Goal: Task Accomplishment & Management: Manage account settings

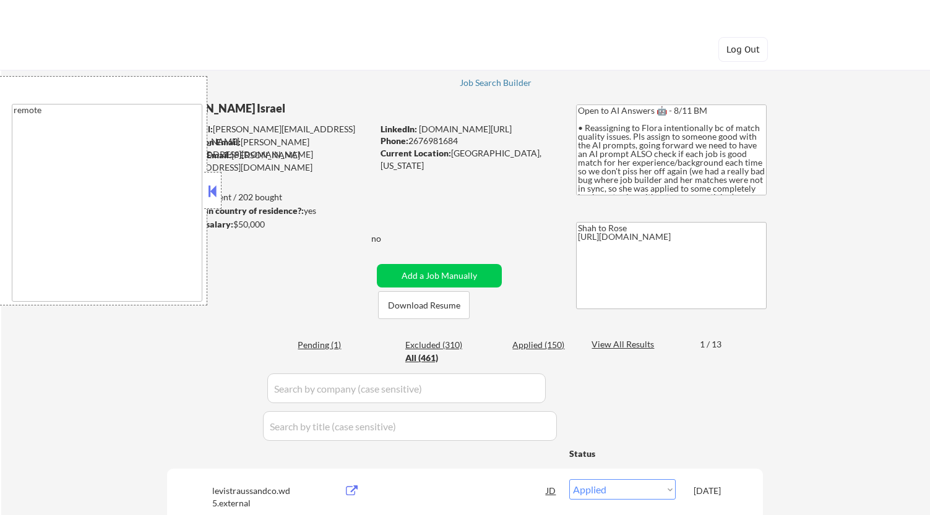
select select ""pending""
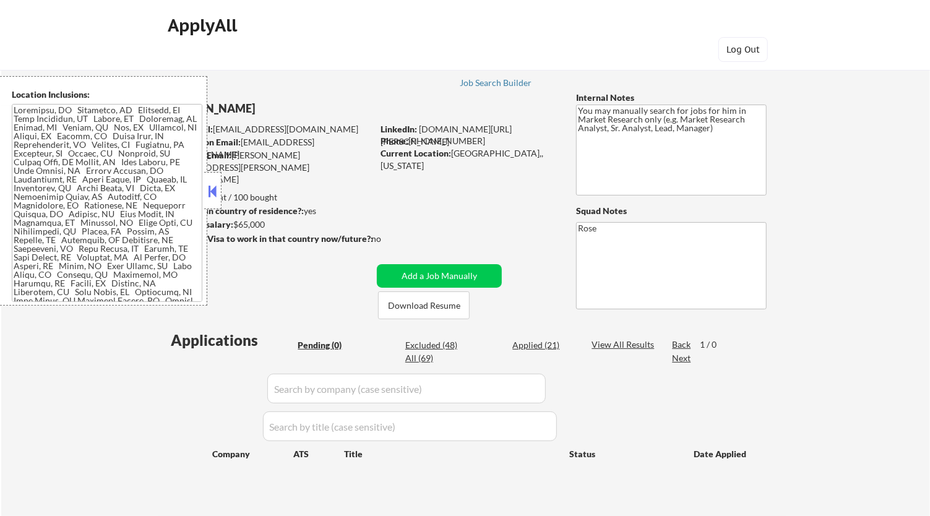
click at [212, 187] on button at bounding box center [213, 191] width 14 height 19
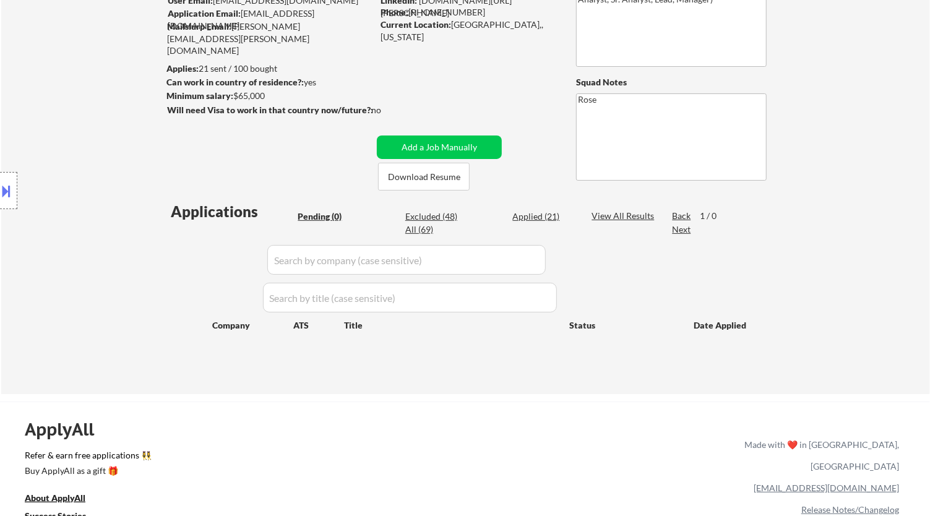
scroll to position [206, 0]
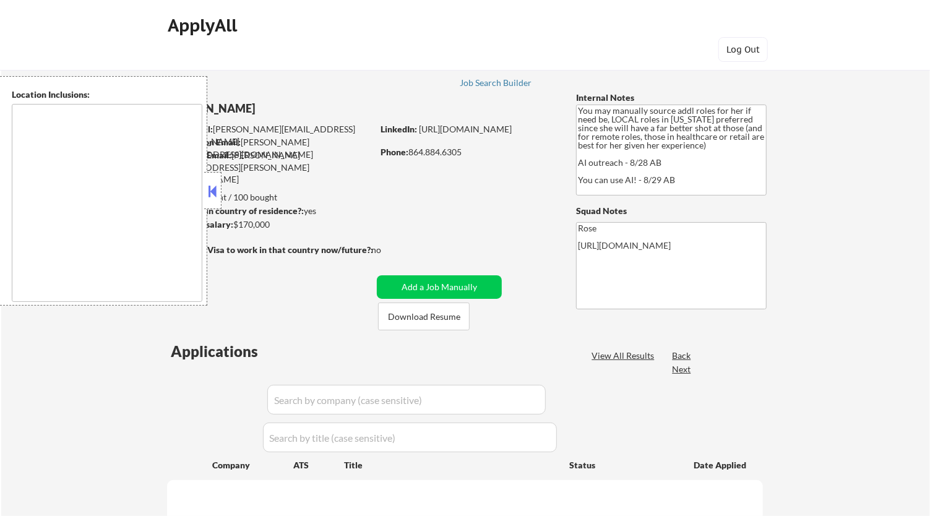
type textarea "[GEOGRAPHIC_DATA], [GEOGRAPHIC_DATA] [GEOGRAPHIC_DATA], [GEOGRAPHIC_DATA] [GEOG…"
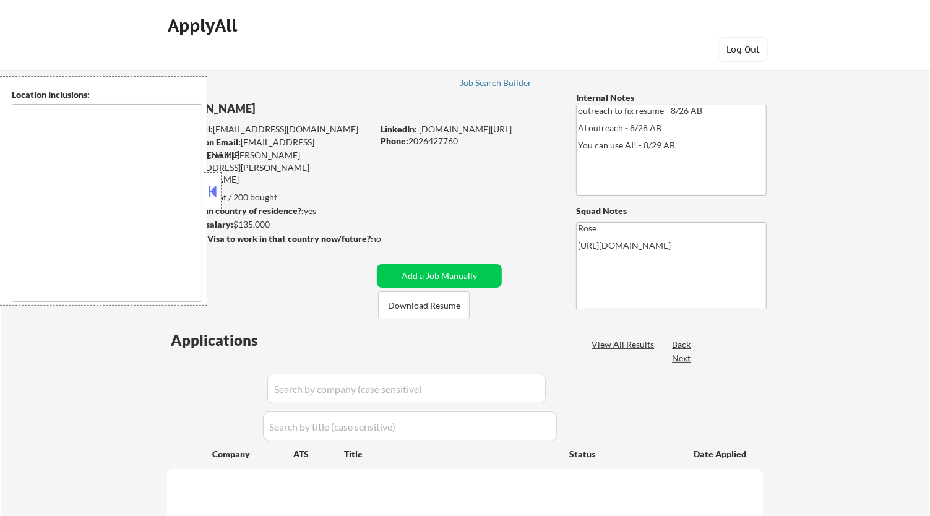
select select ""pending""
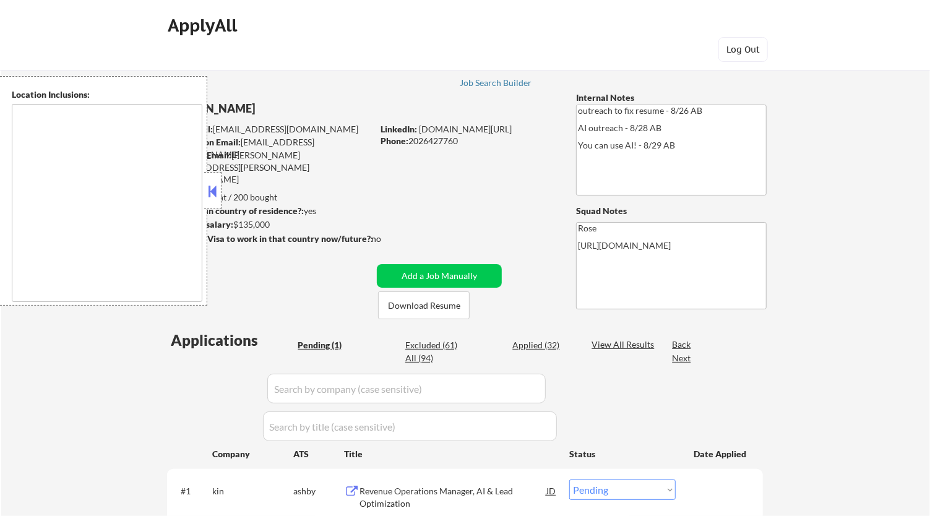
type textarea "Reston, [GEOGRAPHIC_DATA] [GEOGRAPHIC_DATA], [GEOGRAPHIC_DATA] [GEOGRAPHIC_DATA…"
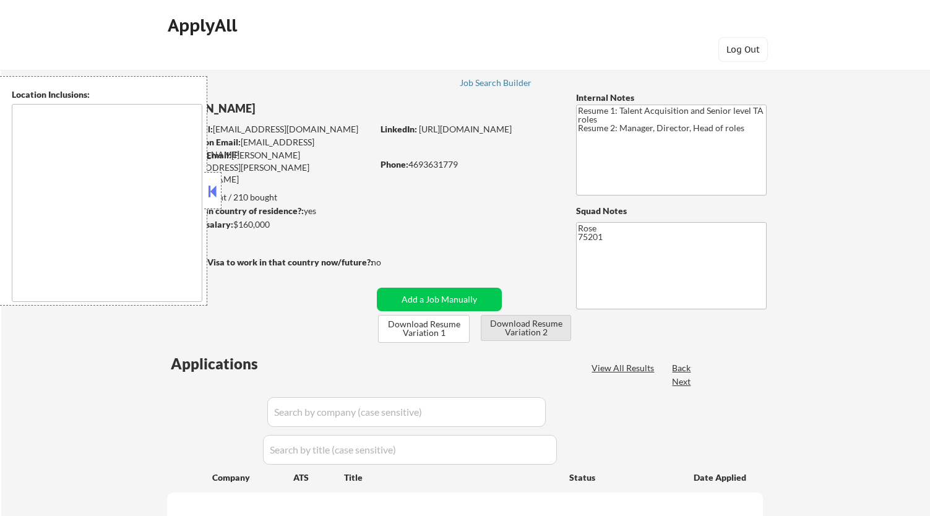
type textarea "[GEOGRAPHIC_DATA], [GEOGRAPHIC_DATA] [GEOGRAPHIC_DATA], [GEOGRAPHIC_DATA] [GEOG…"
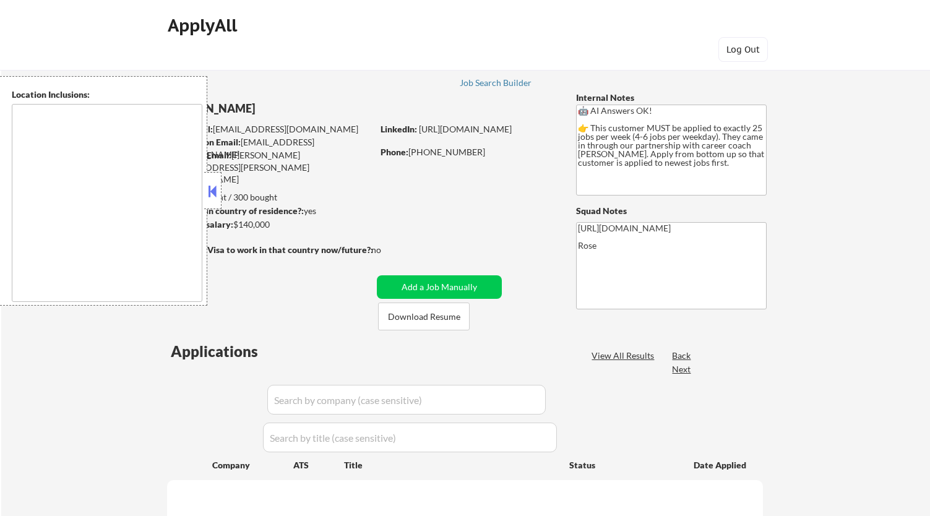
type textarea "Etobicoke, ON Scarborough, ON North York, ON Mississauga, ON Markham, ON Vaugha…"
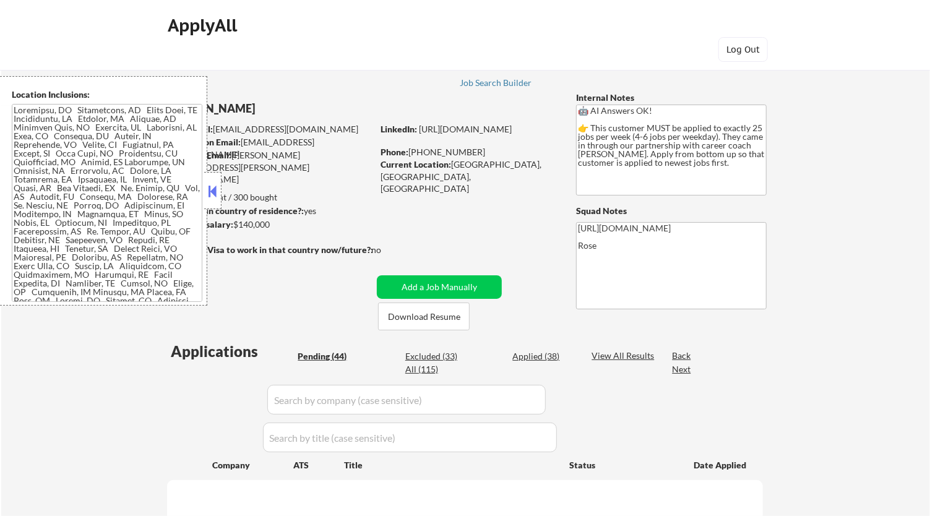
click at [212, 189] on button at bounding box center [213, 191] width 14 height 19
select select ""pending""
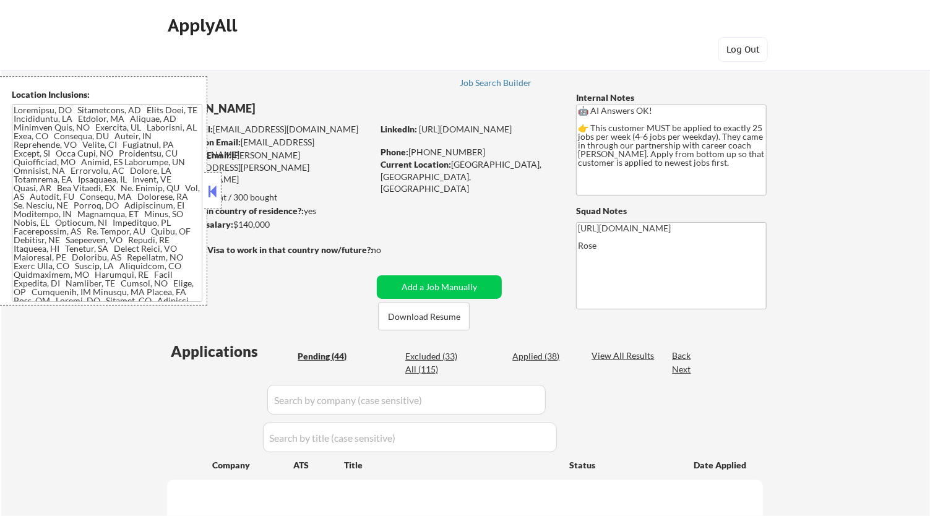
select select ""pending""
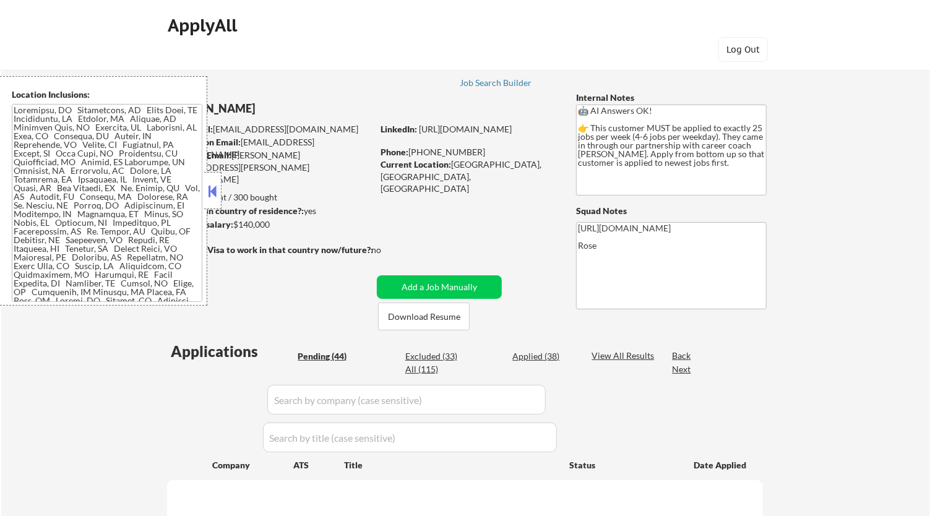
select select ""pending""
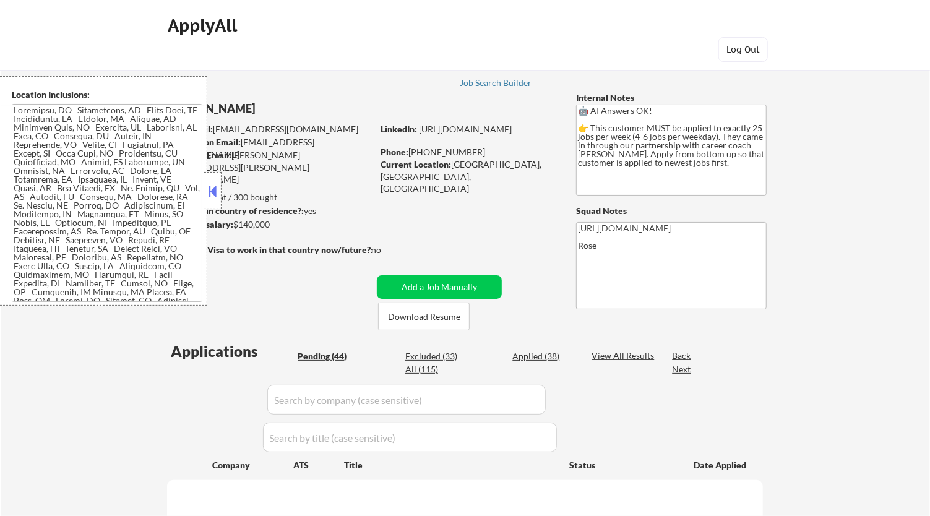
select select ""pending""
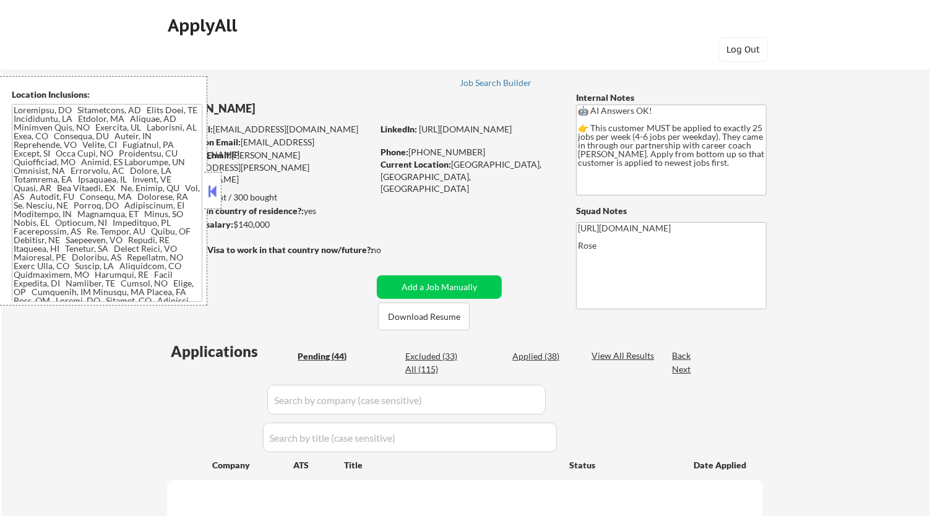
select select ""pending""
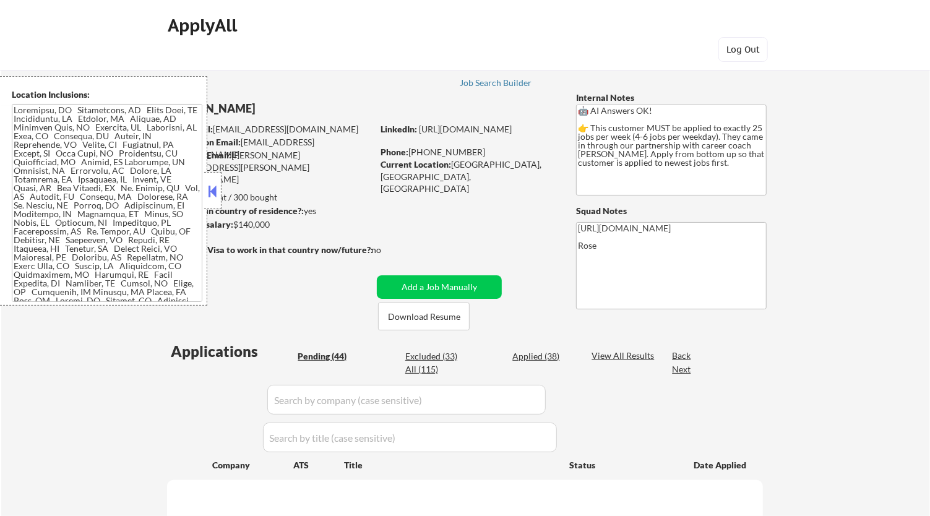
select select ""pending""
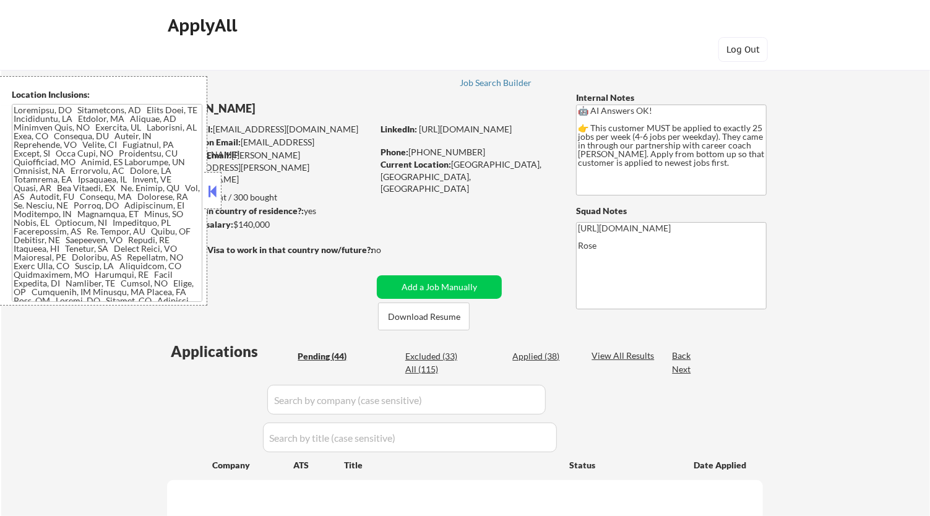
select select ""pending""
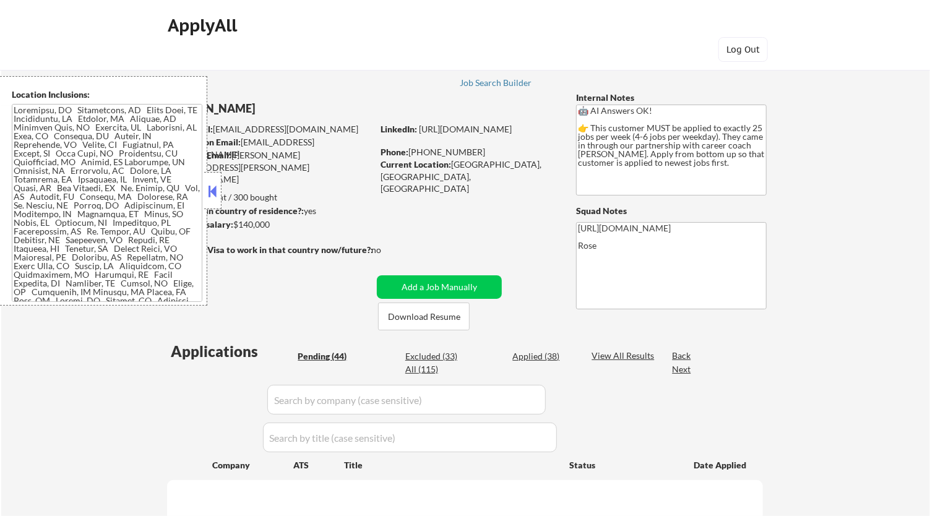
select select ""pending""
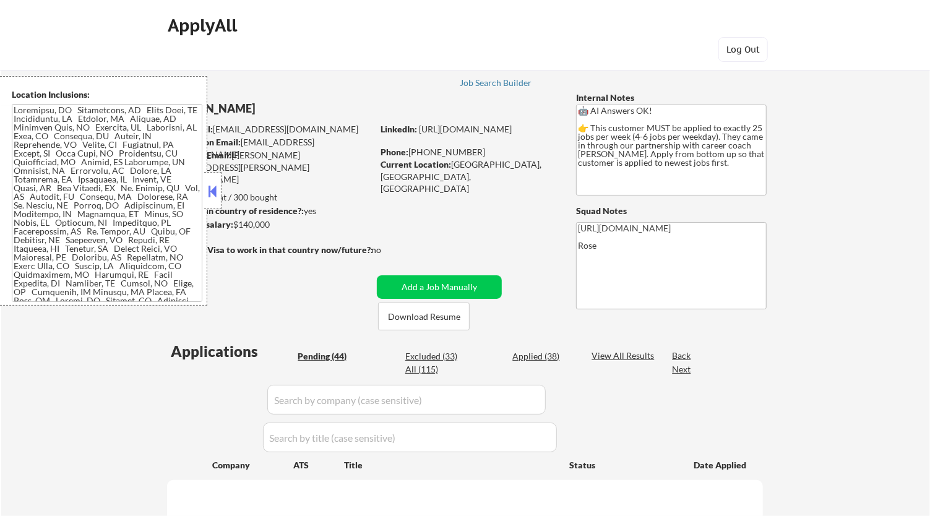
select select ""pending""
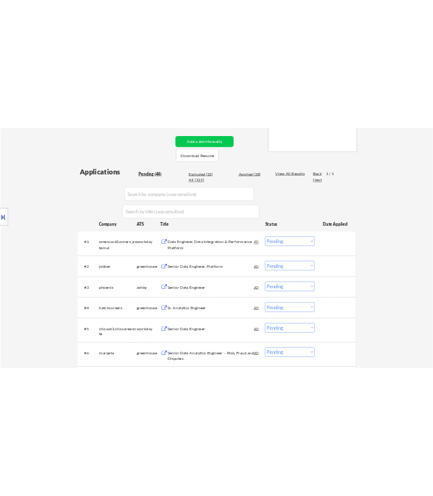
scroll to position [275, 0]
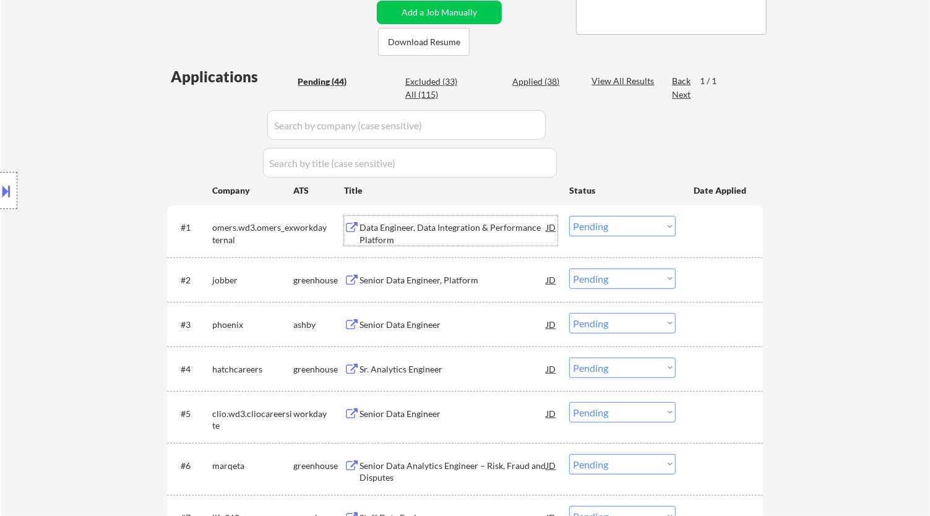
click at [534, 229] on div "Data Engineer, Data Integration & Performance Platform" at bounding box center [452, 233] width 187 height 24
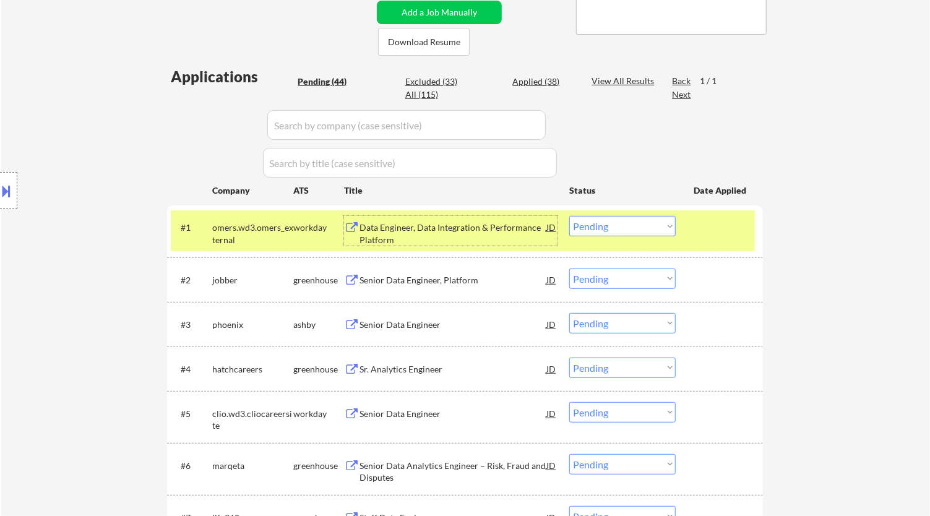
drag, startPoint x: 663, startPoint y: 226, endPoint x: 659, endPoint y: 234, distance: 8.9
click at [663, 226] on select "Choose an option... Pending Applied Excluded (Questions) Excluded (Expired) Exc…" at bounding box center [622, 226] width 106 height 20
click at [569, 216] on select "Choose an option... Pending Applied Excluded (Questions) Excluded (Expired) Exc…" at bounding box center [622, 226] width 106 height 20
select select ""pending""
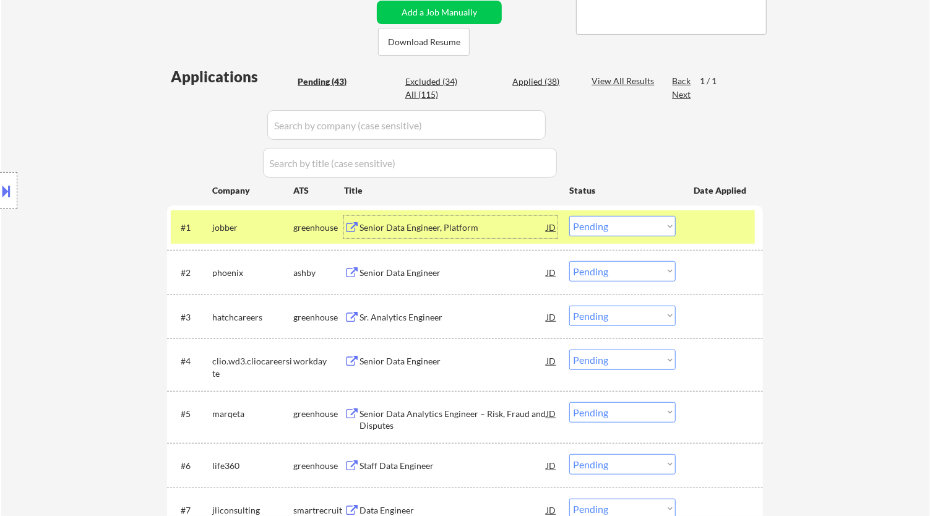
click at [476, 232] on div "Senior Data Engineer, Platform" at bounding box center [452, 227] width 187 height 12
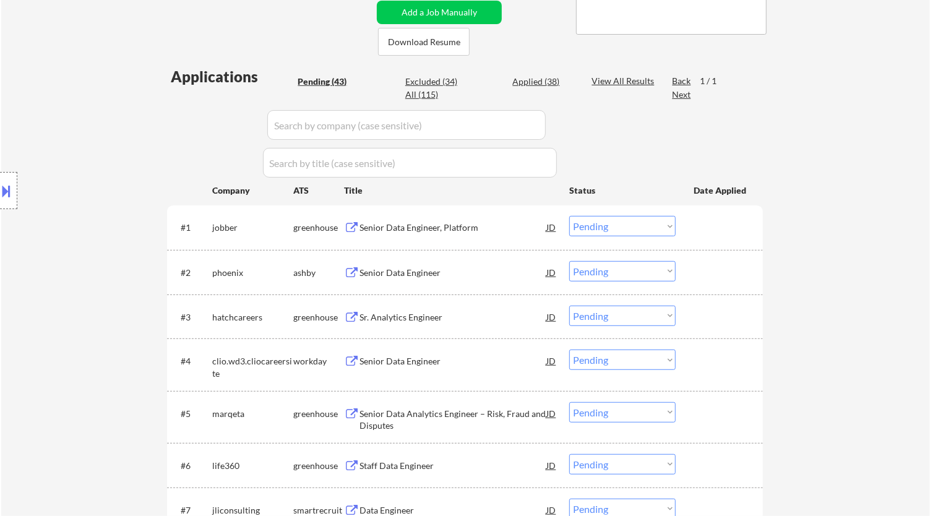
select select ""pending""
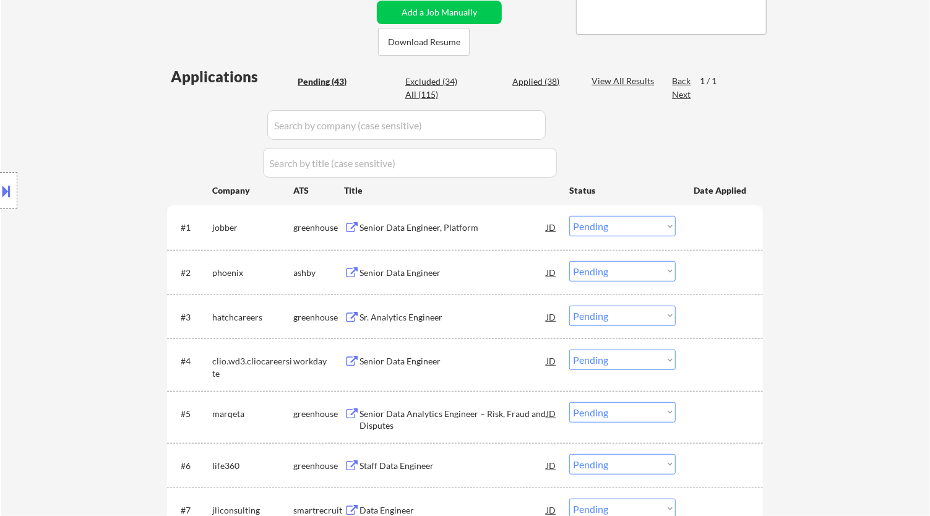
select select ""pending""
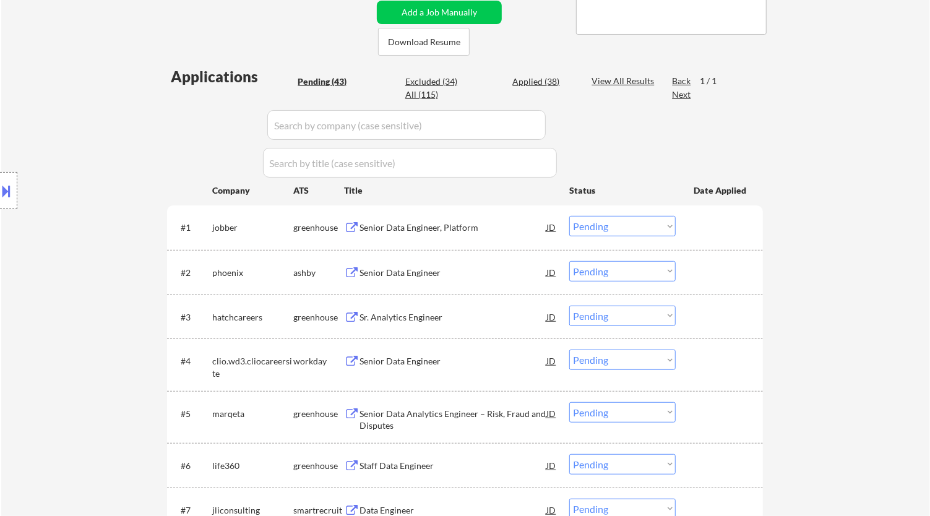
select select ""pending""
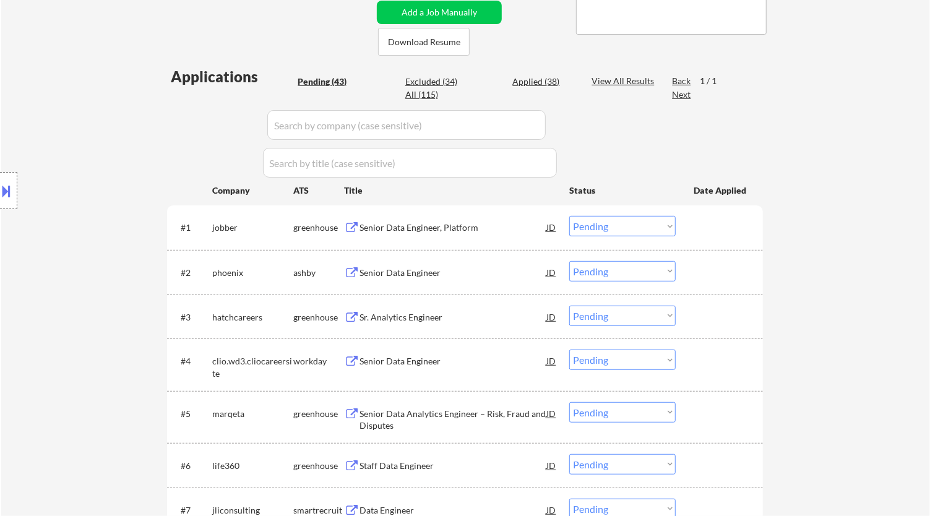
select select ""pending""
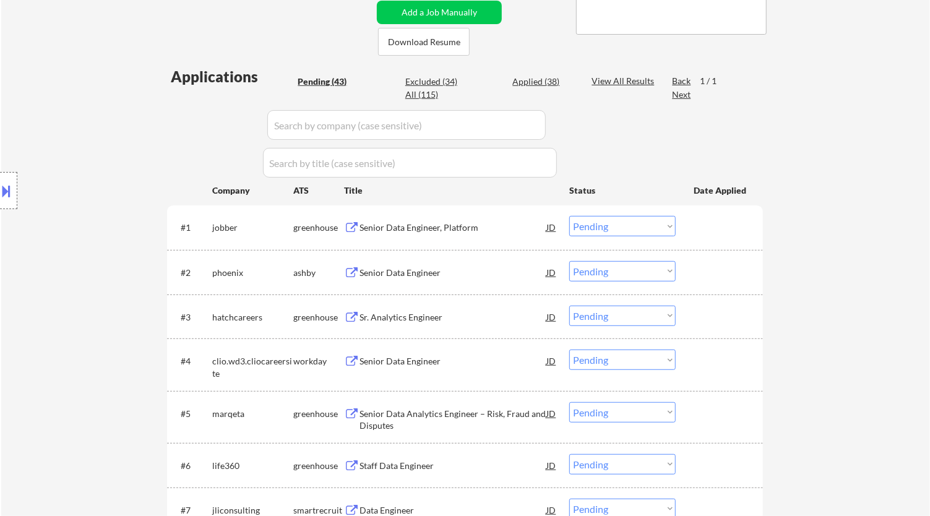
select select ""pending""
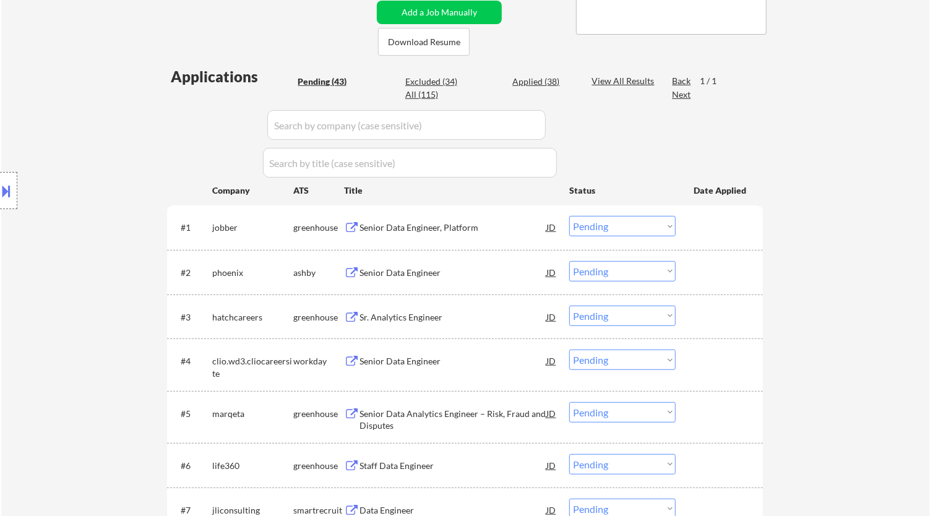
select select ""pending""
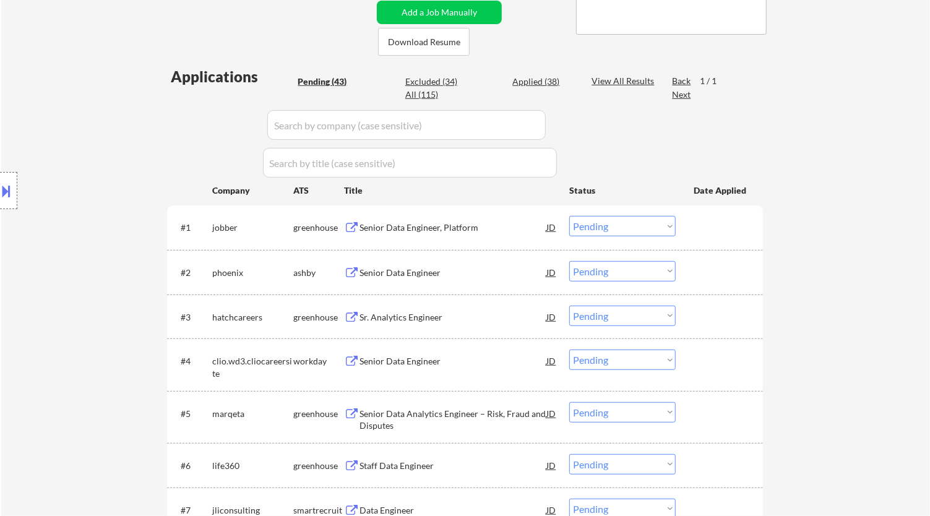
select select ""pending""
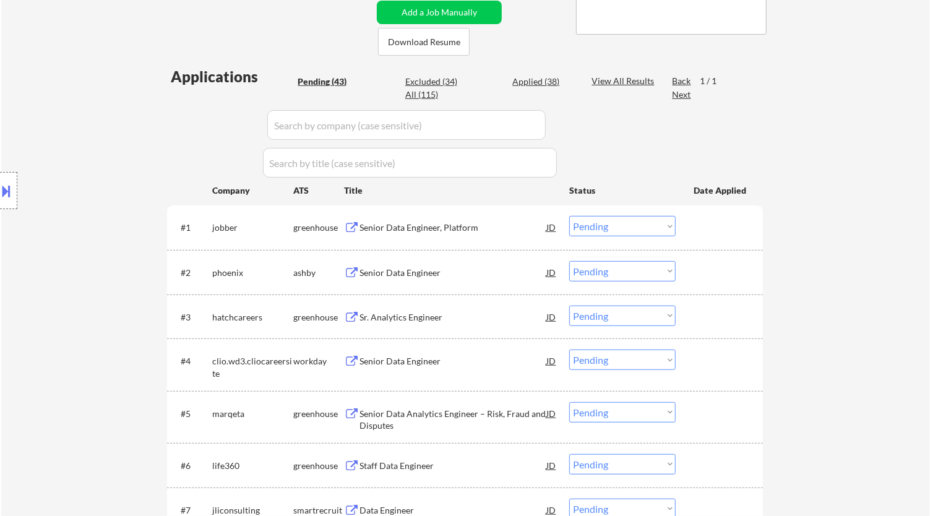
select select ""pending""
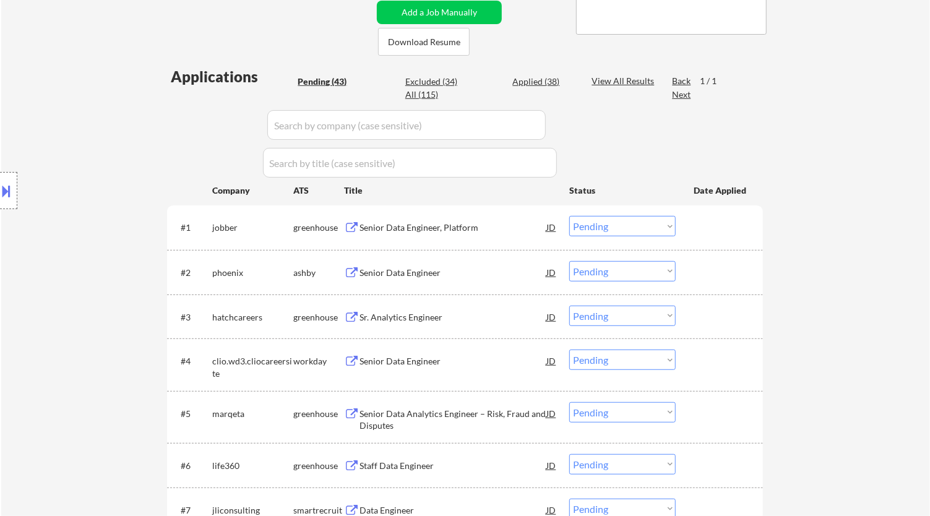
select select ""pending""
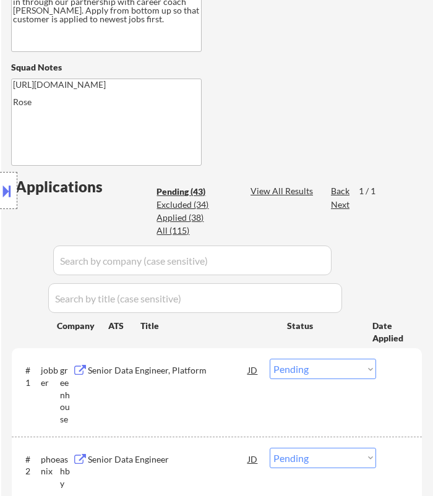
scroll to position [412, 0]
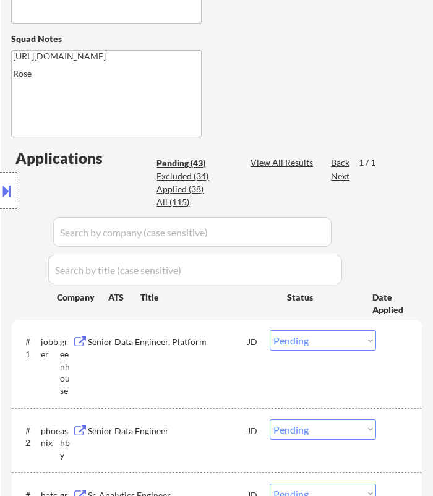
click at [324, 343] on select "Choose an option... Pending Applied Excluded (Questions) Excluded (Expired) Exc…" at bounding box center [323, 340] width 106 height 20
click at [270, 330] on select "Choose an option... Pending Applied Excluded (Questions) Excluded (Expired) Exc…" at bounding box center [323, 340] width 106 height 20
select select ""pending""
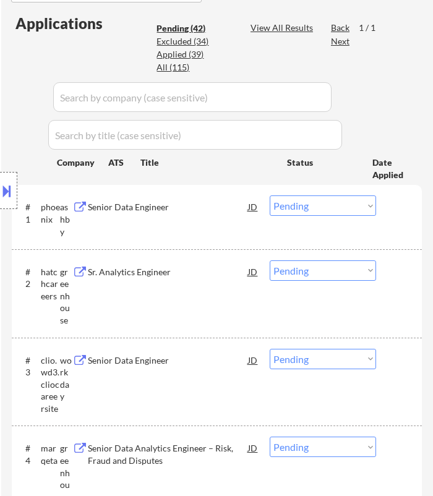
scroll to position [549, 0]
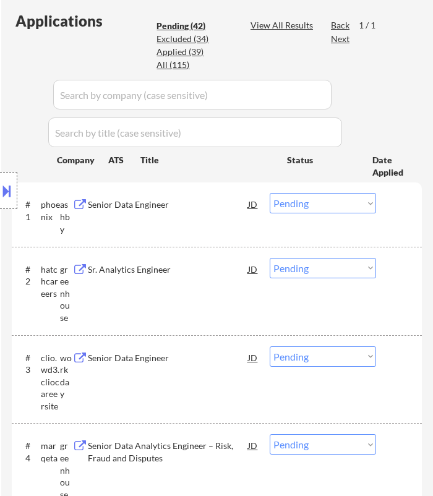
click at [174, 204] on div "Location Inclusions:" at bounding box center [110, 190] width 221 height 229
click at [227, 207] on div "Senior Data Engineer" at bounding box center [168, 205] width 160 height 12
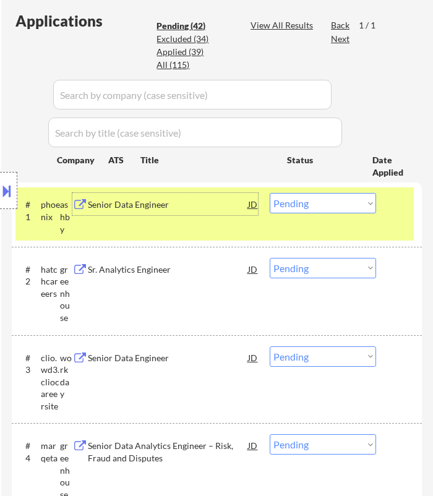
select select ""pending""
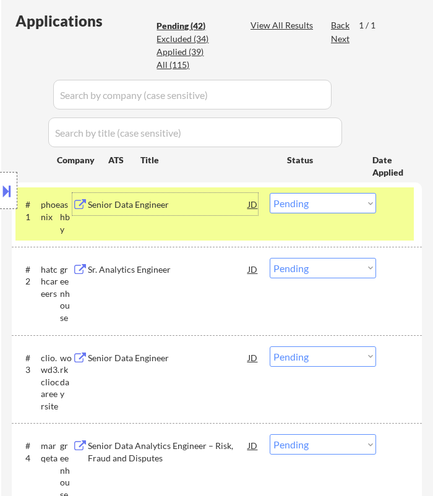
select select ""pending""
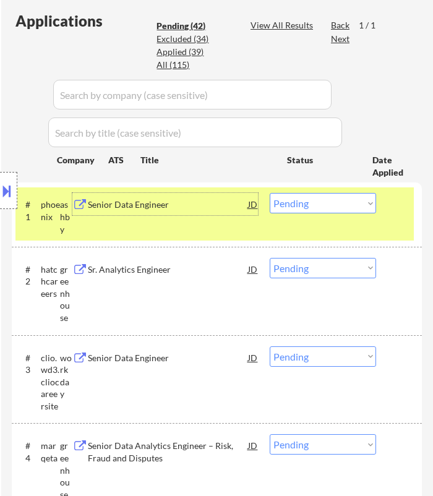
select select ""pending""
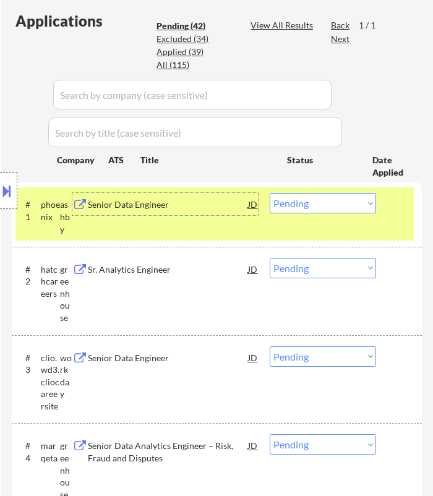
select select ""pending""
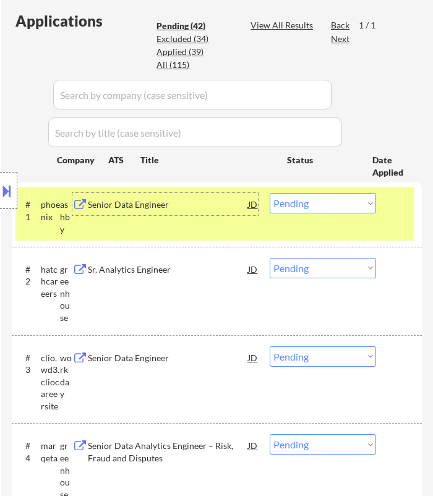
select select ""pending""
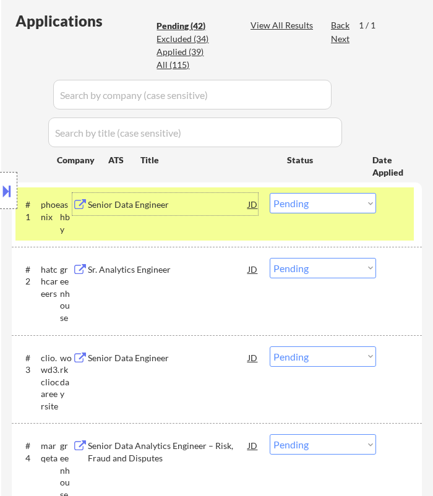
select select ""pending""
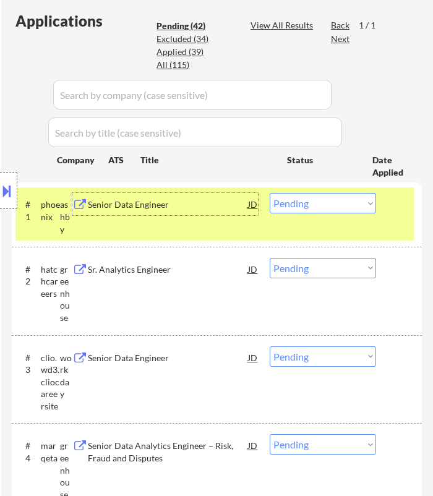
select select ""pending""
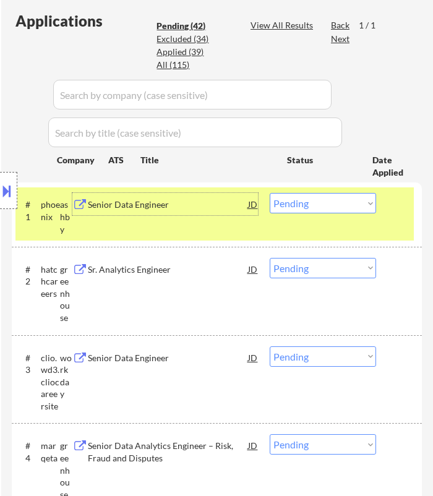
select select ""pending""
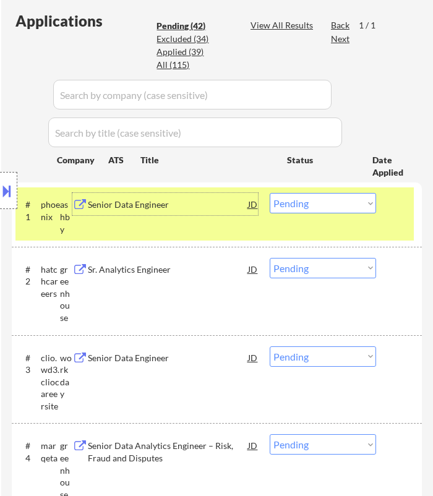
select select ""pending""
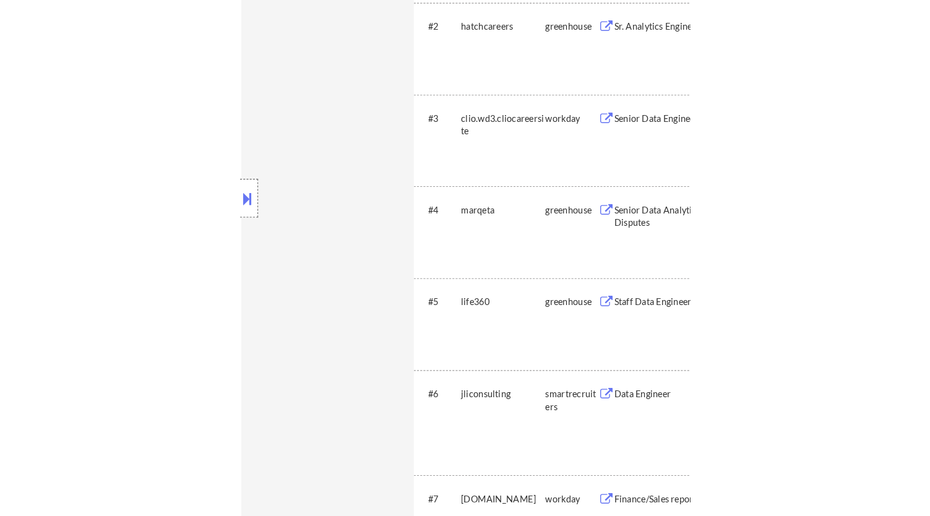
scroll to position [559, 0]
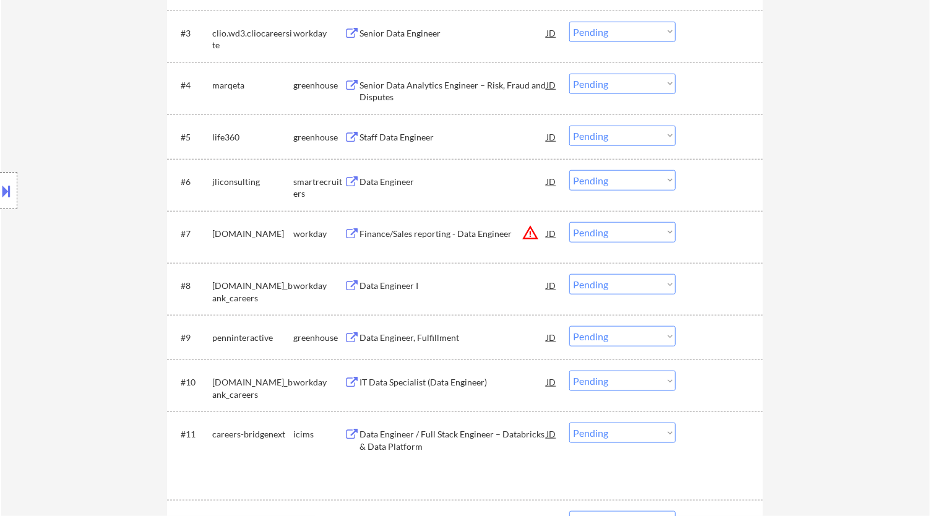
click at [9, 187] on button at bounding box center [7, 191] width 14 height 20
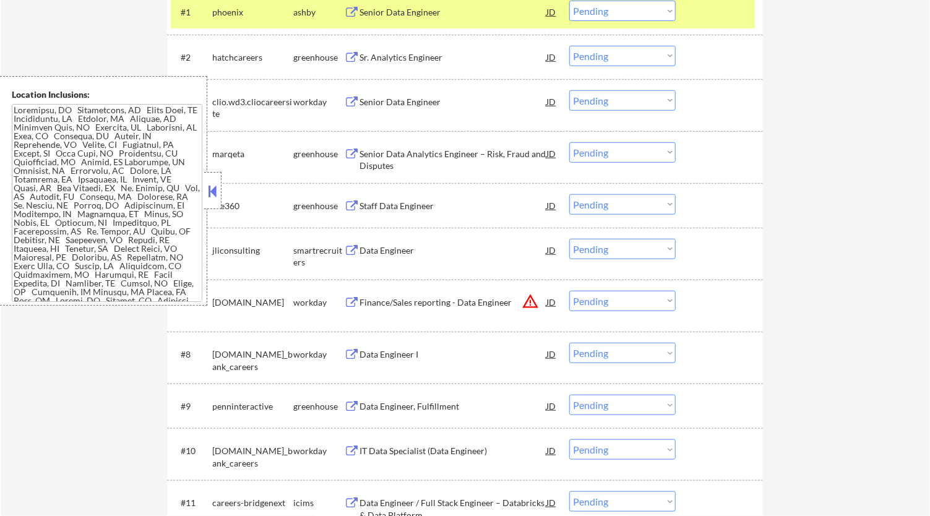
scroll to position [65, 0]
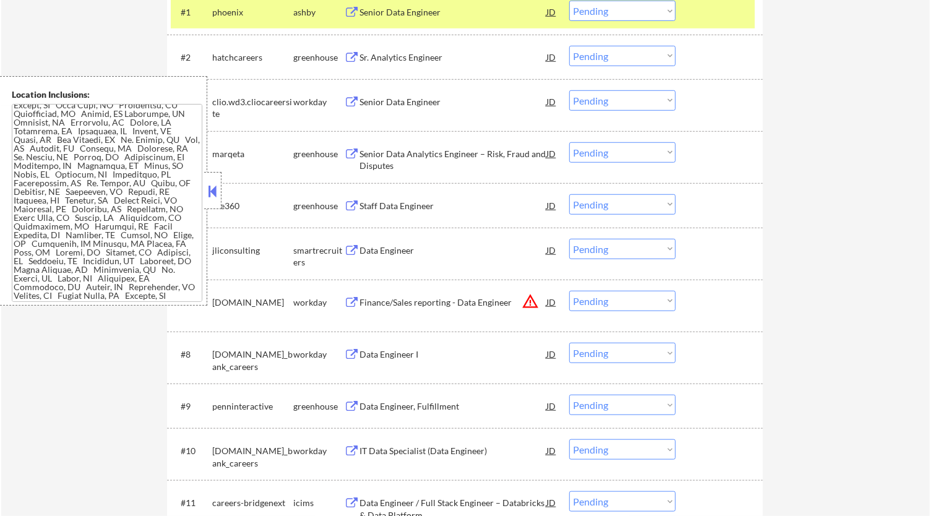
click at [209, 189] on button at bounding box center [213, 191] width 14 height 19
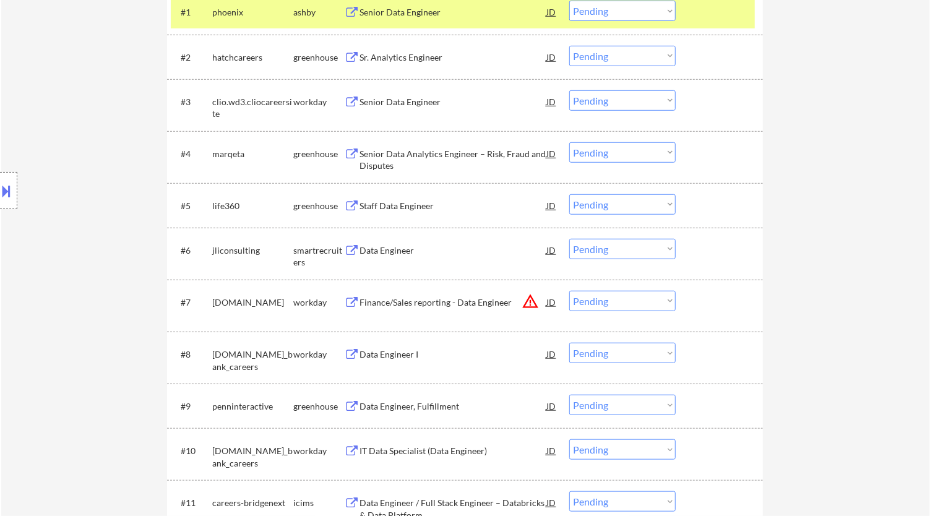
select select ""pending""
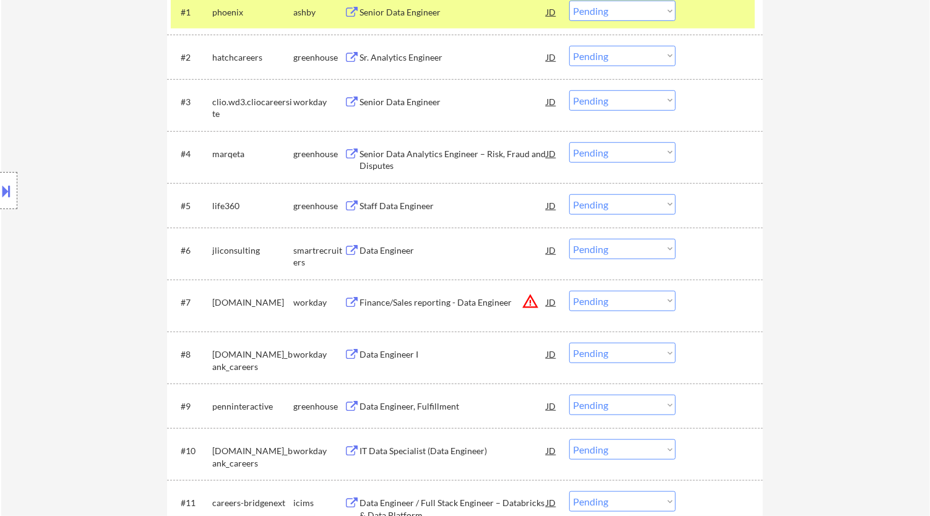
select select ""pending""
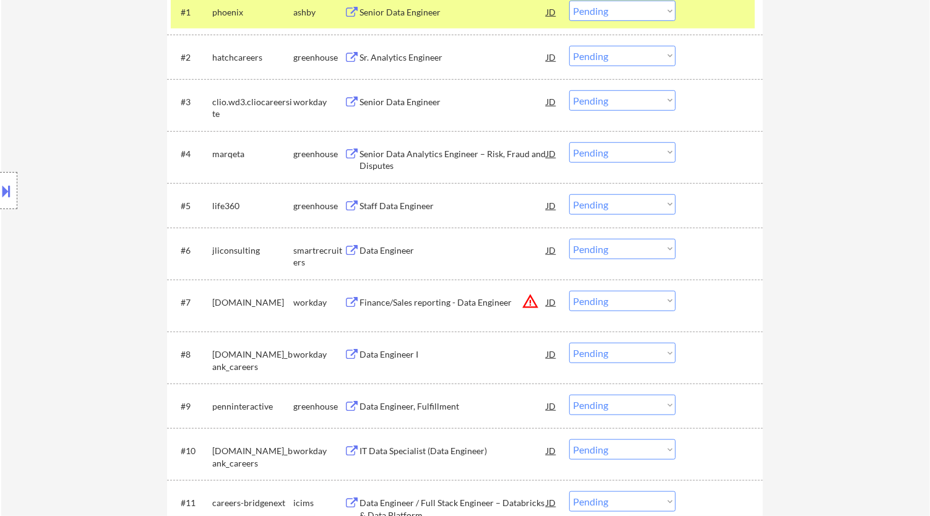
select select ""pending""
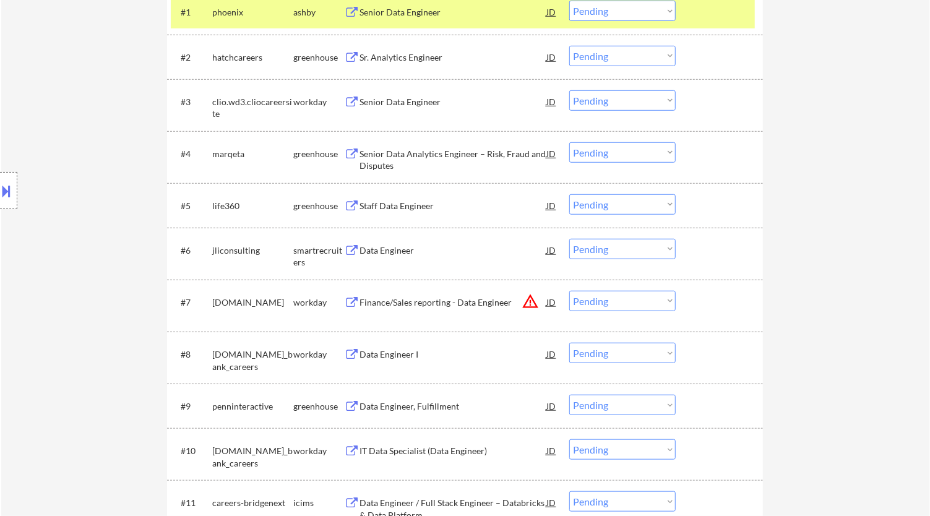
select select ""pending""
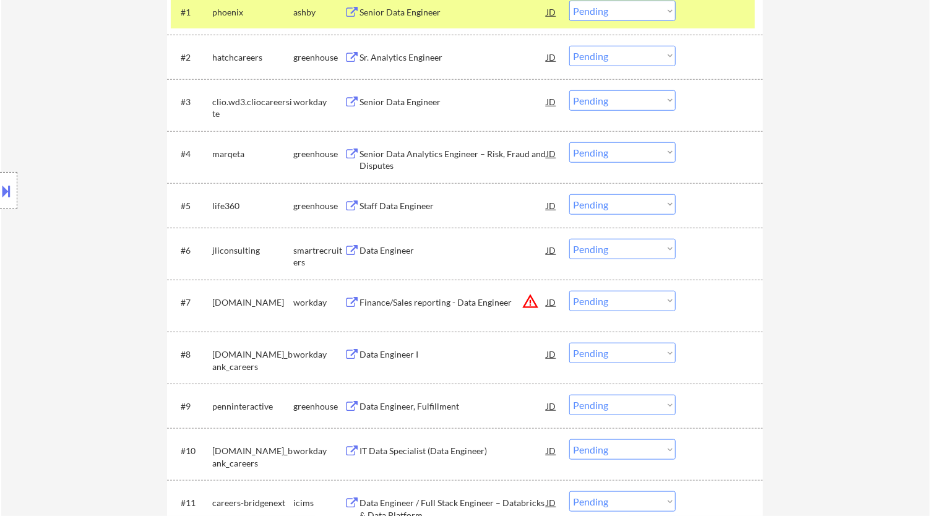
select select ""pending""
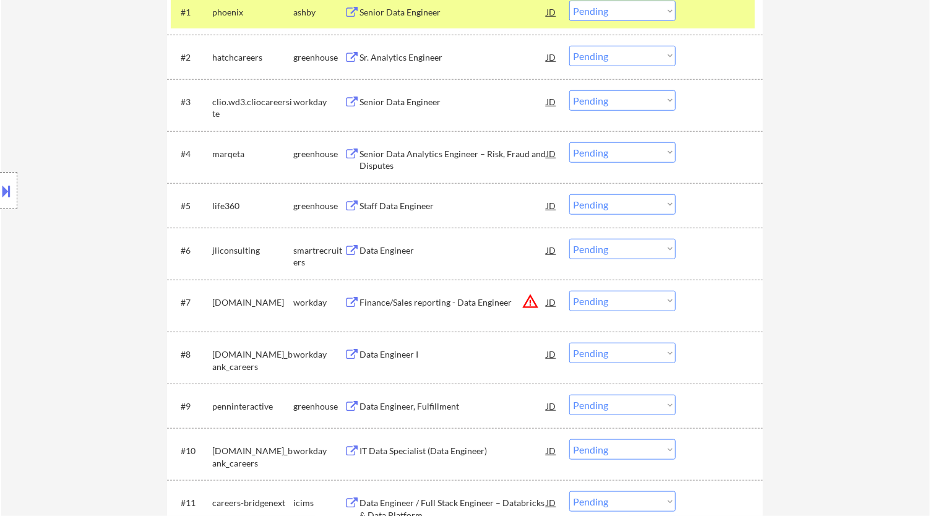
select select ""pending""
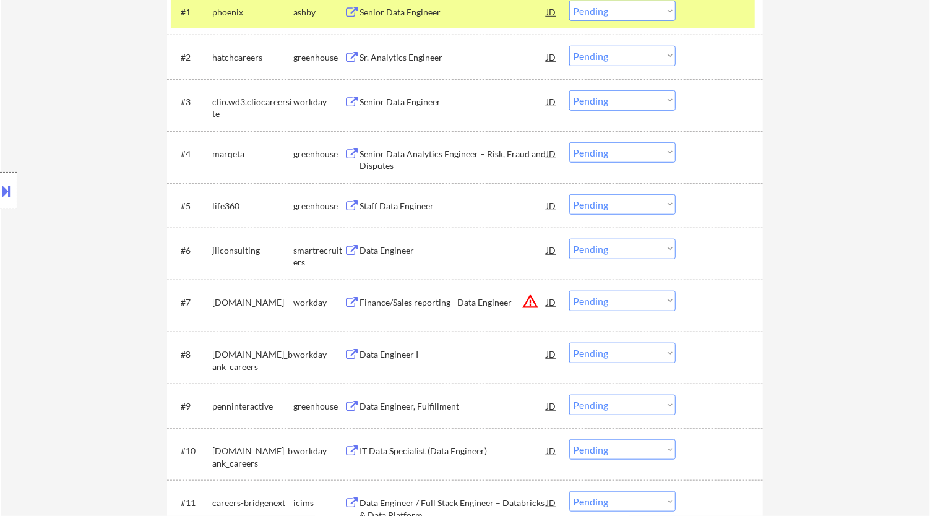
select select ""pending""
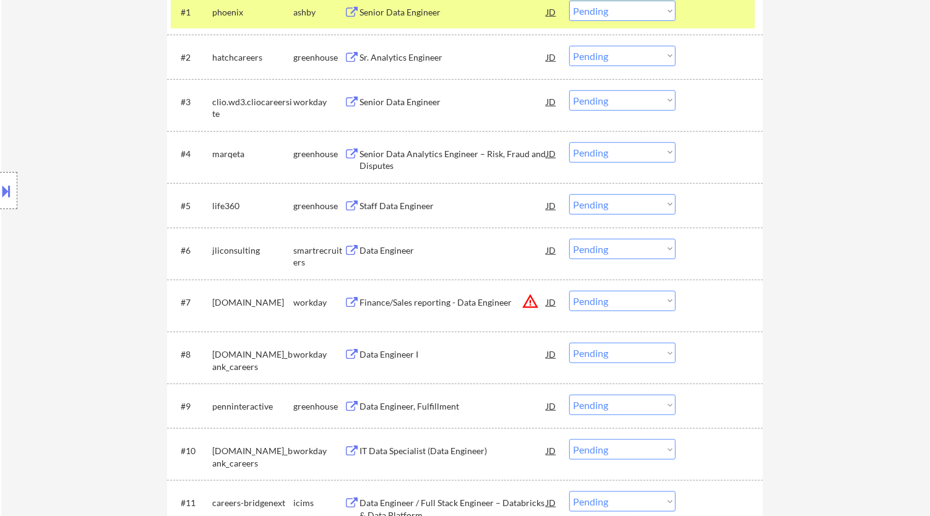
select select ""pending""
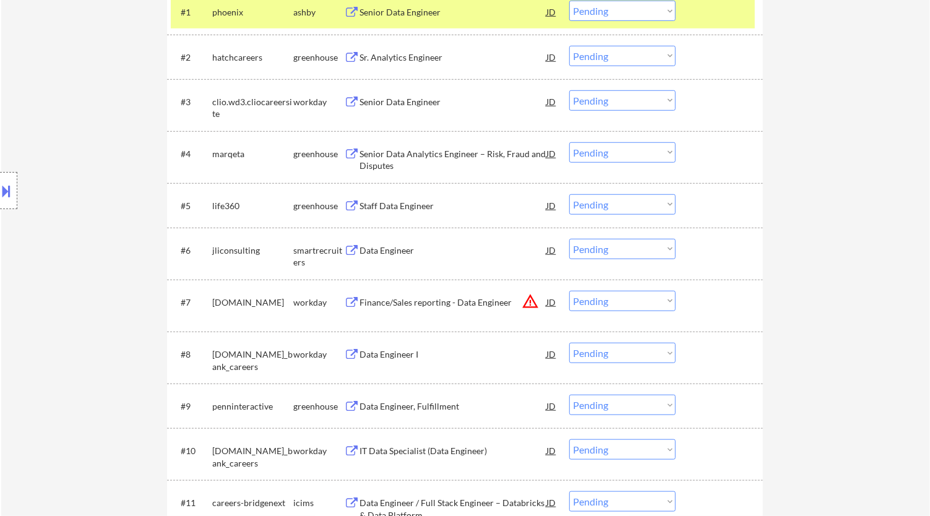
select select ""pending""
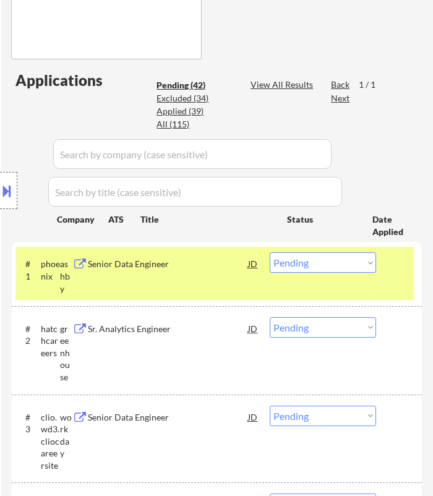
click at [356, 263] on select "Choose an option... Pending Applied Excluded (Questions) Excluded (Expired) Exc…" at bounding box center [323, 262] width 106 height 20
click at [270, 252] on select "Choose an option... Pending Applied Excluded (Questions) Excluded (Expired) Exc…" at bounding box center [323, 262] width 106 height 20
select select ""pending""
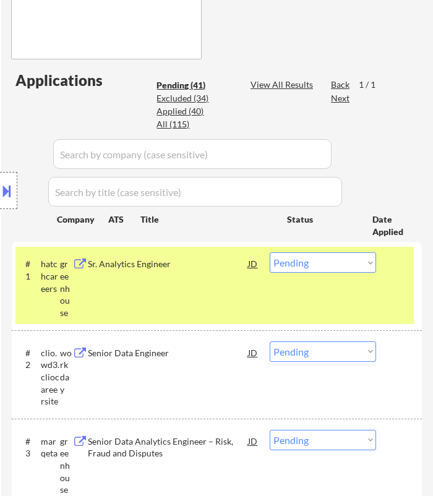
click at [207, 276] on div "Location Inclusions:" at bounding box center [110, 190] width 221 height 229
select select ""pending""
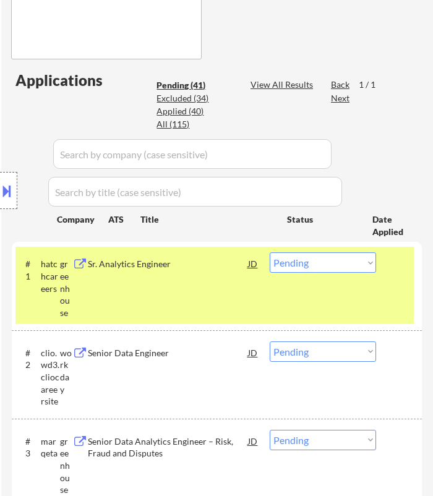
select select ""pending""
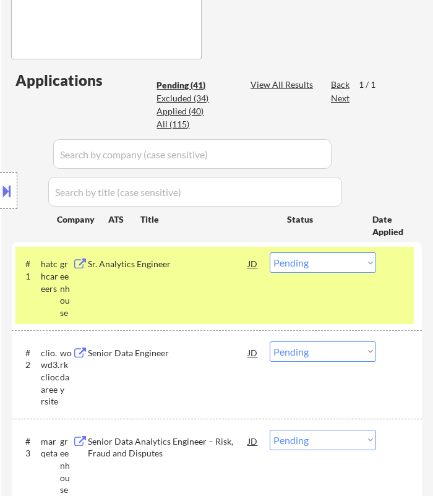
select select ""pending""
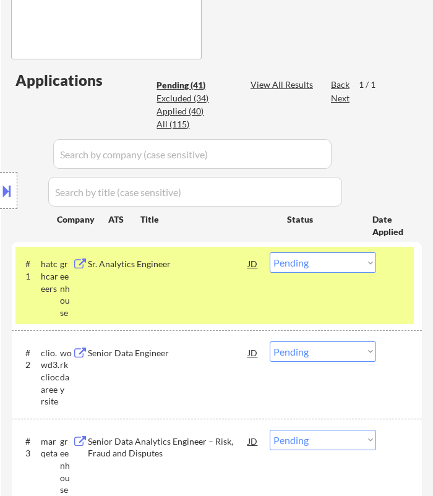
select select ""pending""
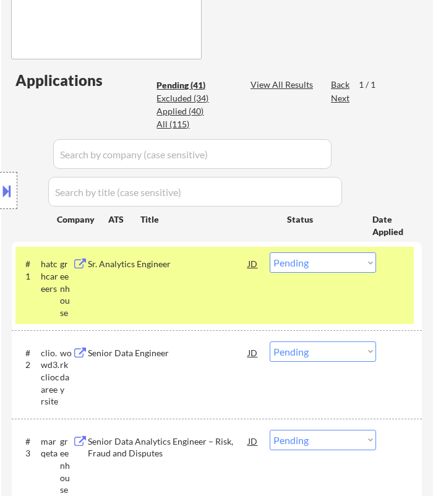
select select ""pending""
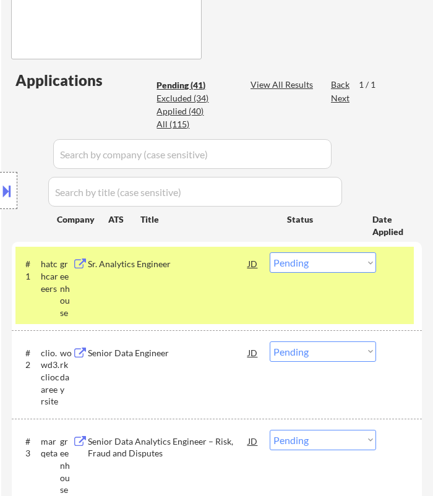
select select ""pending""
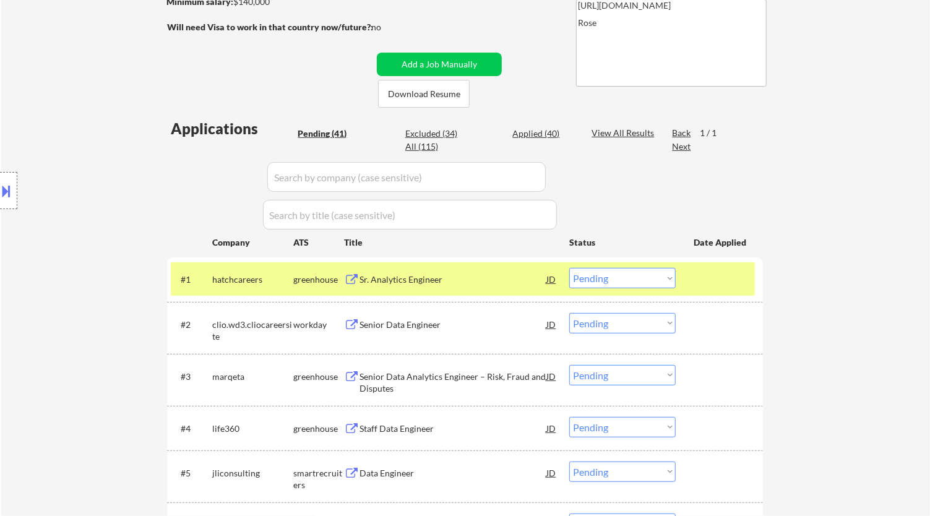
scroll to position [215, 0]
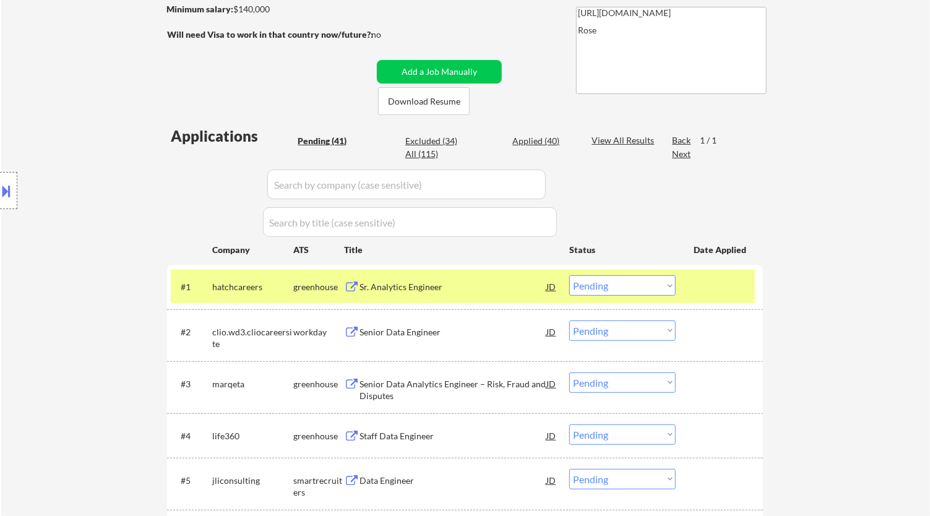
click at [501, 286] on div "Sr. Analytics Engineer" at bounding box center [452, 287] width 187 height 12
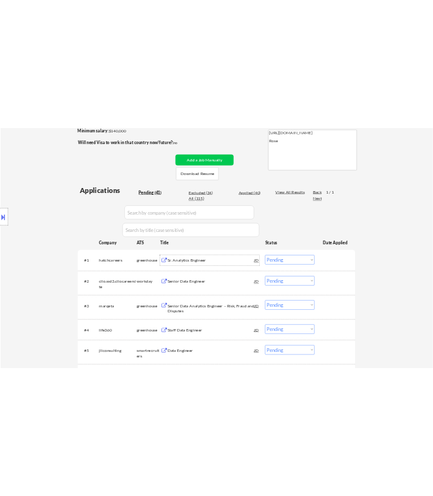
scroll to position [284, 0]
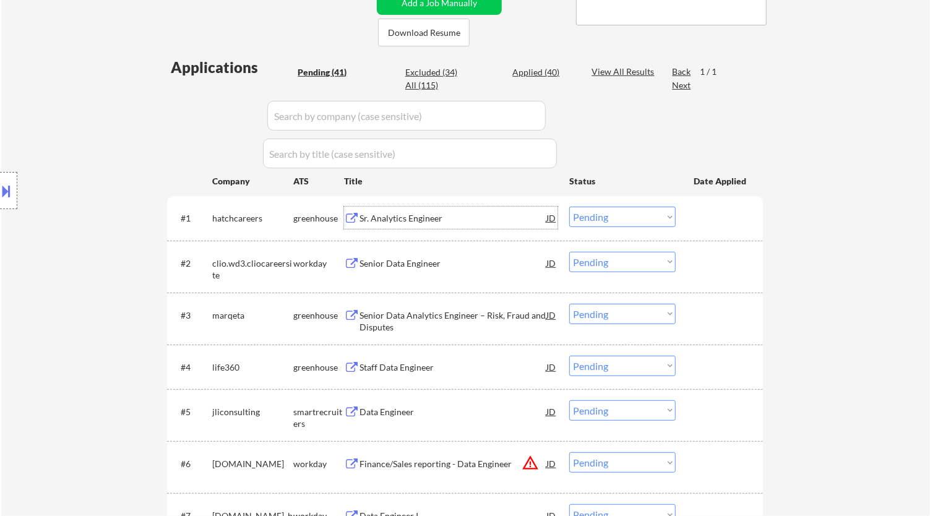
click at [444, 217] on div "Sr. Analytics Engineer" at bounding box center [452, 218] width 187 height 12
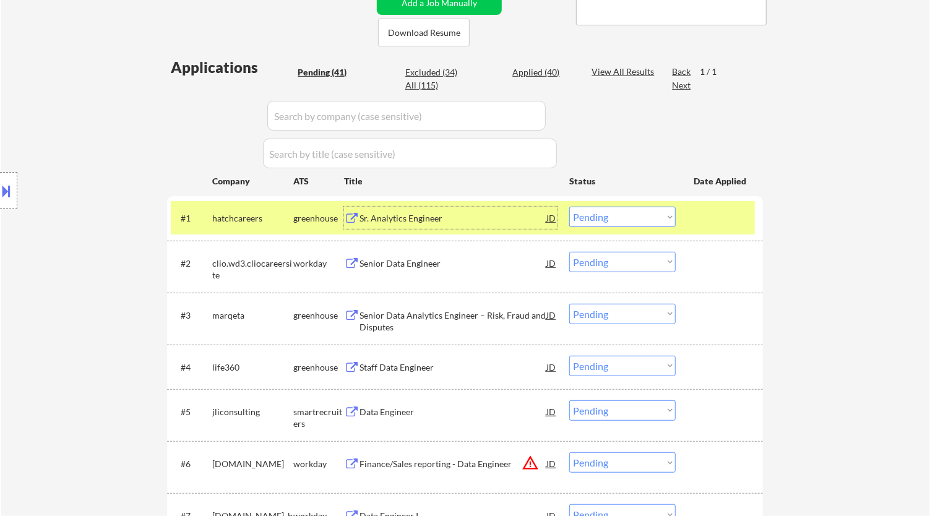
click at [646, 217] on select "Choose an option... Pending Applied Excluded (Questions) Excluded (Expired) Exc…" at bounding box center [622, 217] width 106 height 20
click at [569, 207] on select "Choose an option... Pending Applied Excluded (Questions) Excluded (Expired) Exc…" at bounding box center [622, 217] width 106 height 20
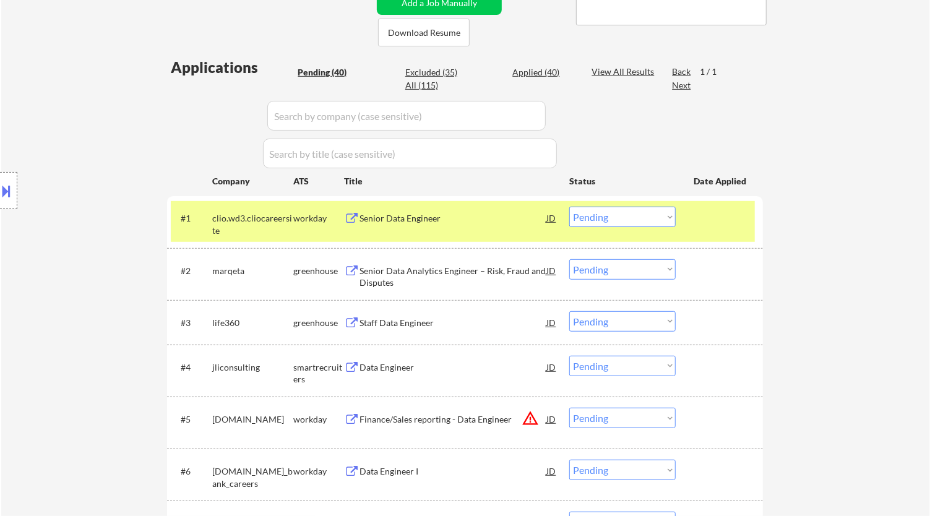
click at [487, 223] on div "Senior Data Engineer" at bounding box center [452, 218] width 187 height 12
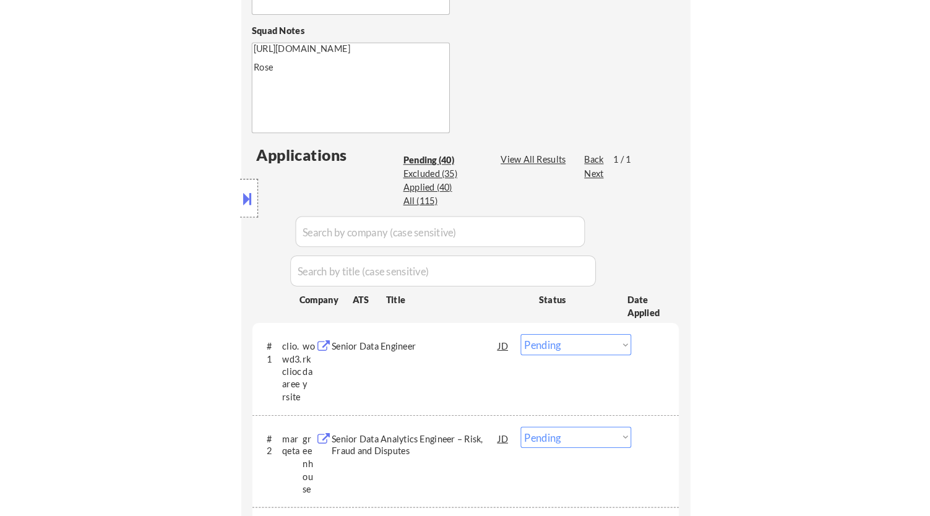
scroll to position [490, 0]
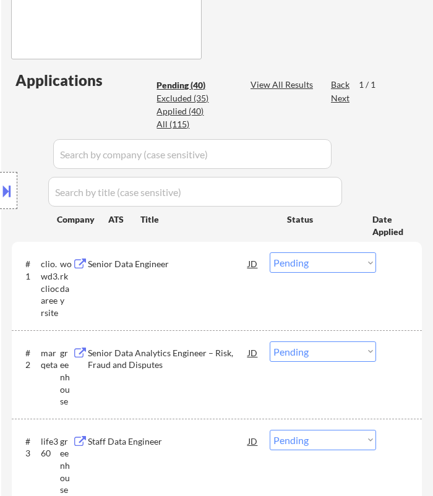
click at [328, 260] on select "Choose an option... Pending Applied Excluded (Questions) Excluded (Expired) Exc…" at bounding box center [323, 262] width 106 height 20
click at [270, 252] on select "Choose an option... Pending Applied Excluded (Questions) Excluded (Expired) Exc…" at bounding box center [323, 262] width 106 height 20
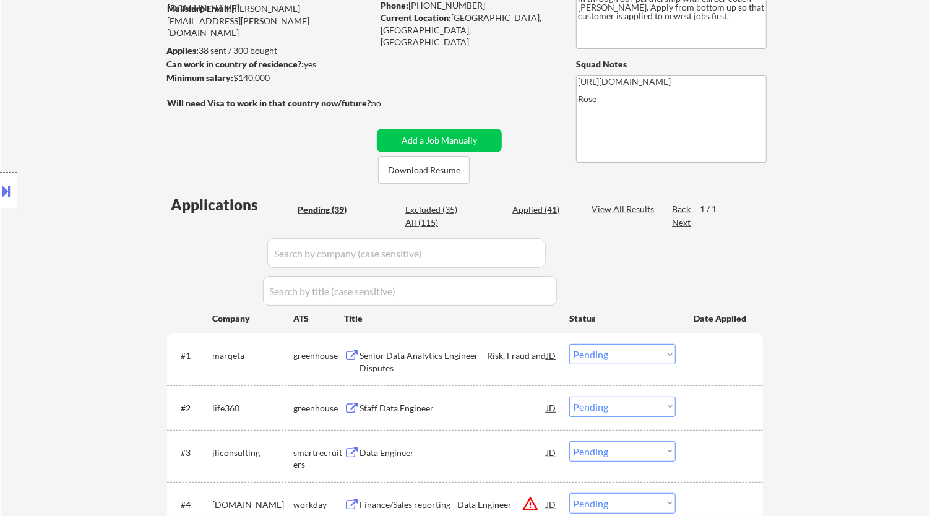
scroll to position [78, 0]
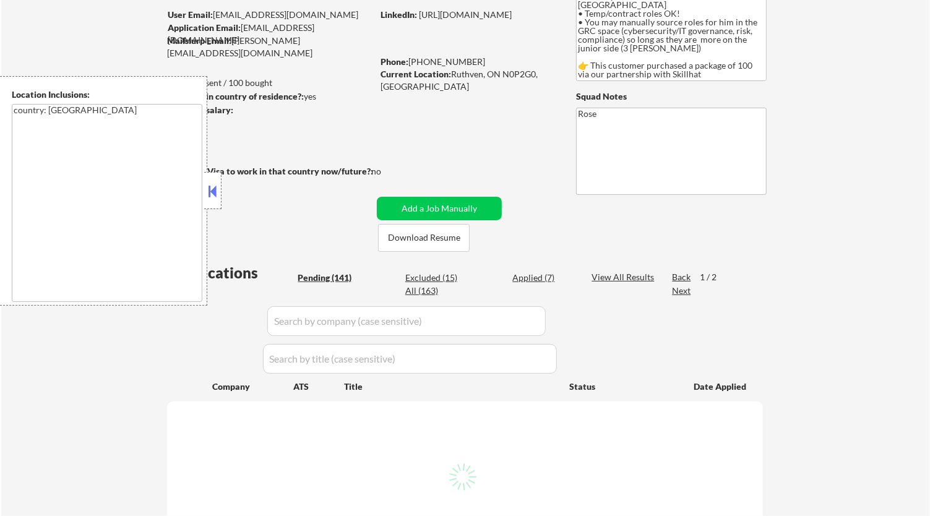
scroll to position [137, 0]
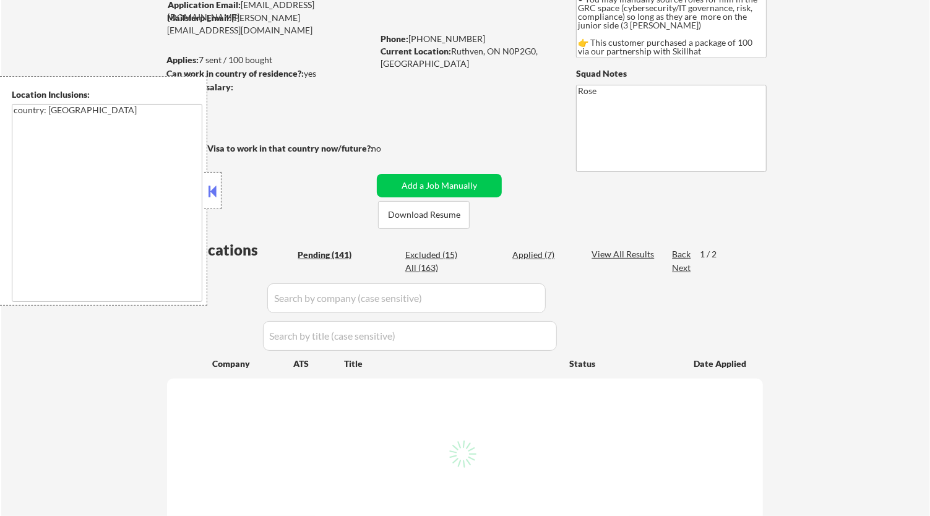
click at [217, 187] on button at bounding box center [213, 191] width 14 height 19
select select ""pending""
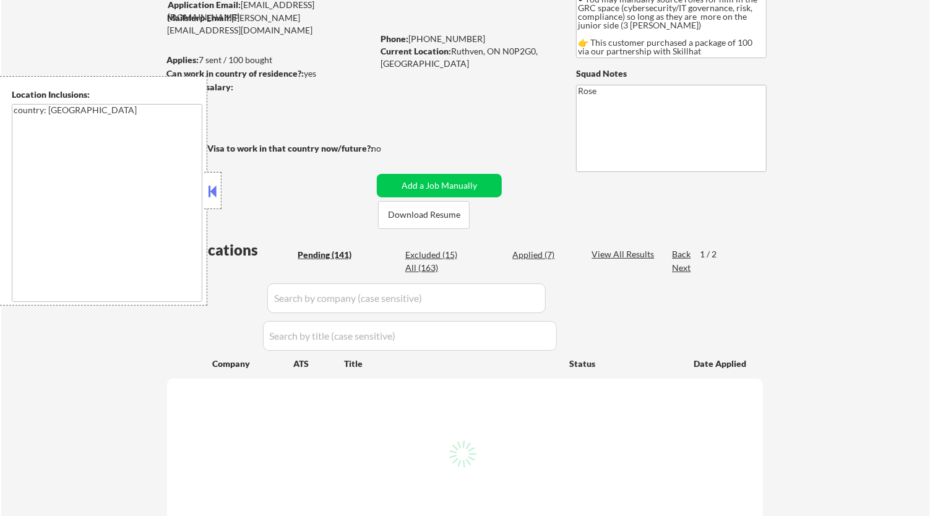
select select ""pending""
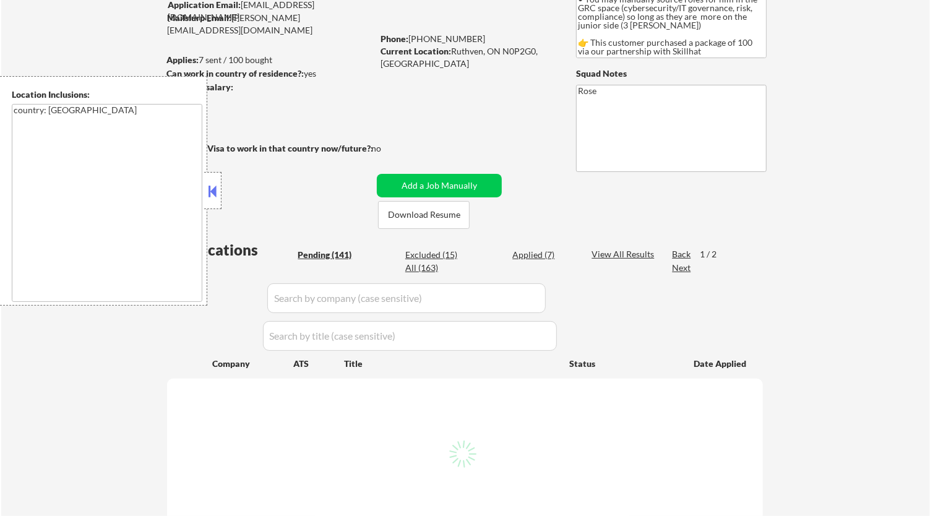
select select ""pending""
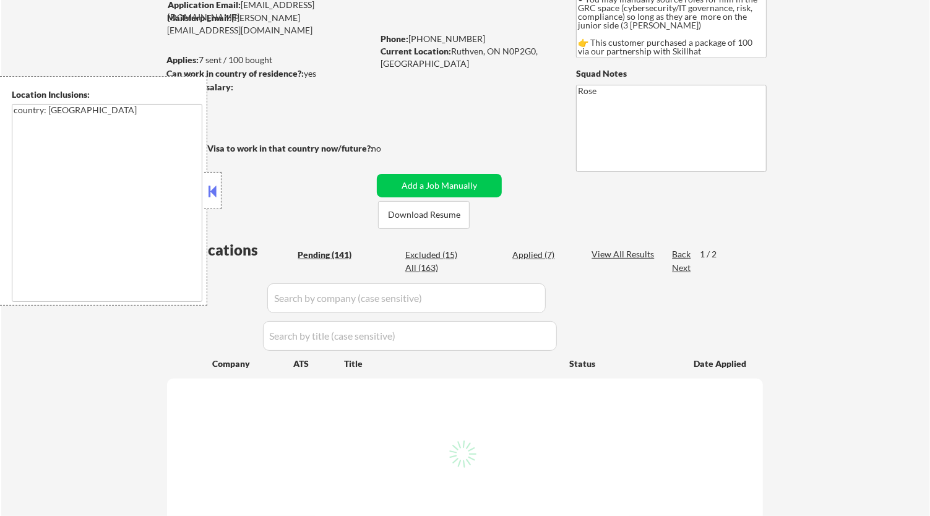
select select ""pending""
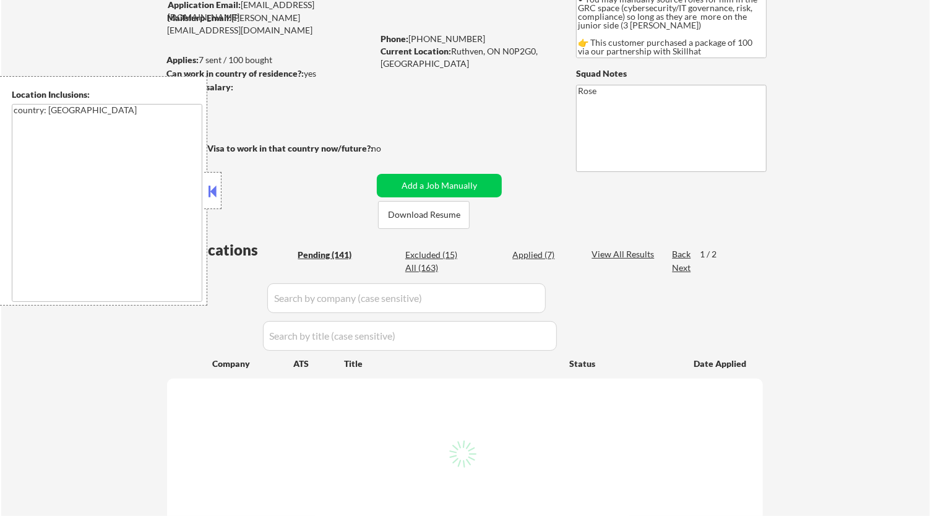
select select ""pending""
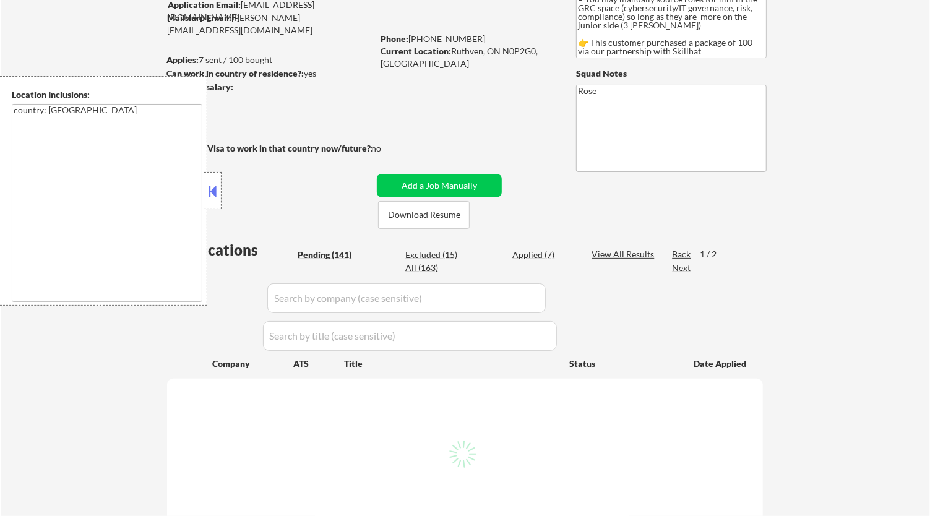
select select ""pending""
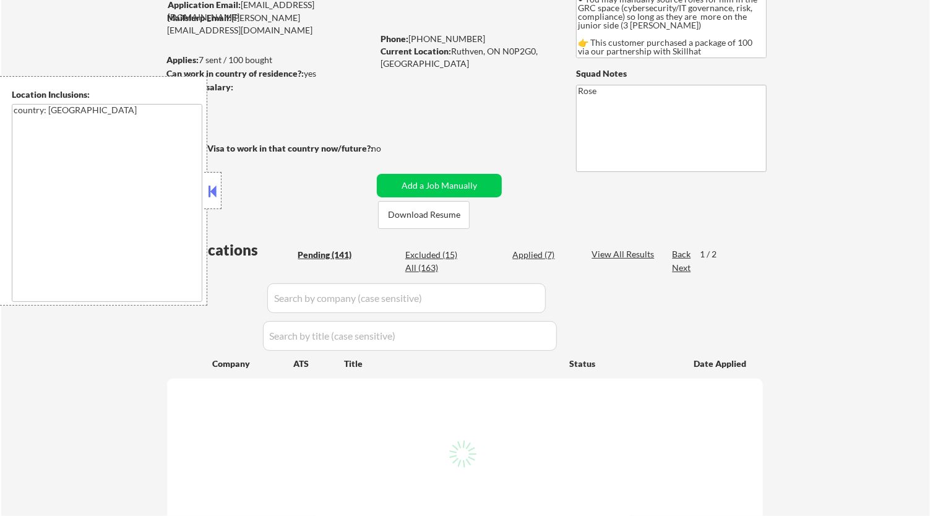
select select ""pending""
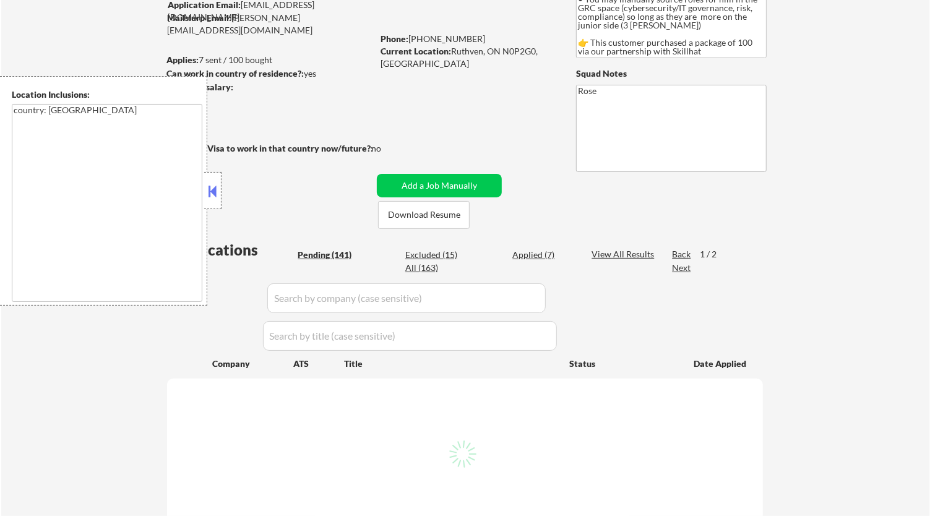
select select ""pending""
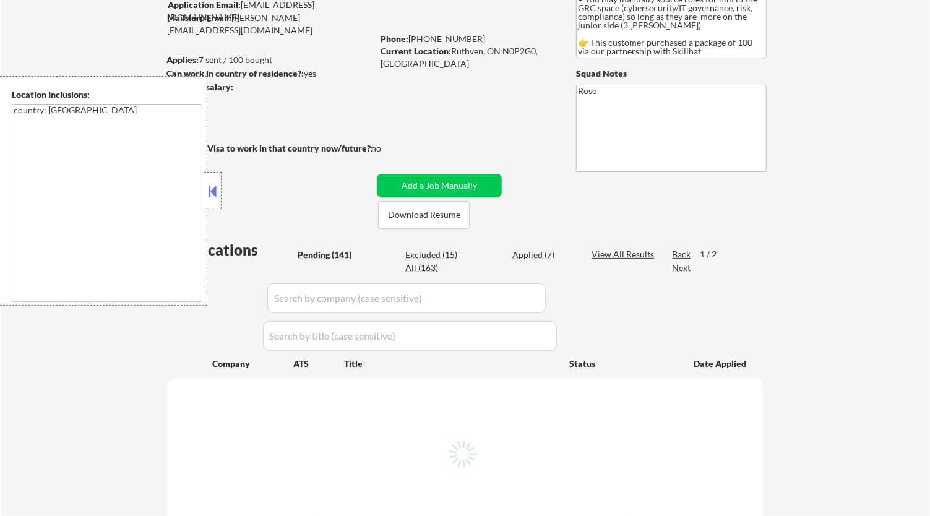
select select ""pending""
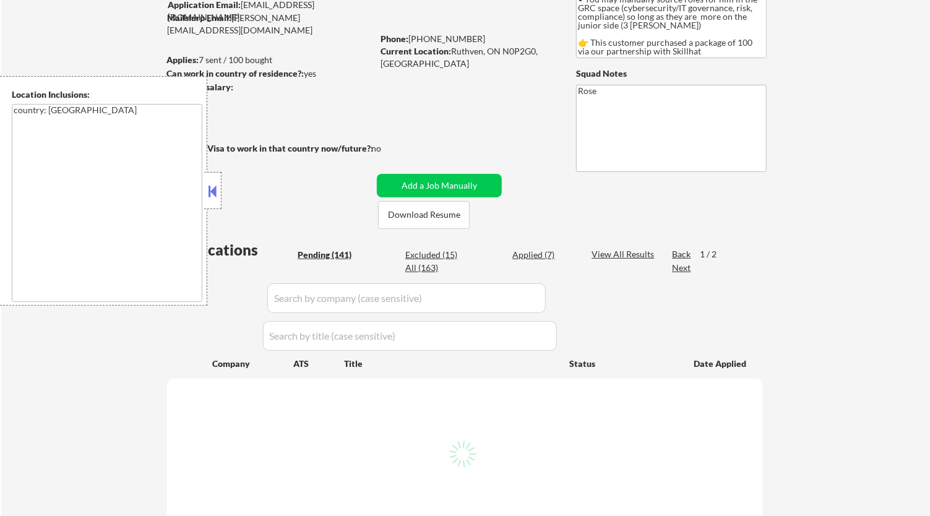
select select ""pending""
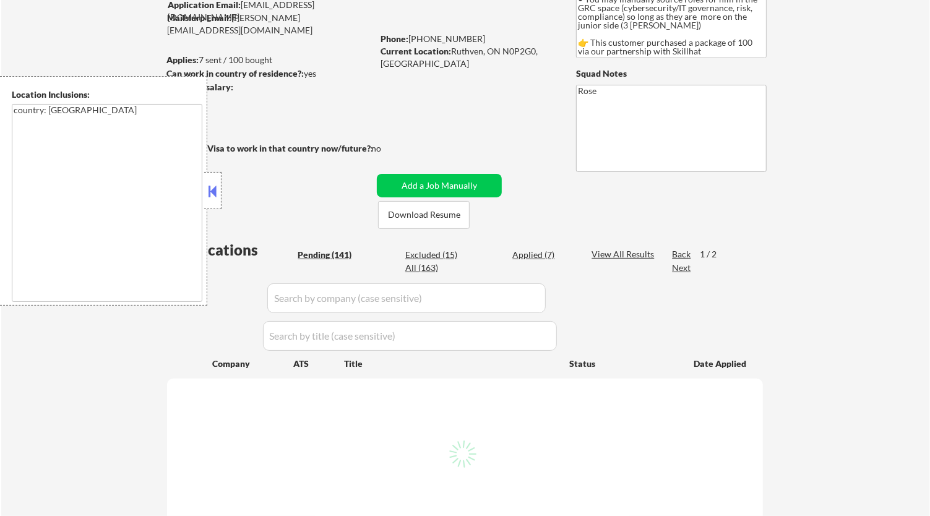
select select ""pending""
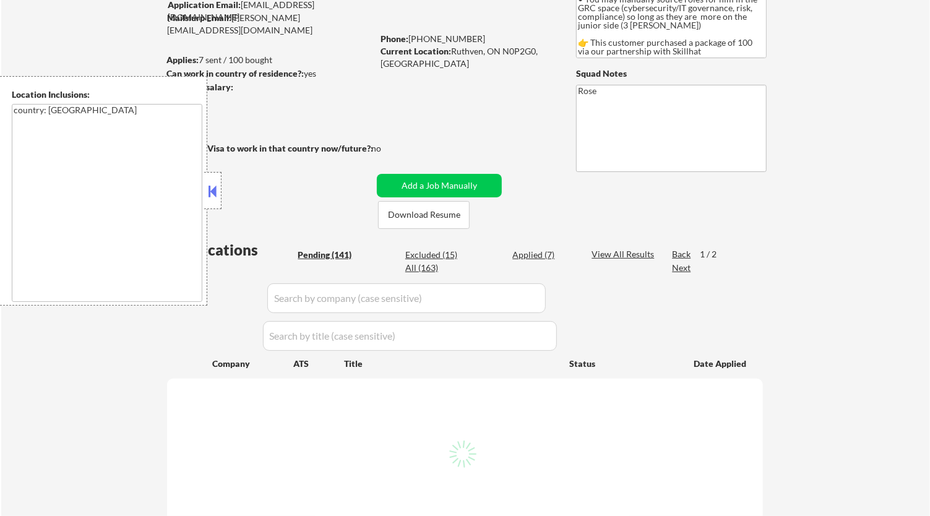
select select ""pending""
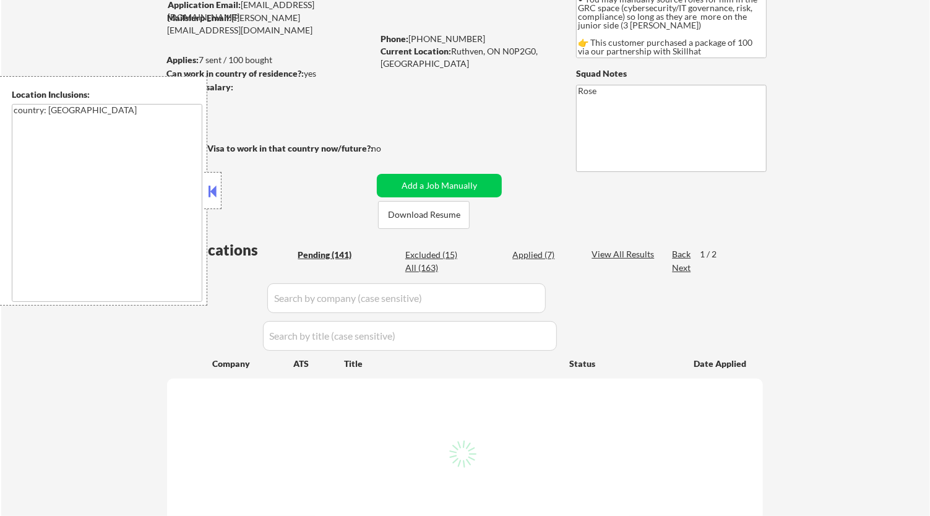
select select ""pending""
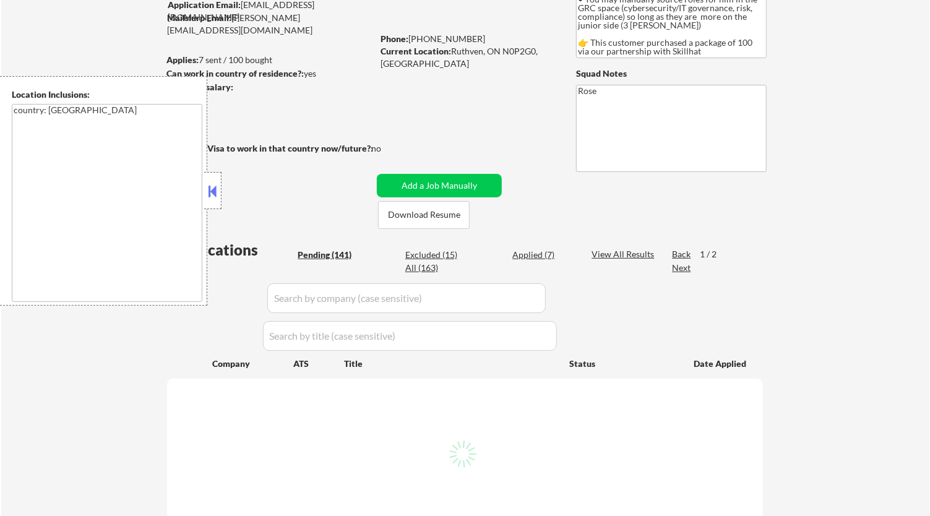
select select ""pending""
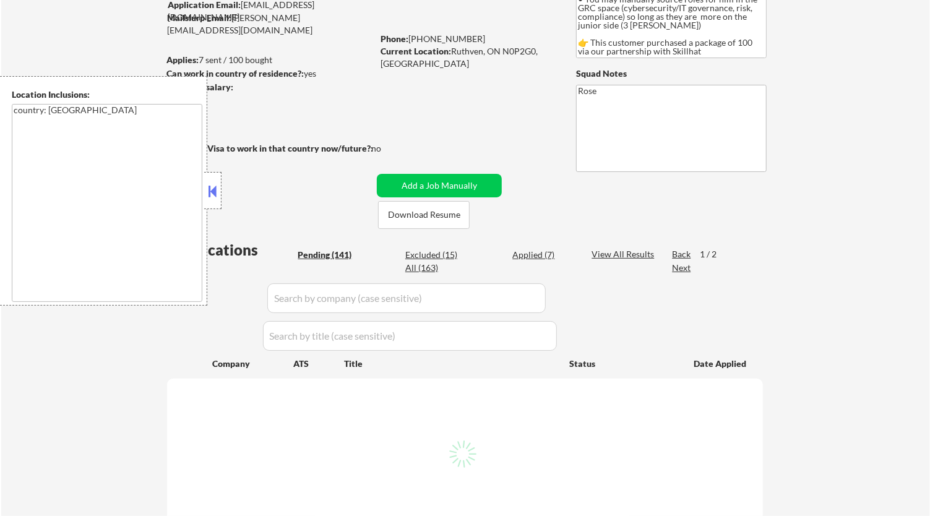
select select ""pending""
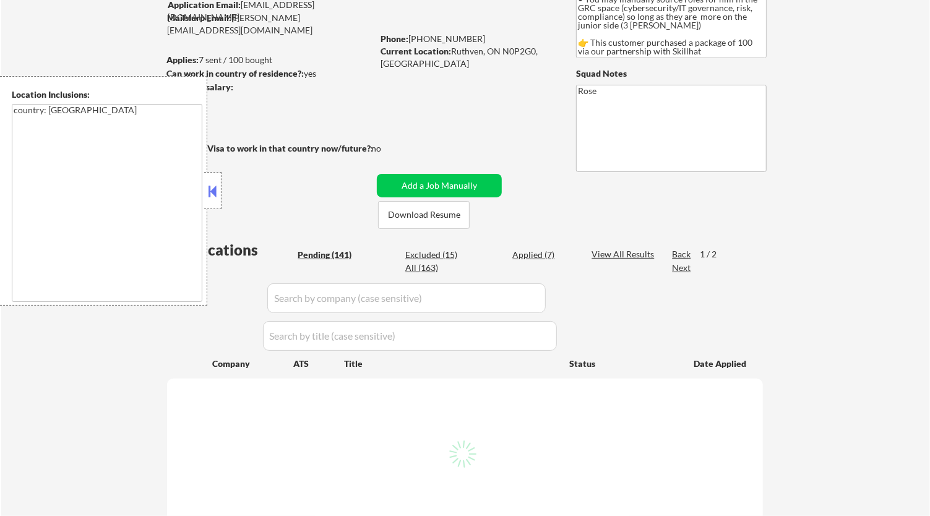
select select ""pending""
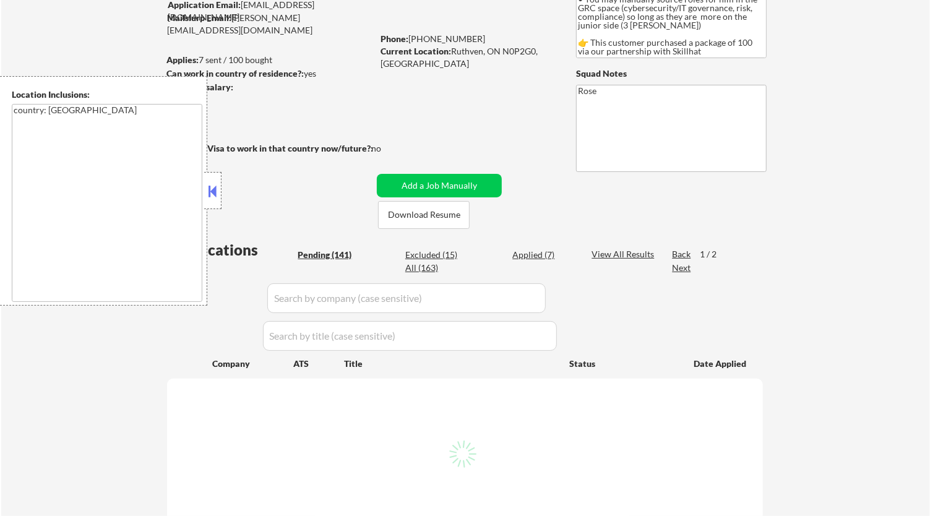
select select ""pending""
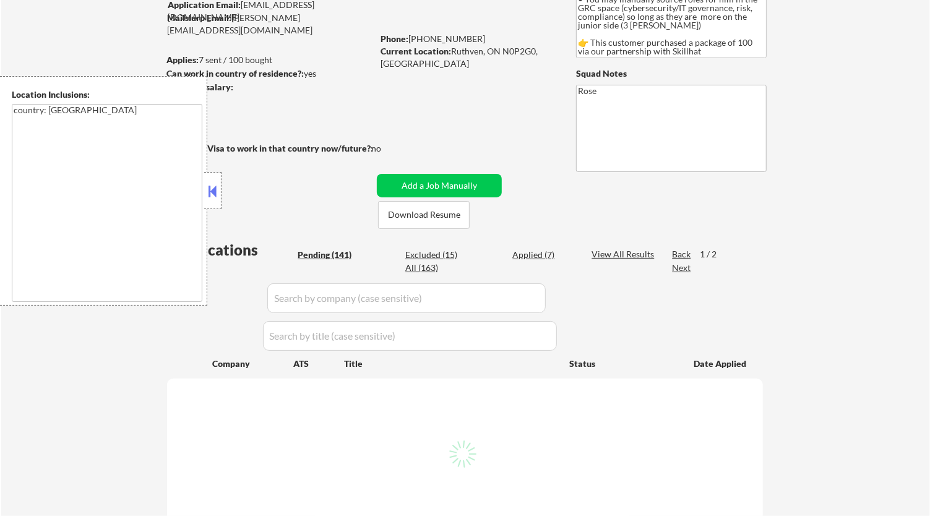
select select ""pending""
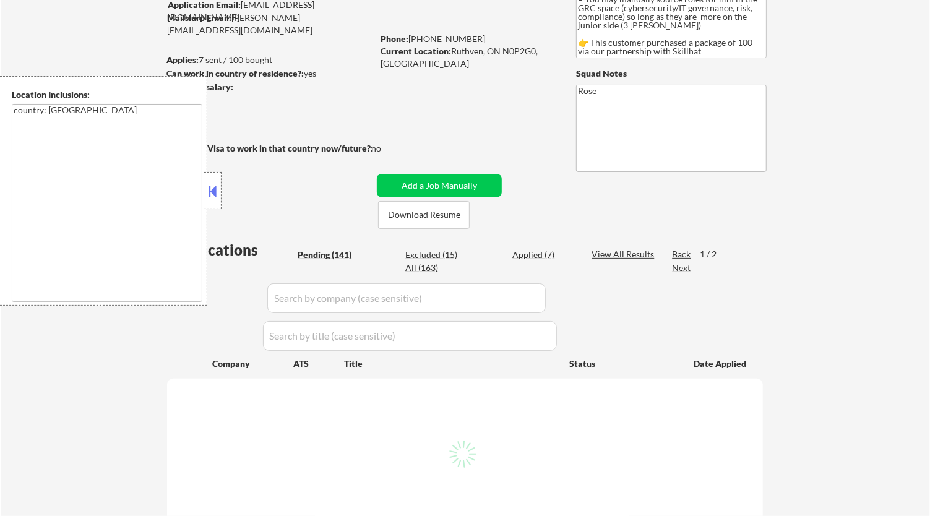
select select ""pending""
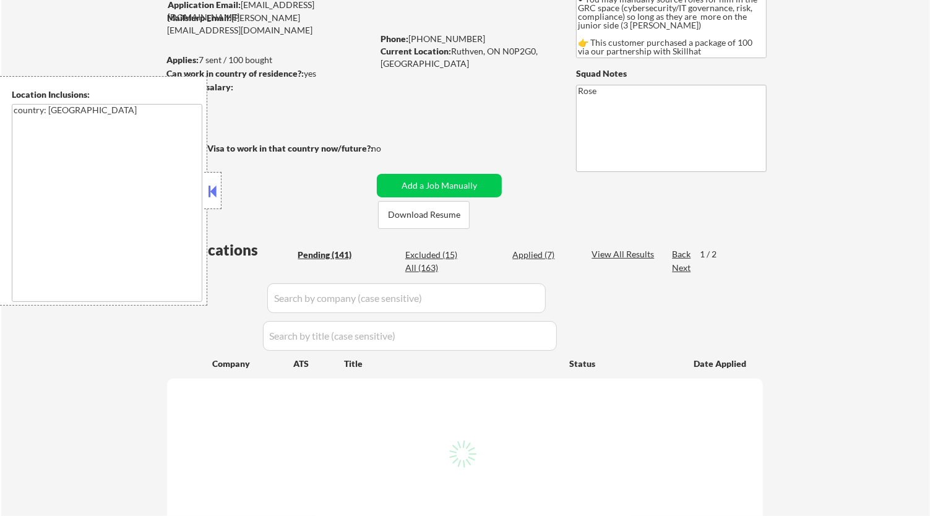
select select ""pending""
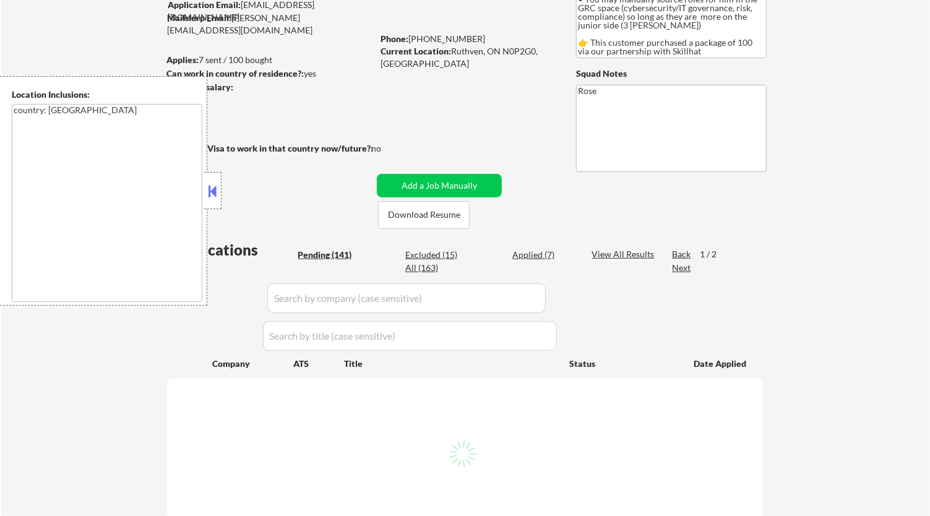
select select ""pending""
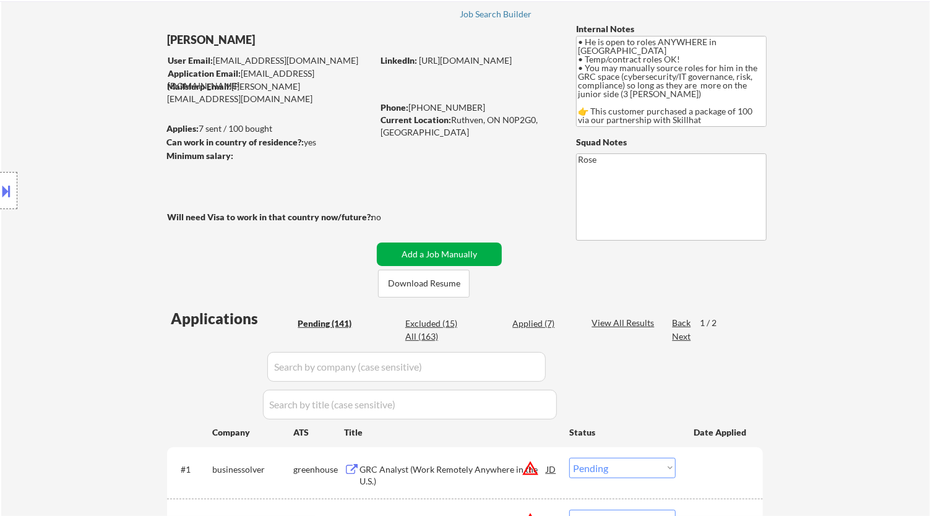
scroll to position [0, 0]
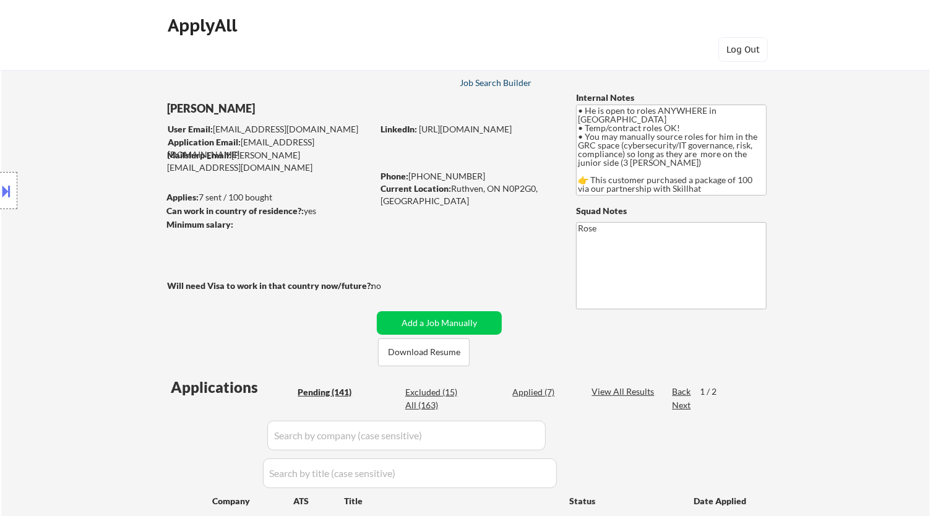
click at [496, 82] on div "Job Search Builder" at bounding box center [496, 83] width 72 height 9
click at [17, 189] on div at bounding box center [8, 190] width 17 height 37
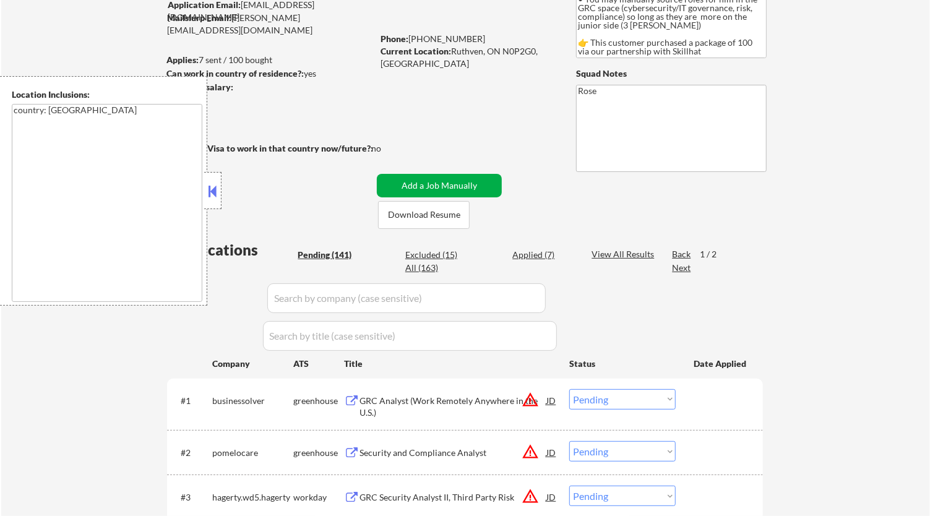
scroll to position [206, 0]
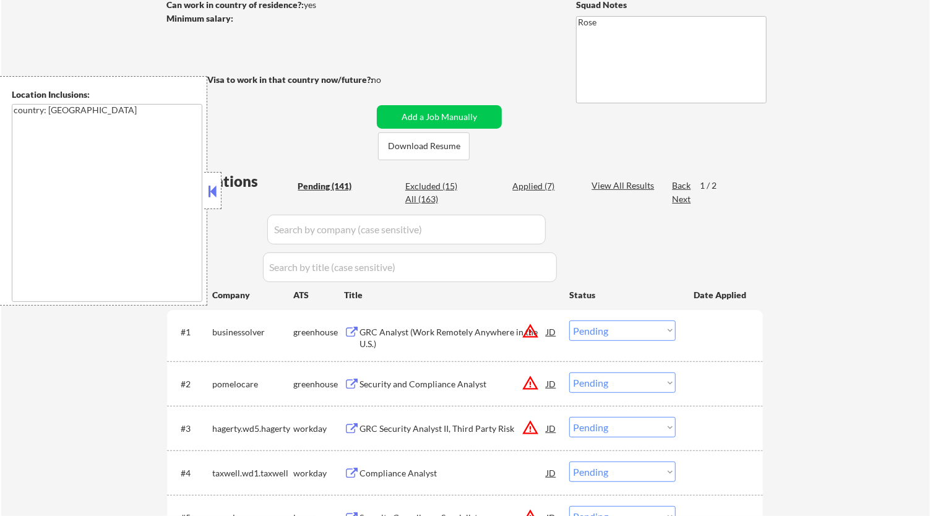
click at [216, 192] on button at bounding box center [213, 191] width 14 height 19
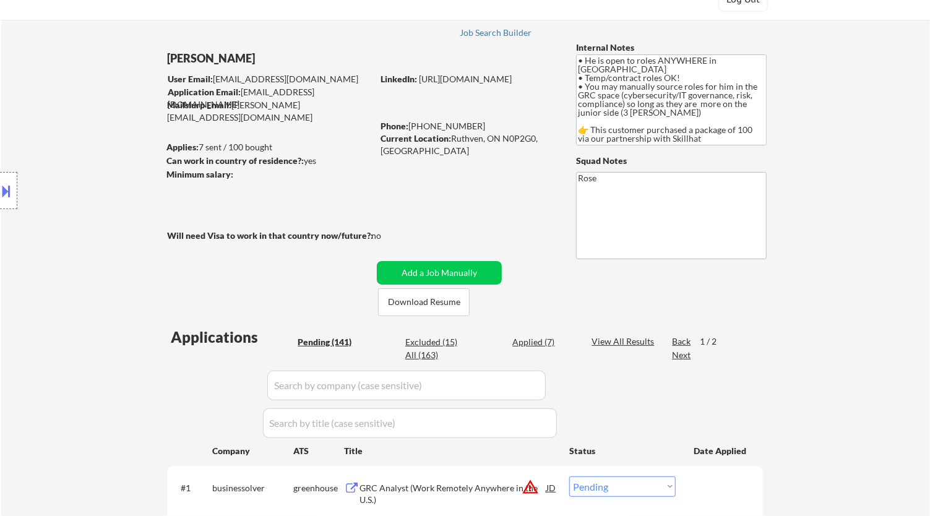
scroll to position [0, 0]
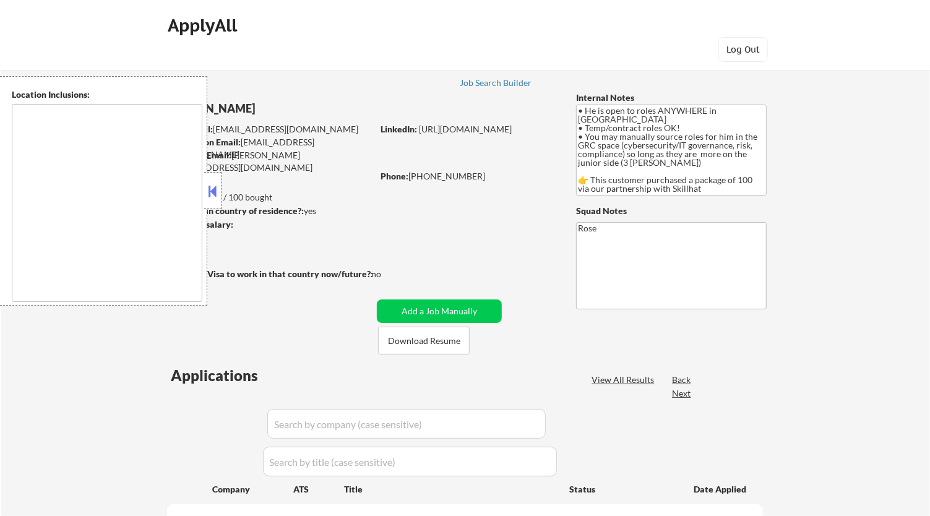
type textarea "country: [GEOGRAPHIC_DATA]"
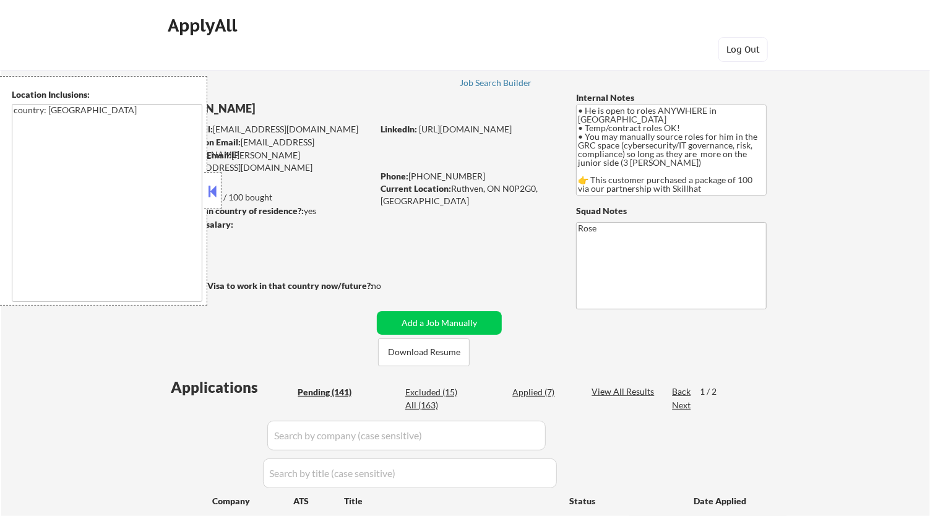
scroll to position [206, 0]
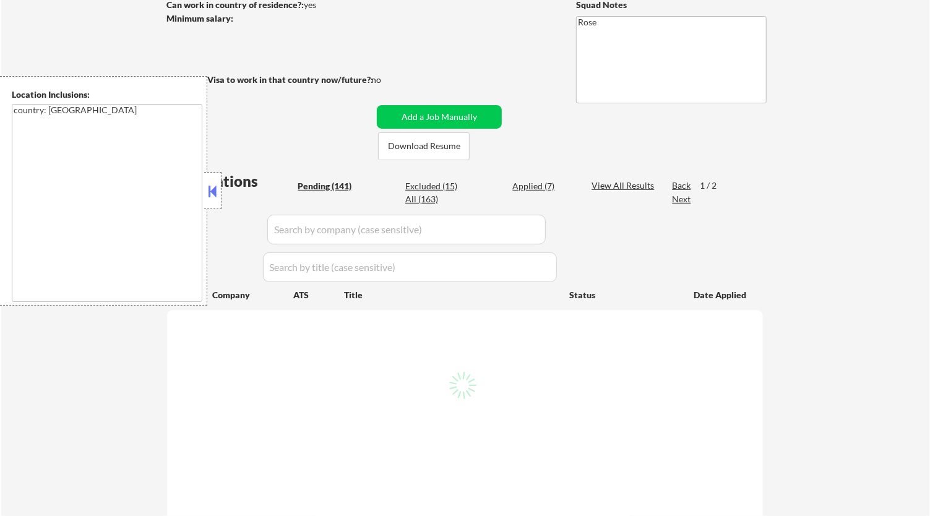
select select ""pending""
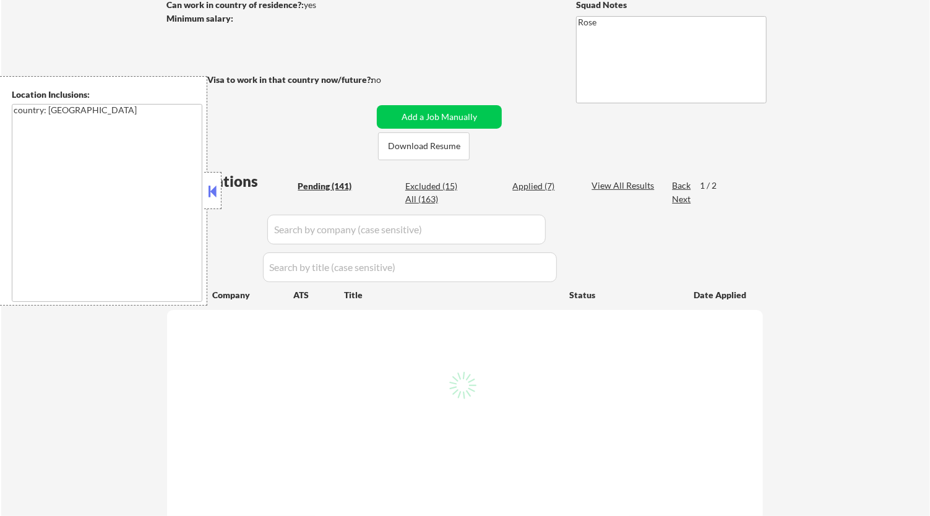
select select ""pending""
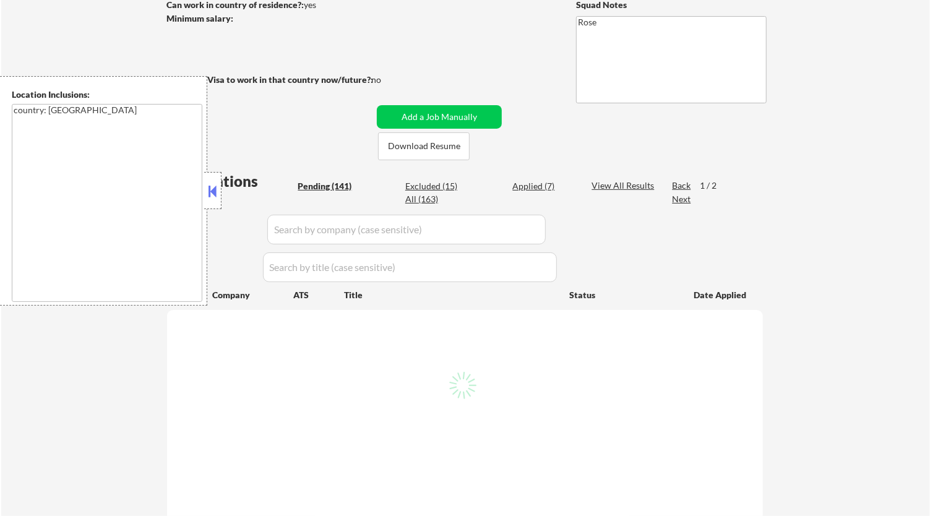
select select ""pending""
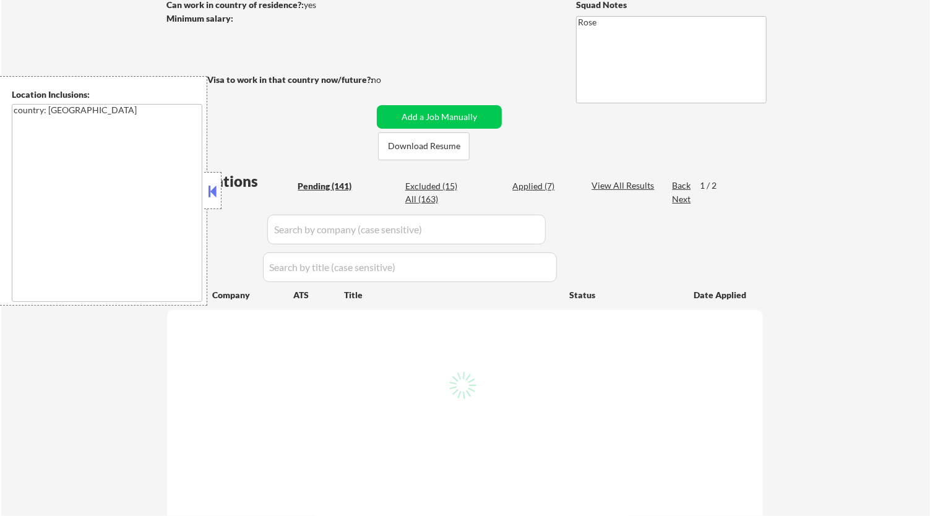
select select ""pending""
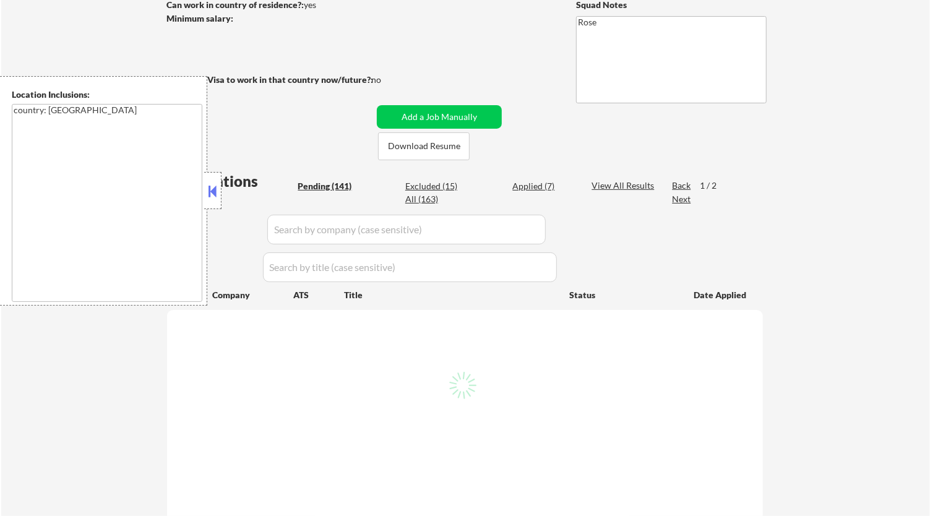
select select ""pending""
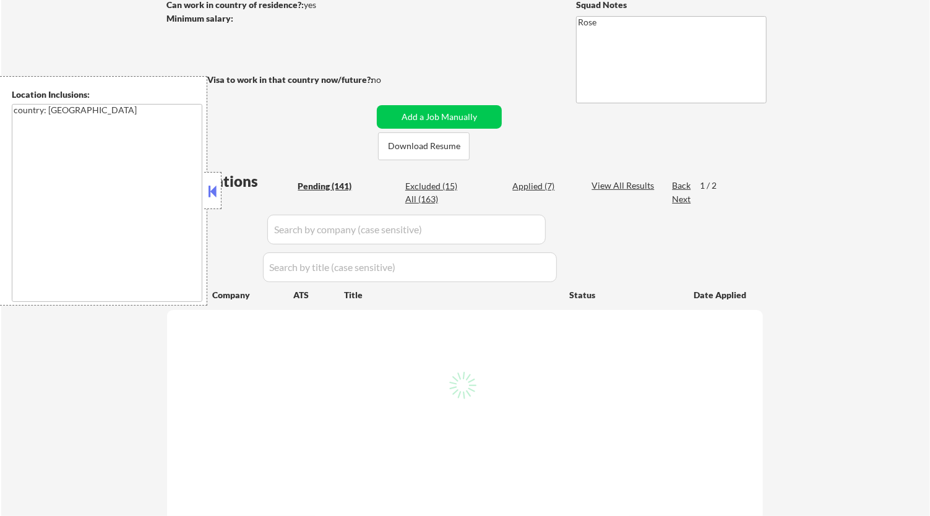
select select ""pending""
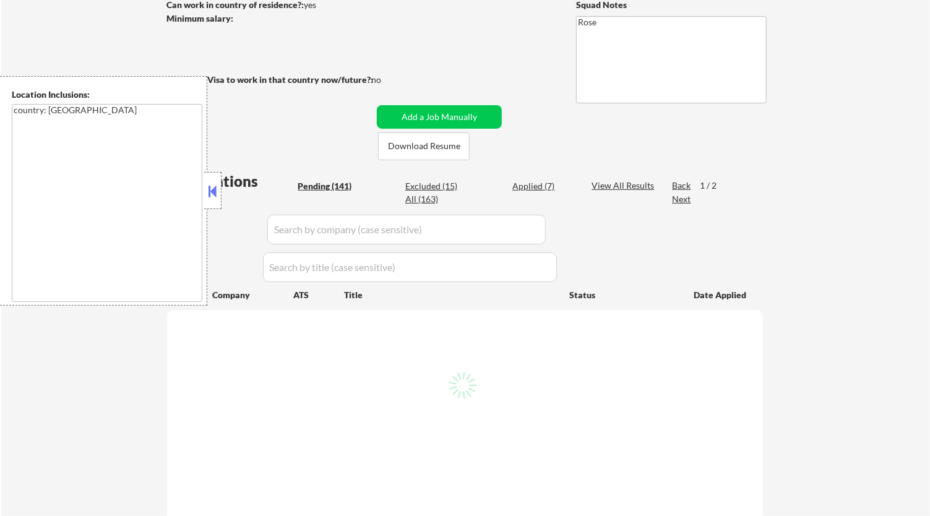
select select ""pending""
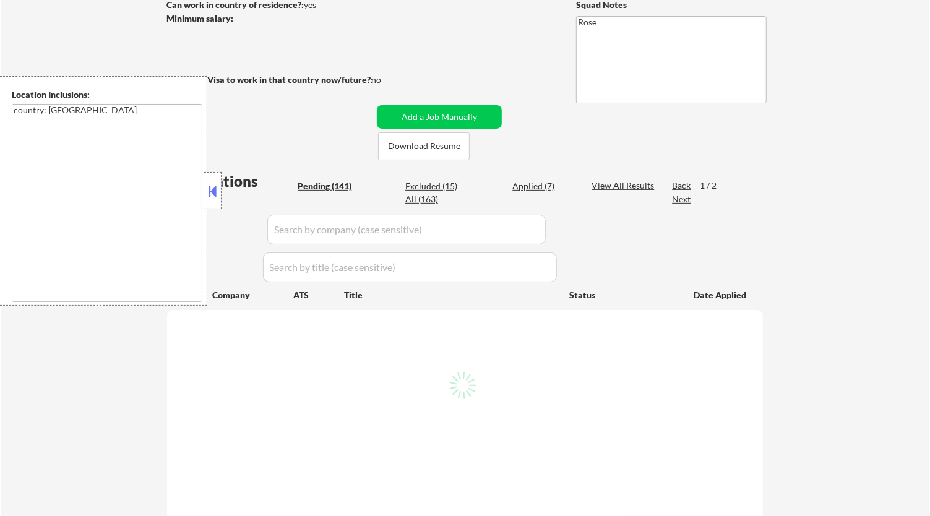
select select ""pending""
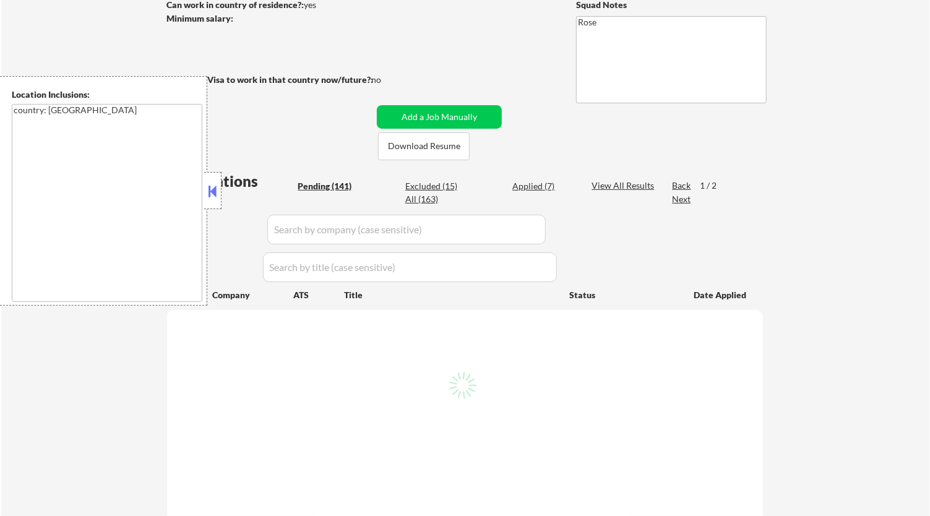
select select ""pending""
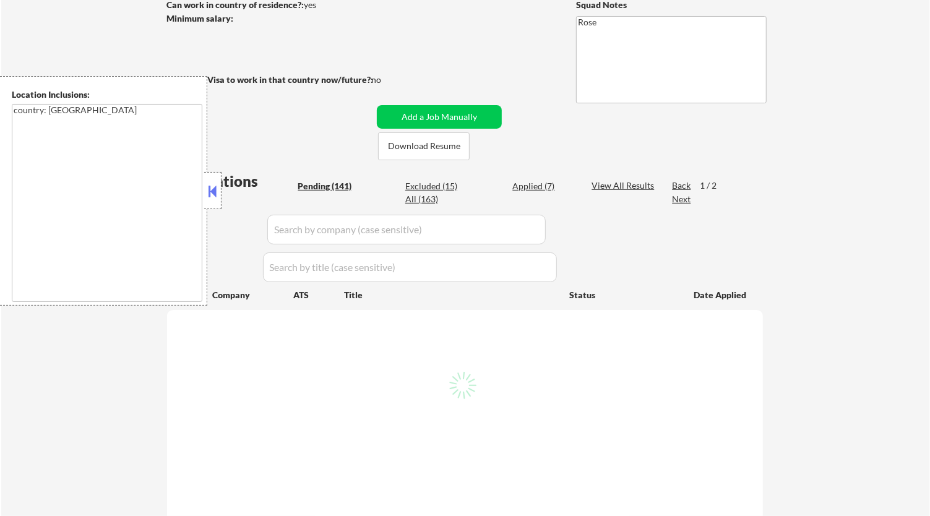
select select ""pending""
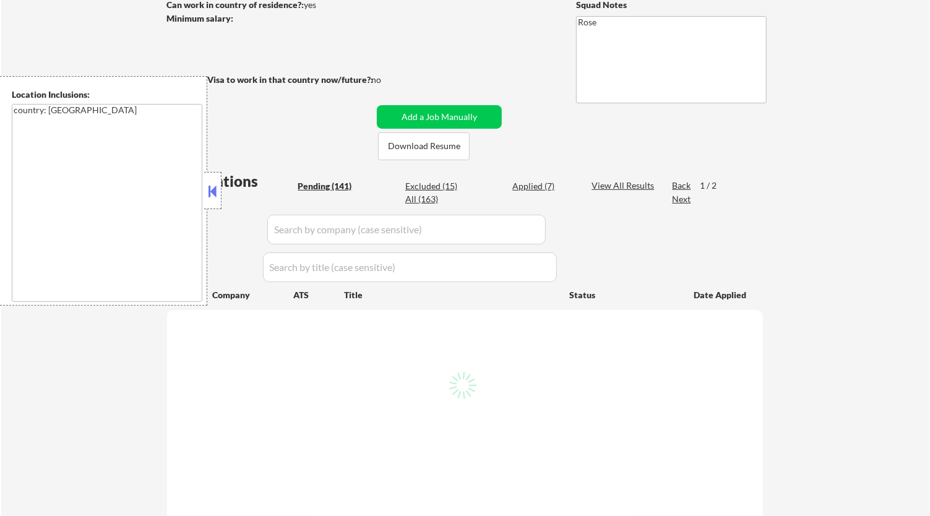
select select ""pending""
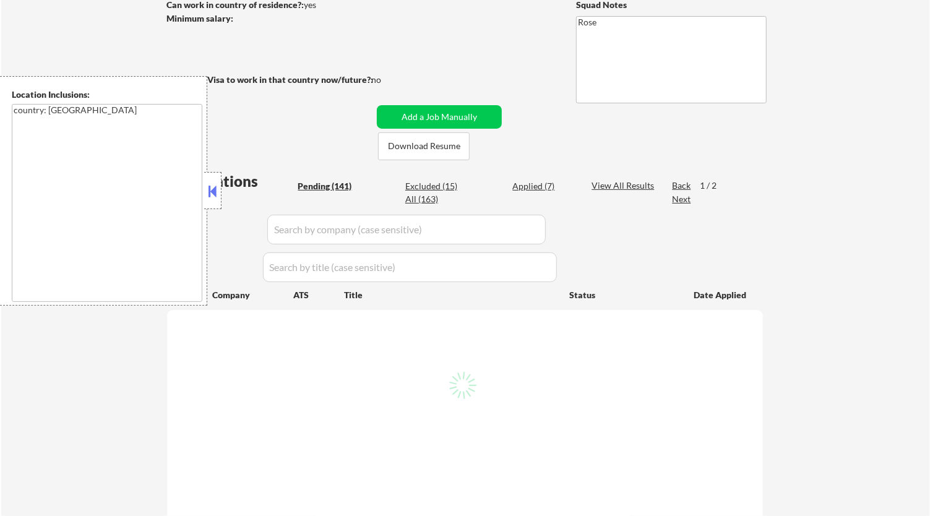
select select ""pending""
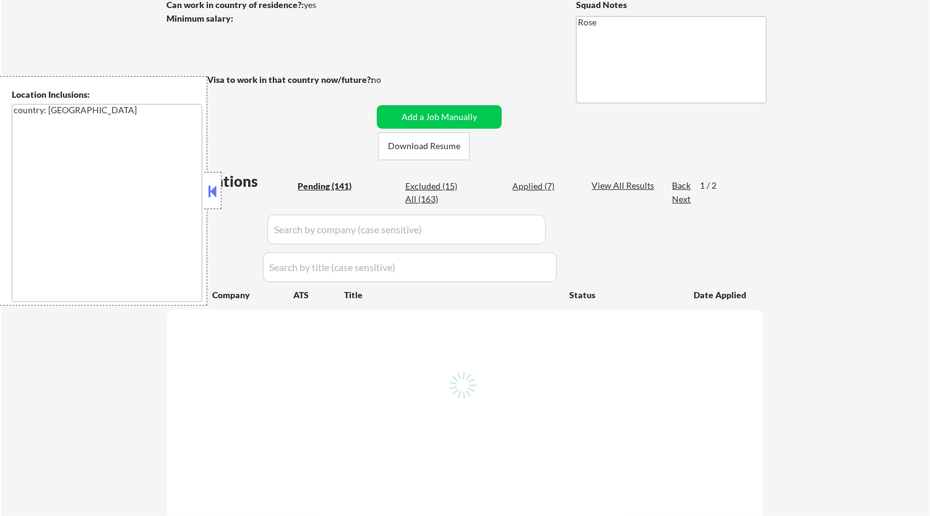
select select ""pending""
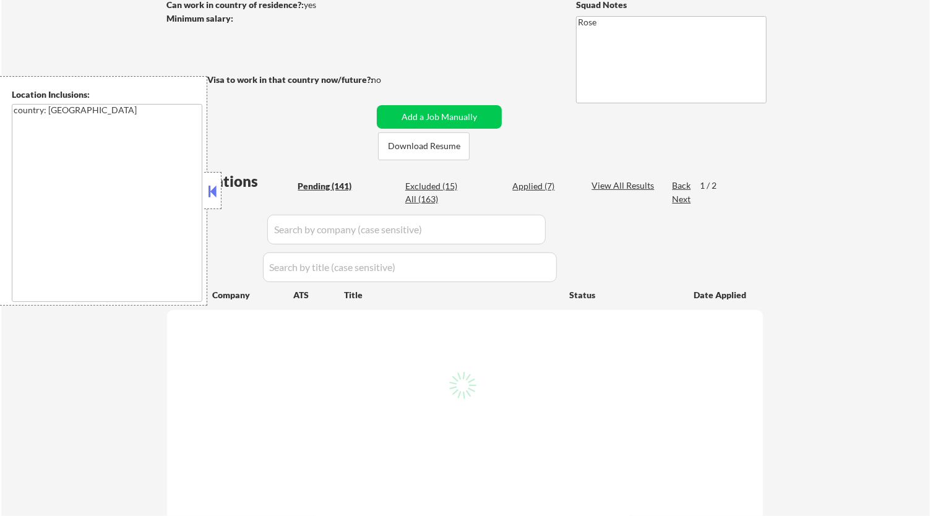
select select ""pending""
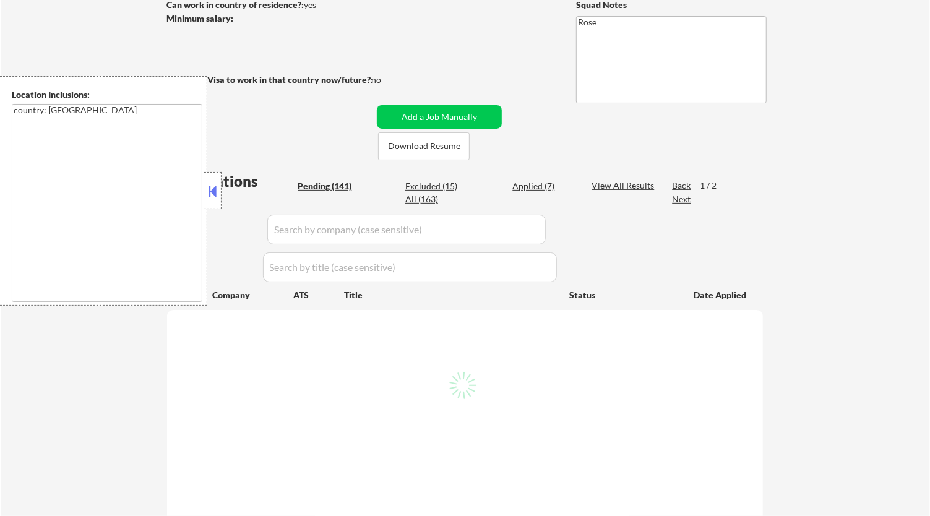
select select ""pending""
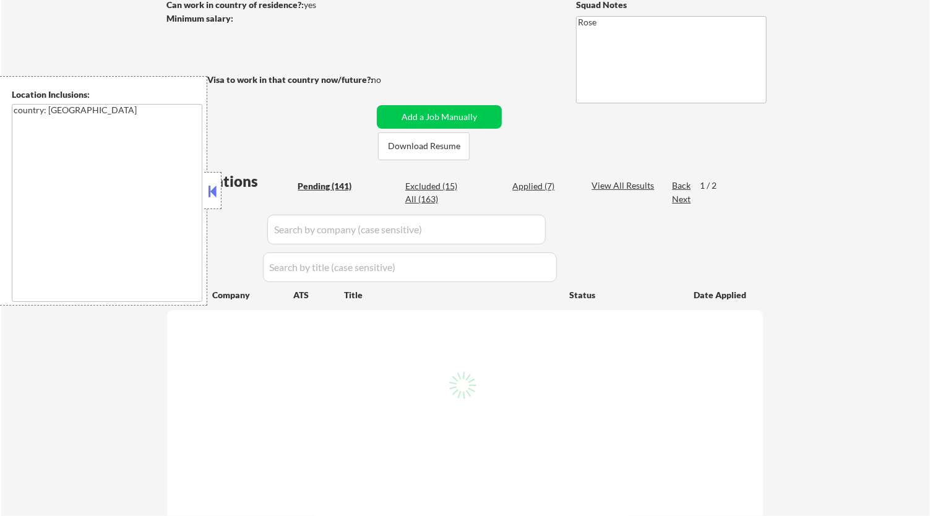
select select ""pending""
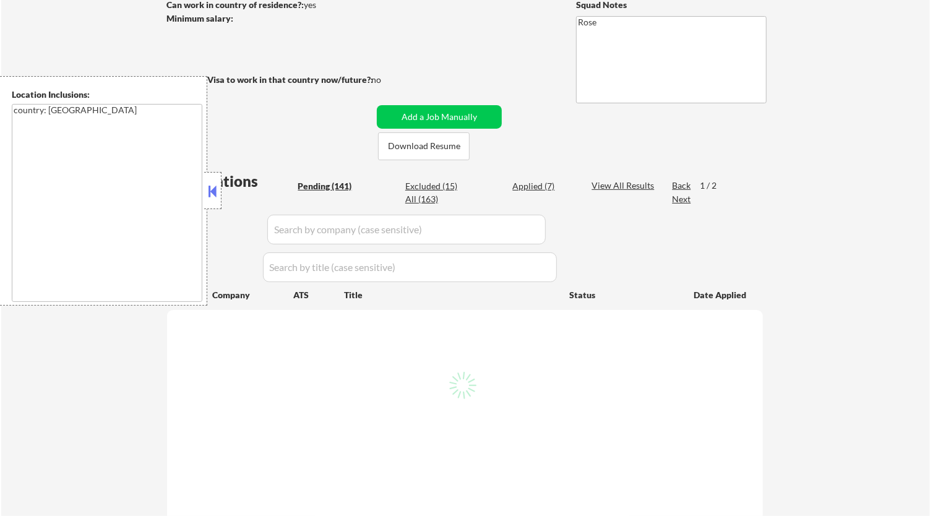
select select ""pending""
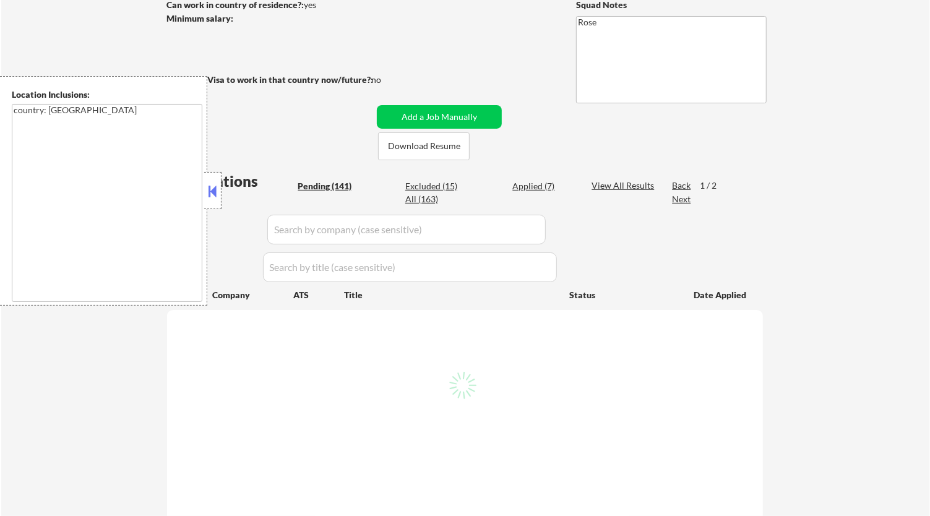
select select ""pending""
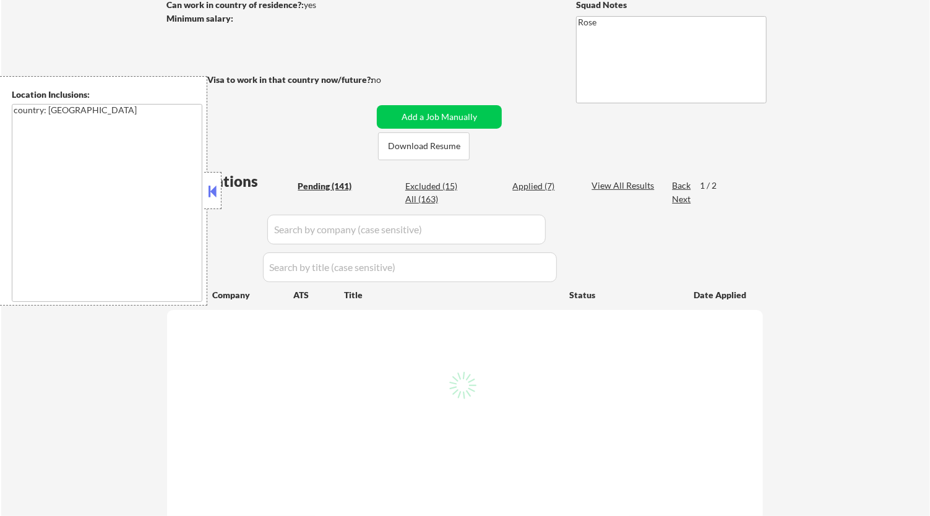
select select ""pending""
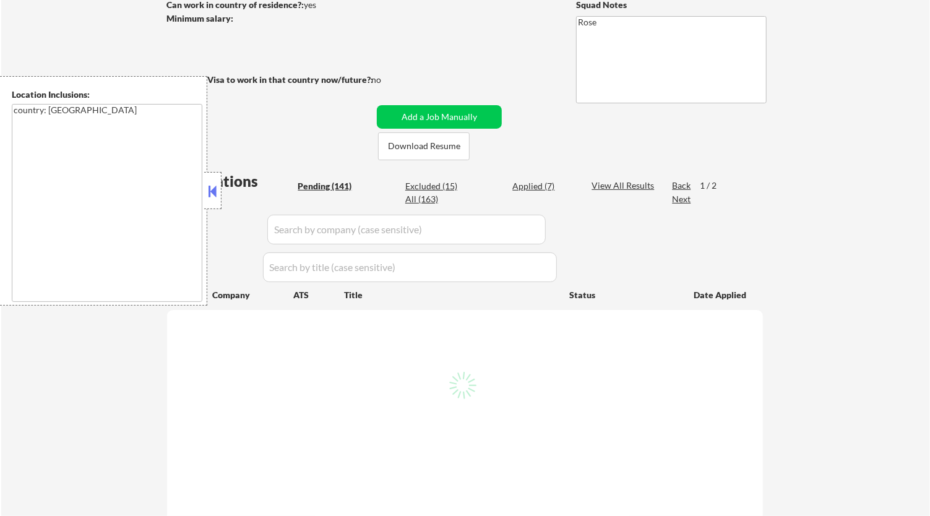
select select ""pending""
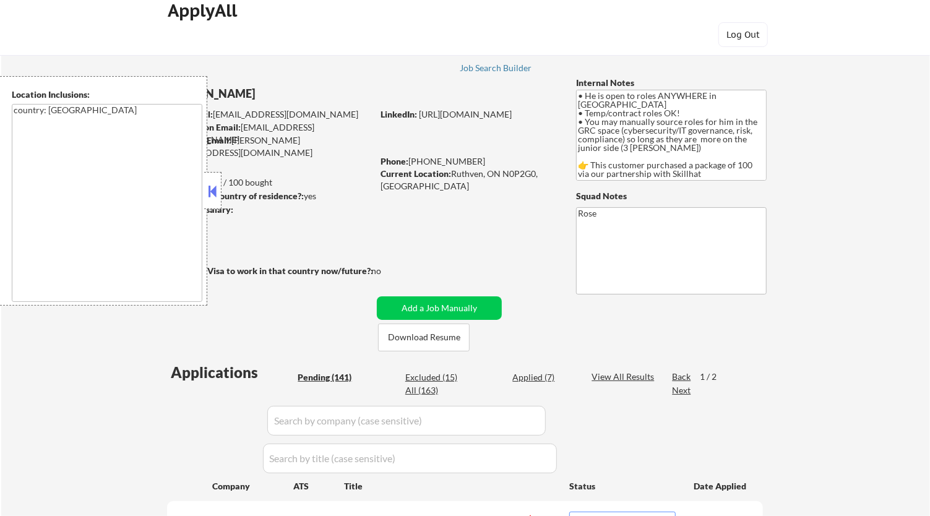
scroll to position [0, 0]
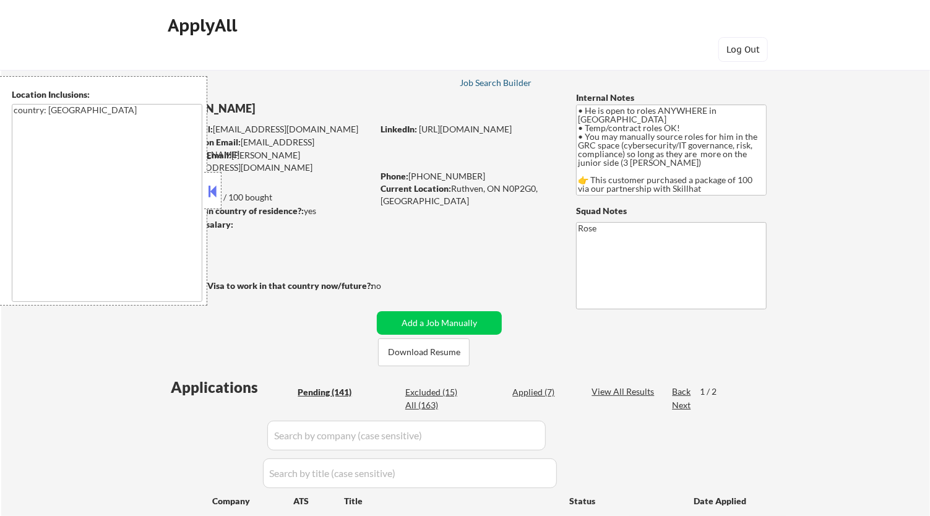
click at [499, 79] on div "Job Search Builder" at bounding box center [496, 83] width 72 height 9
select select ""pending""
select select ""PLACEHOLDER_1427118222253""
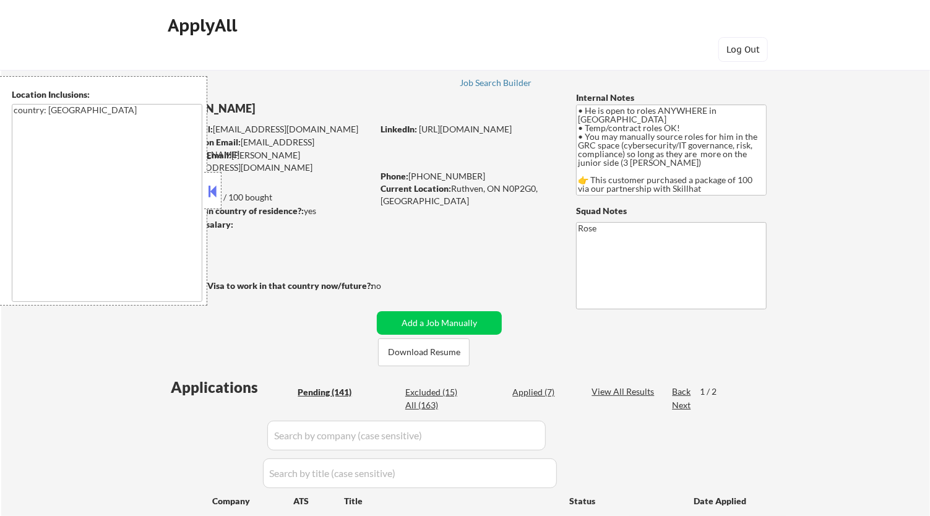
select select ""PLACEHOLDER_1427118222253""
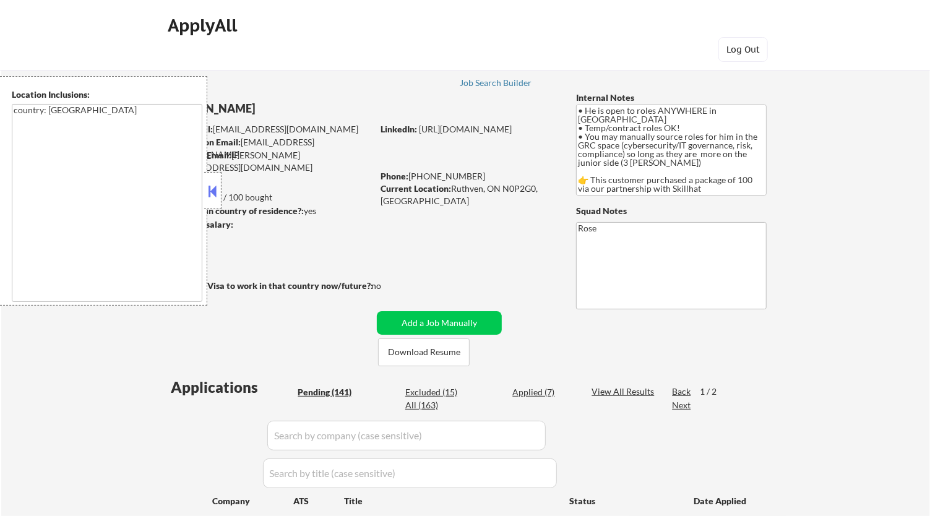
select select ""pending""
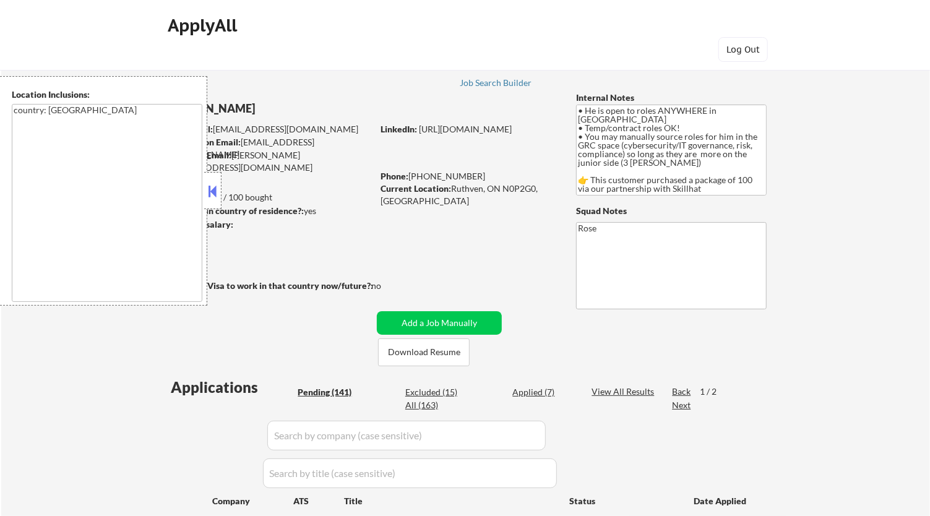
select select ""pending""
select select ""PLACEHOLDER_1427118222253""
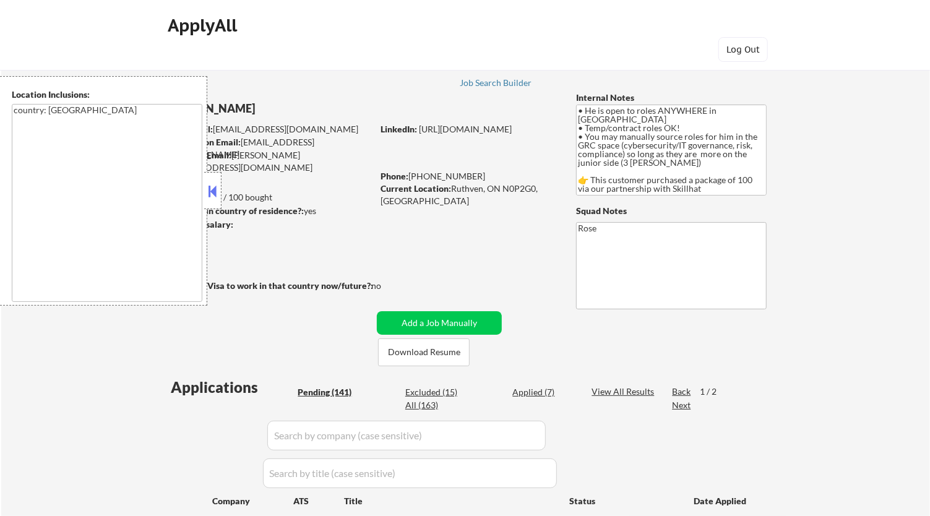
select select ""PLACEHOLDER_1427118222253""
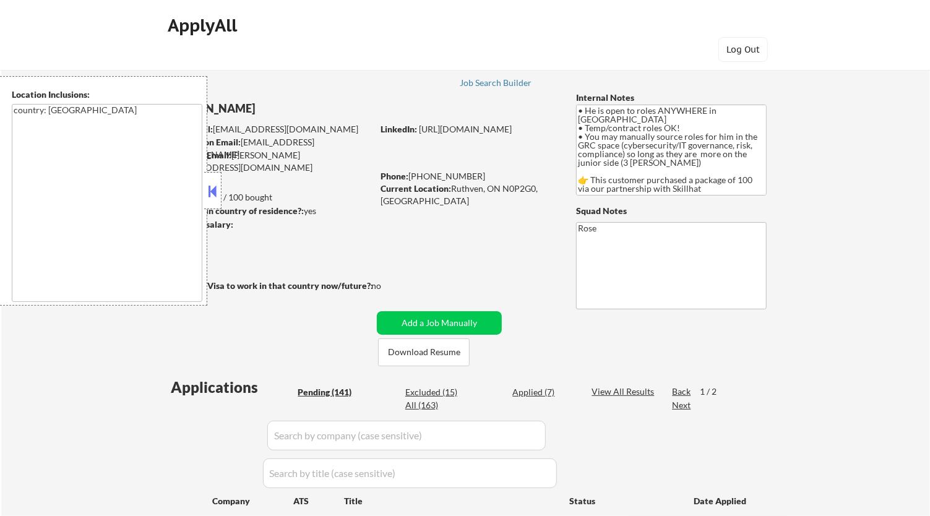
select select ""PLACEHOLDER_1427118222253""
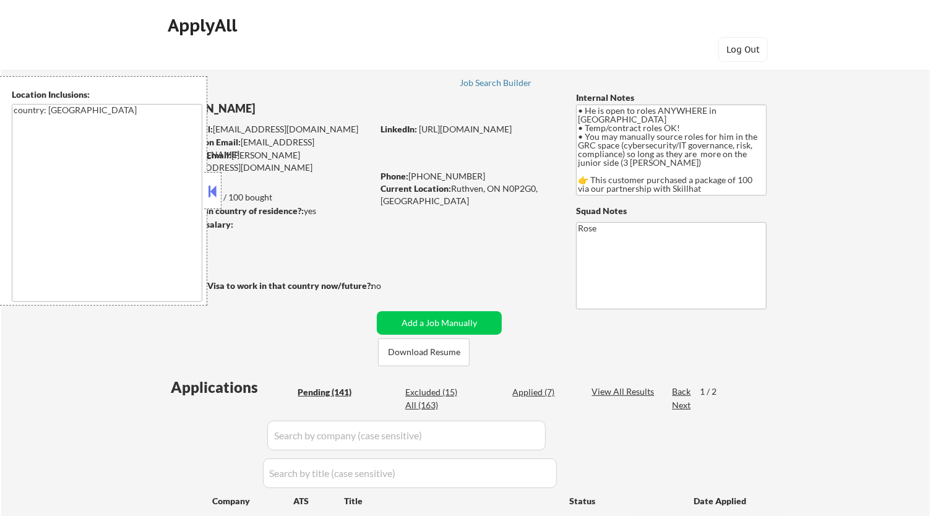
select select ""PLACEHOLDER_1427118222253""
select select ""pending""
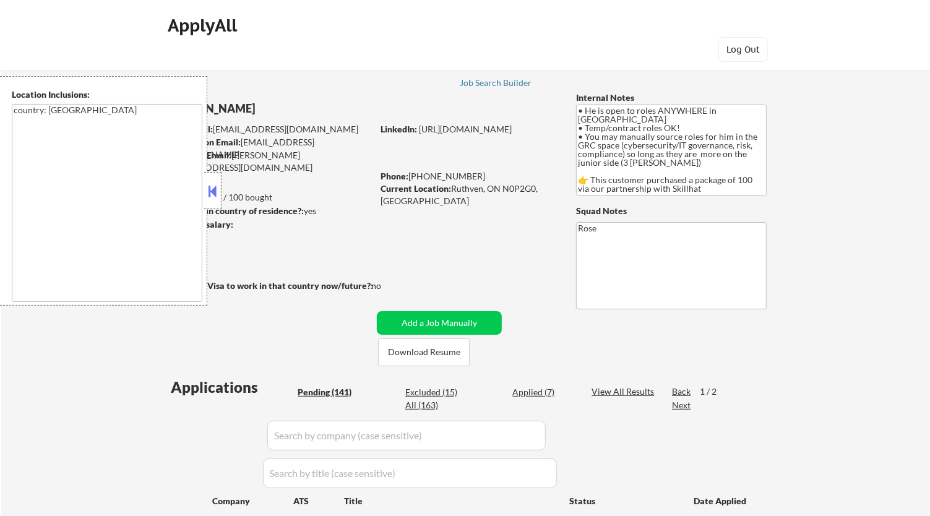
select select ""pending""
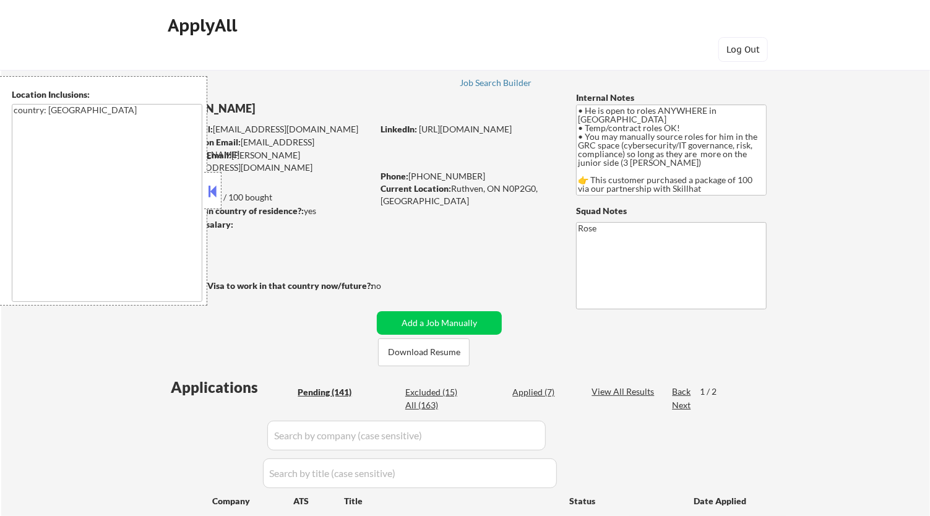
select select ""pending""
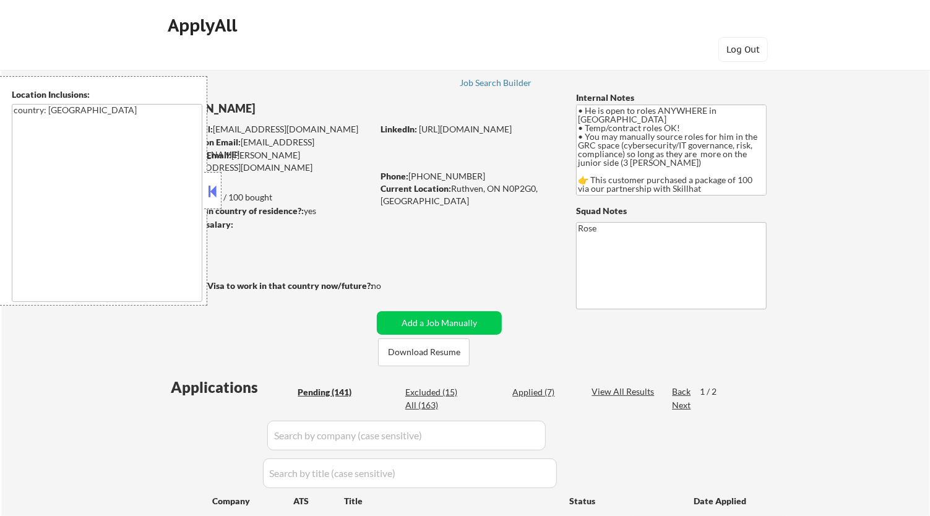
select select ""pending""
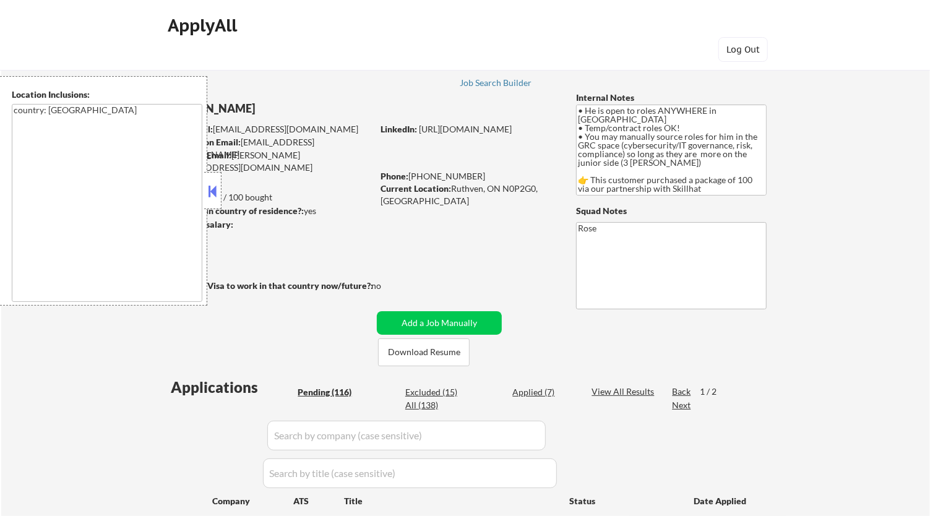
select select ""PLACEHOLDER_1427118222253""
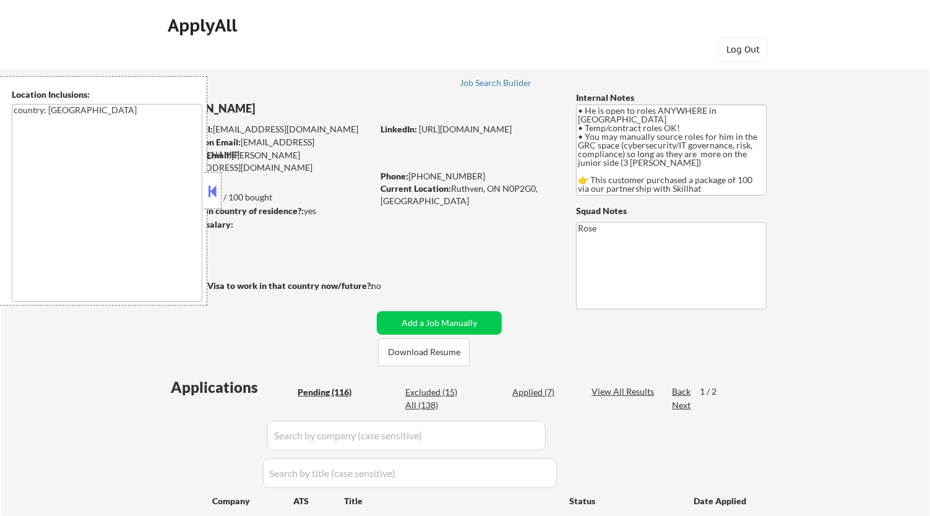
select select ""PLACEHOLDER_1427118222253""
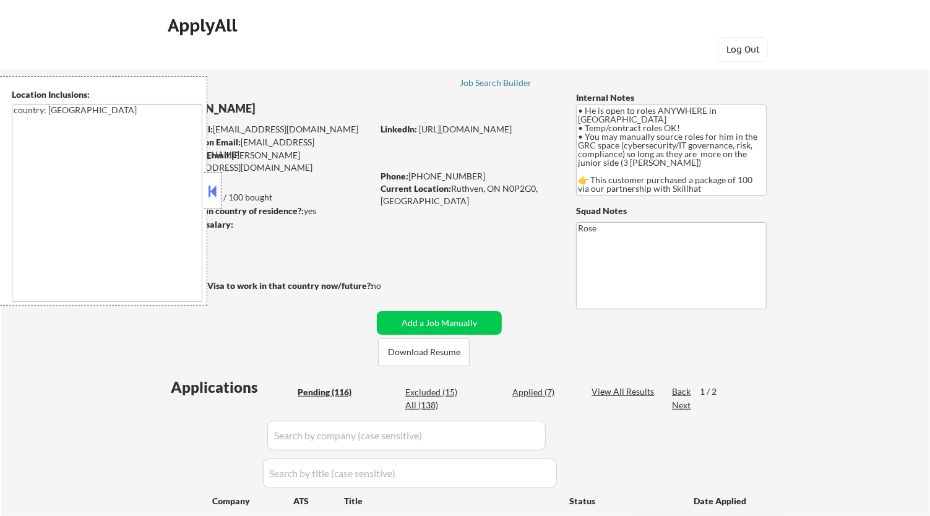
select select ""PLACEHOLDER_1427118222253""
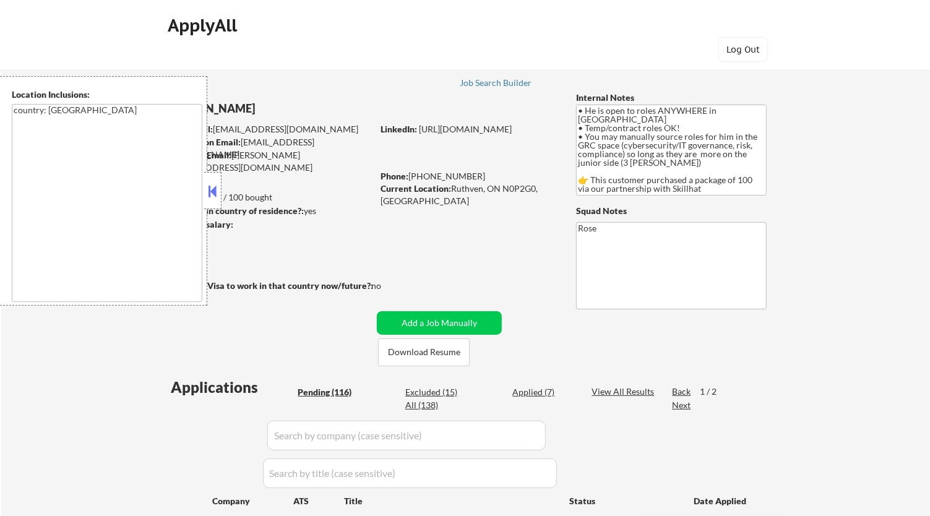
select select ""PLACEHOLDER_1427118222253""
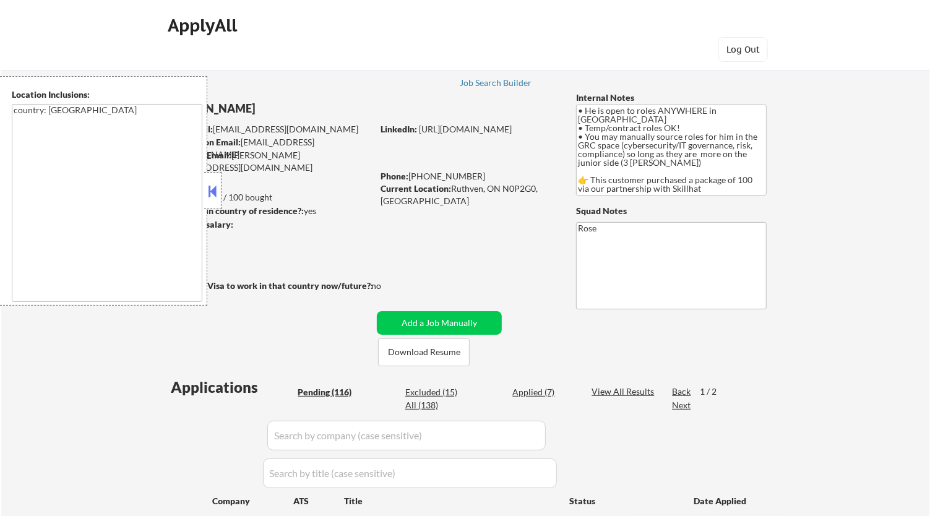
select select ""pending""
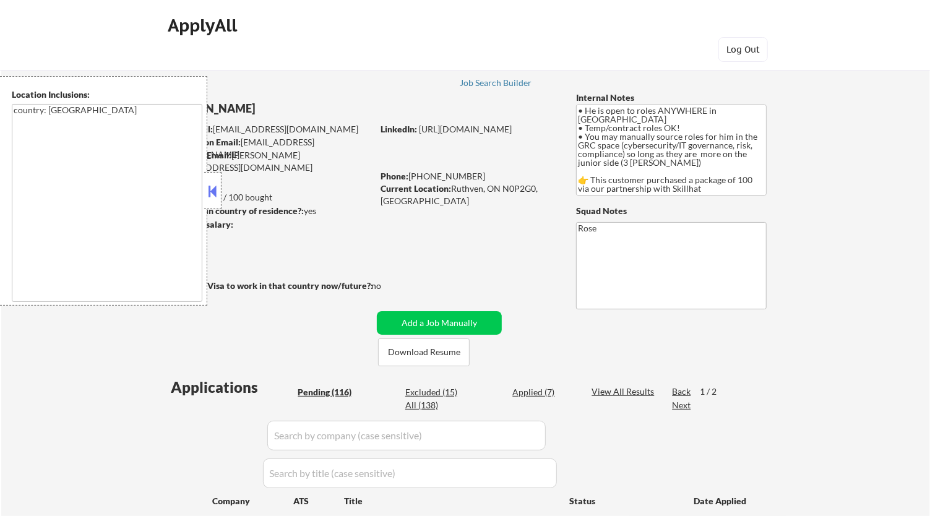
select select ""pending""
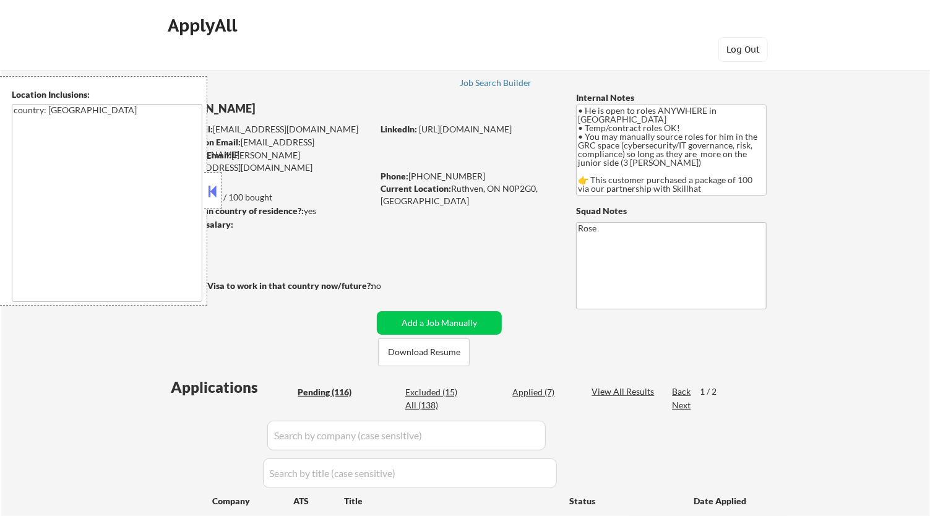
select select ""pending""
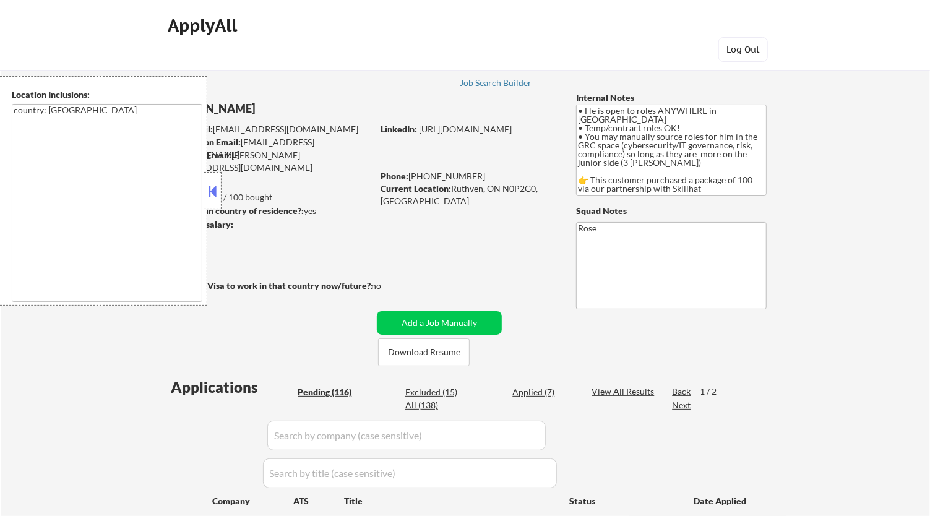
select select ""pending""
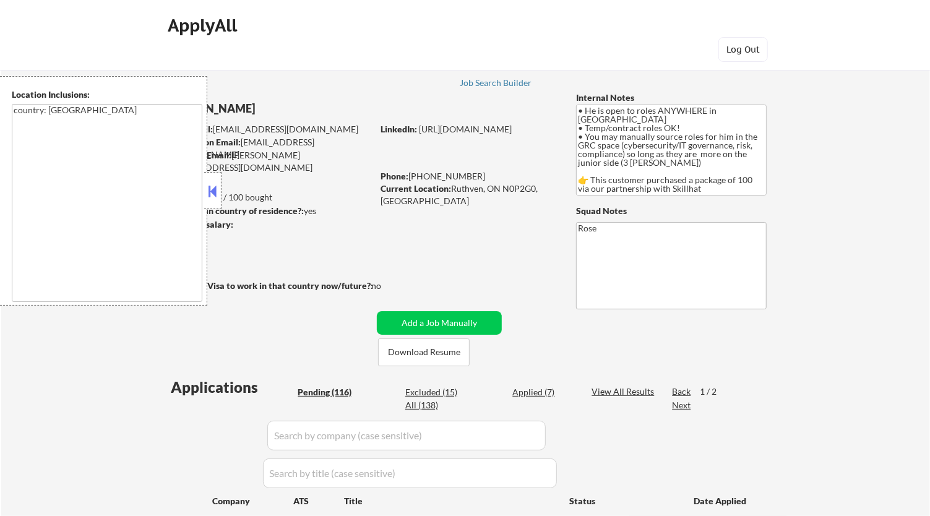
select select ""pending""
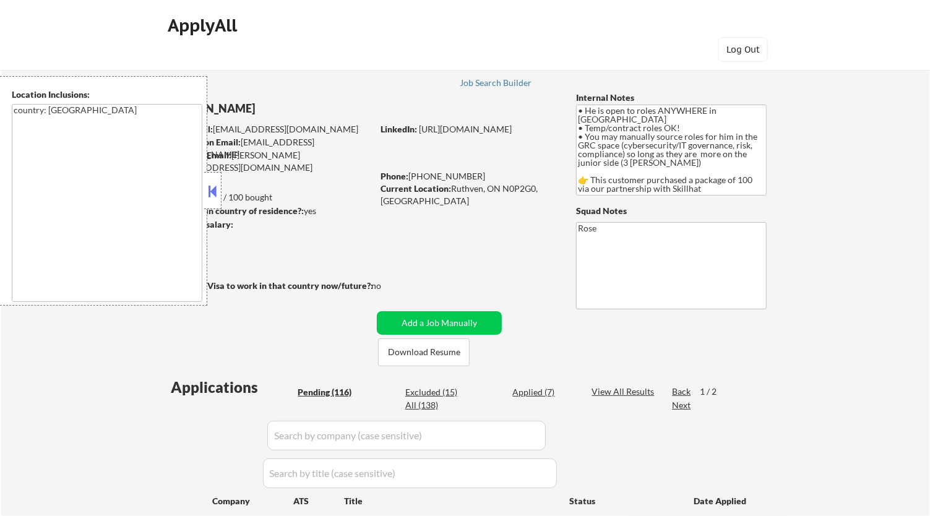
select select ""pending""
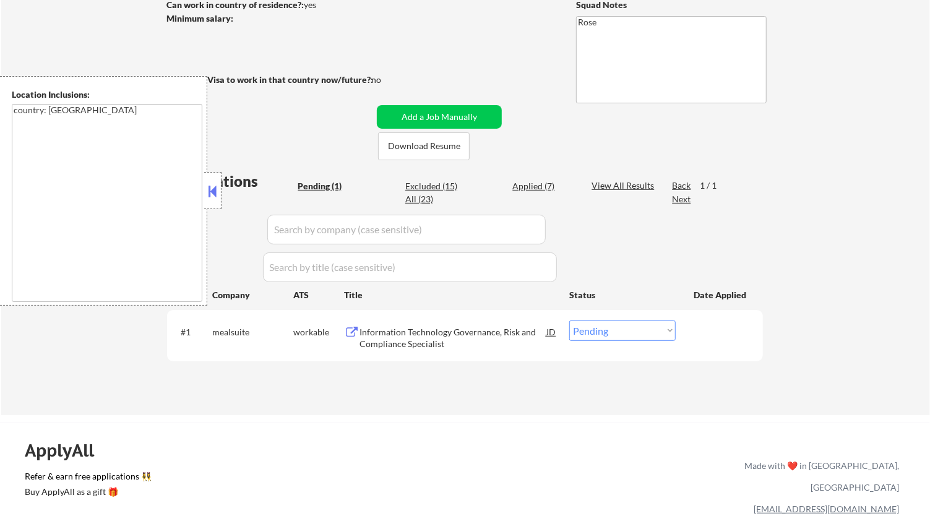
scroll to position [275, 0]
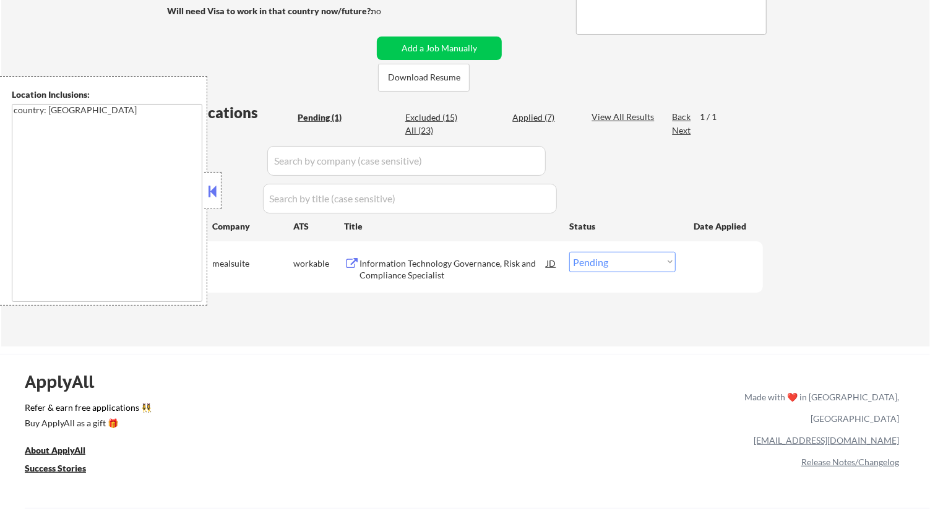
click at [215, 189] on button at bounding box center [213, 191] width 14 height 19
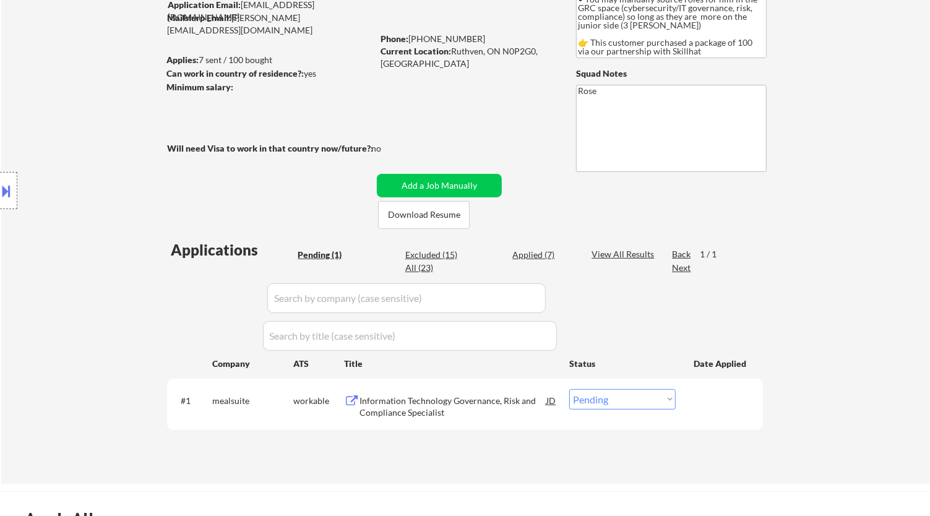
scroll to position [0, 0]
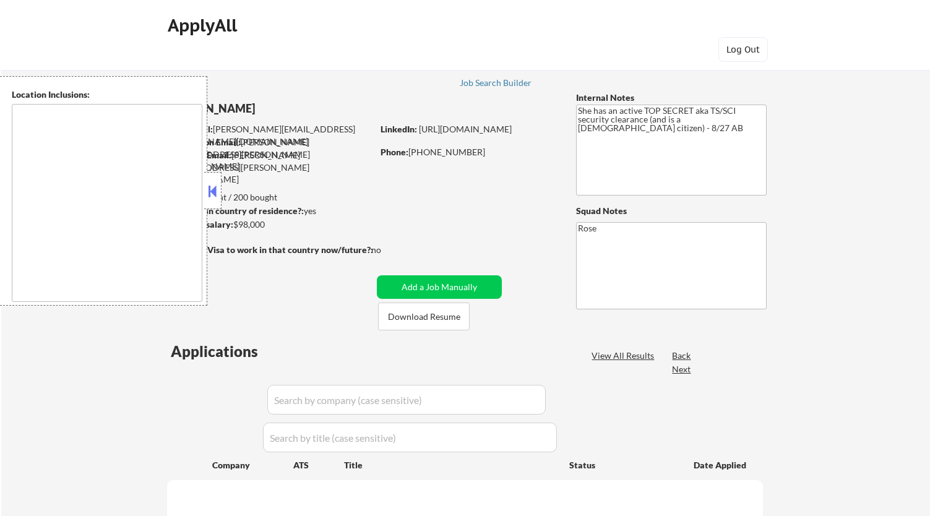
type textarea "[GEOGRAPHIC_DATA], [GEOGRAPHIC_DATA] [GEOGRAPHIC_DATA], [GEOGRAPHIC_DATA] [GEOG…"
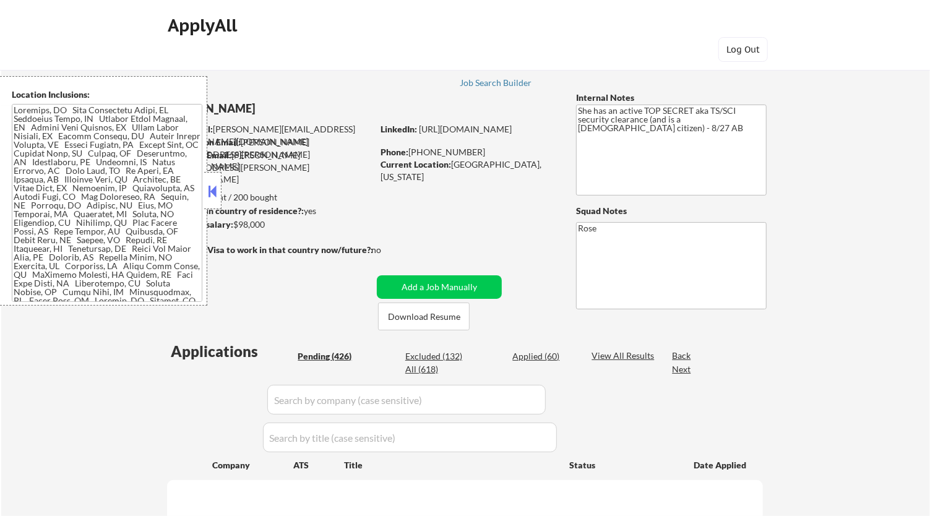
click at [218, 184] on button at bounding box center [213, 191] width 14 height 19
select select ""pending""
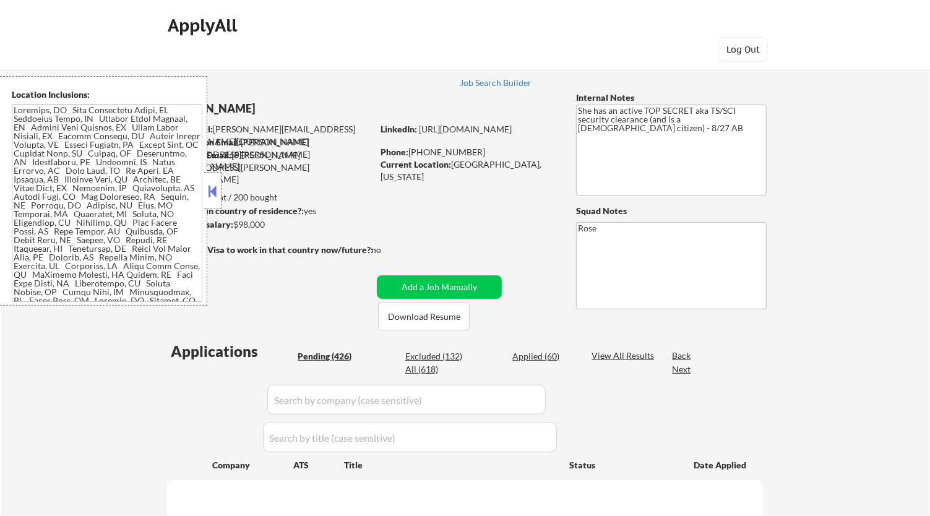
select select ""pending""
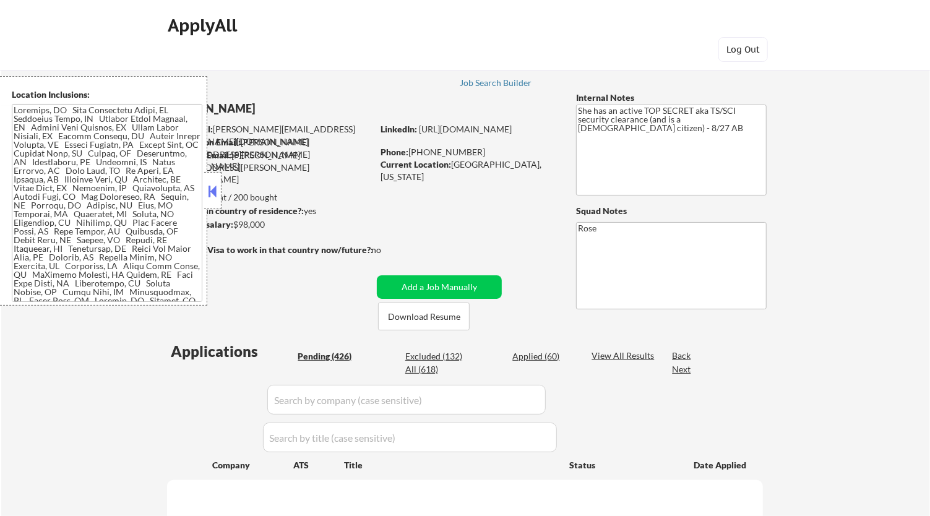
select select ""pending""
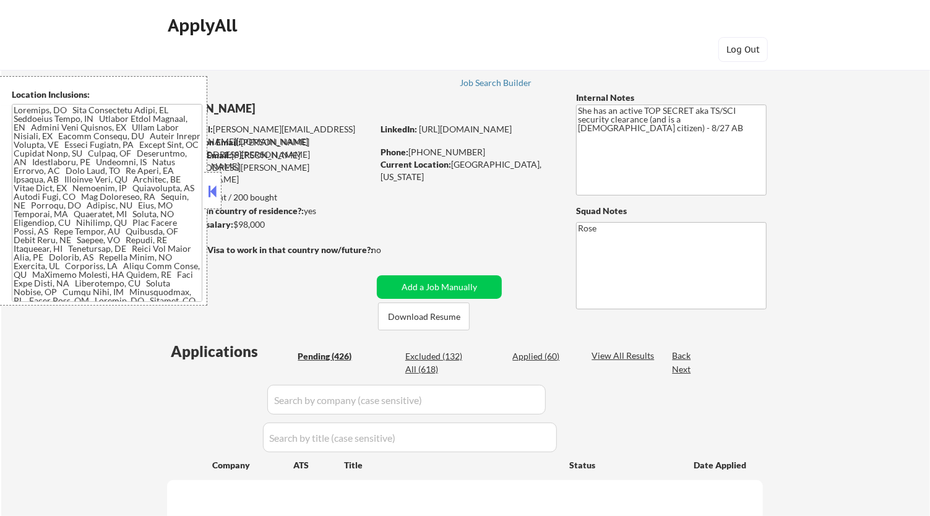
select select ""pending""
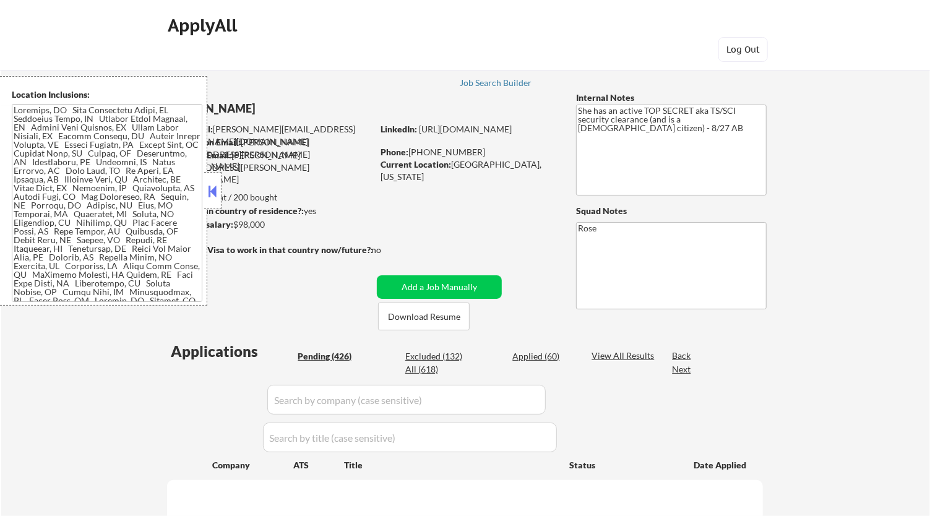
select select ""pending""
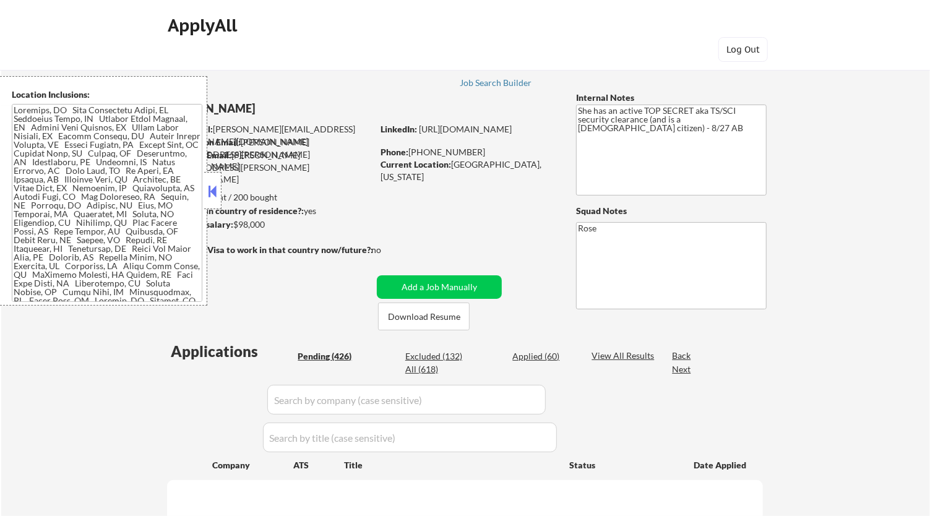
select select ""pending""
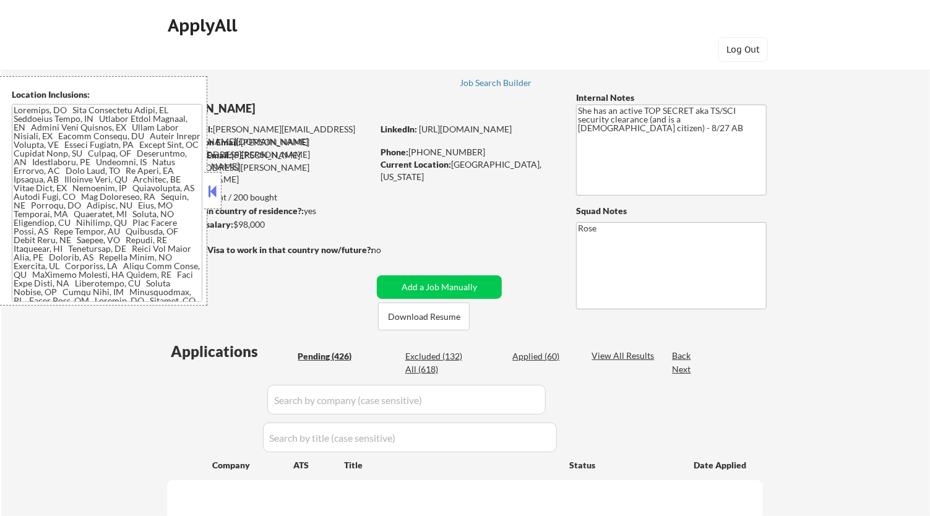
select select ""pending""
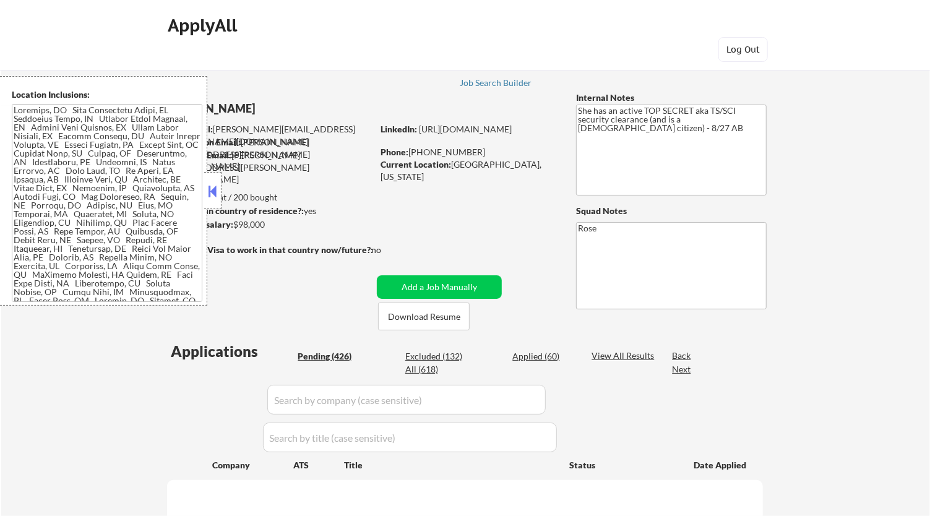
select select ""pending""
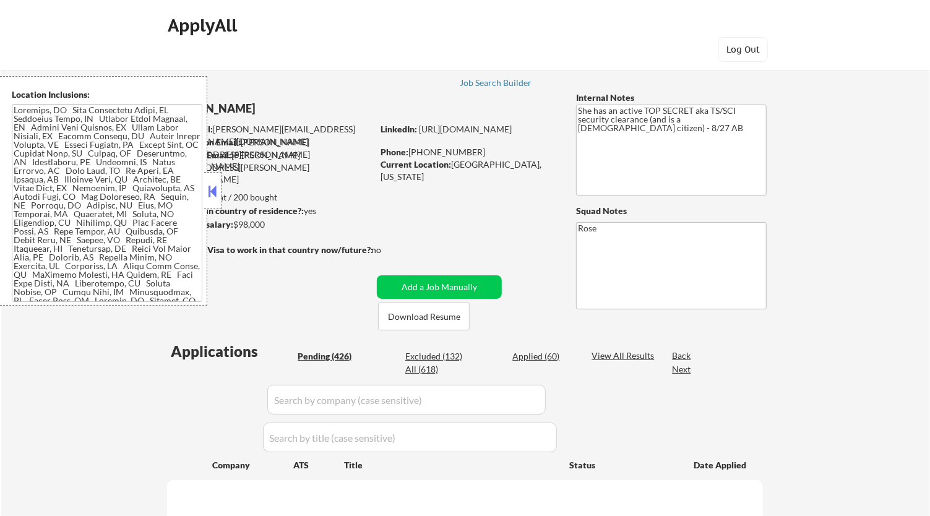
select select ""pending""
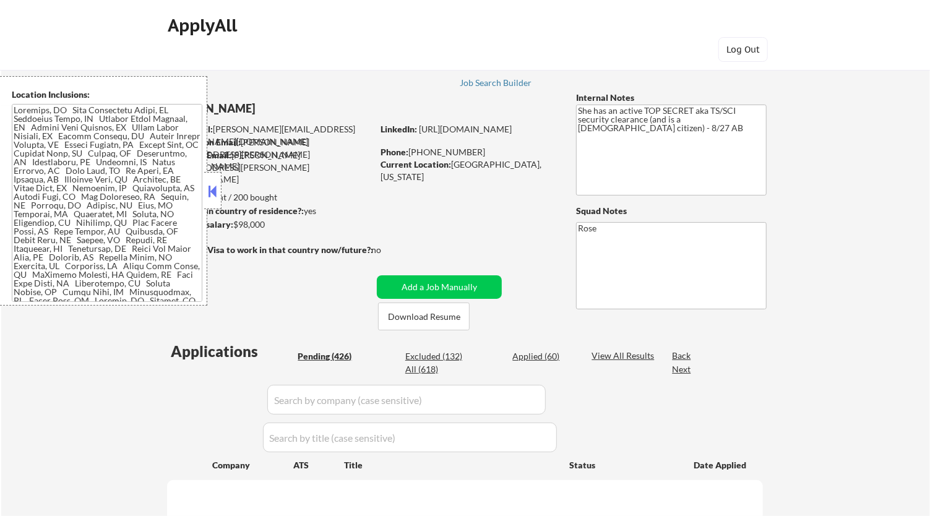
select select ""pending""
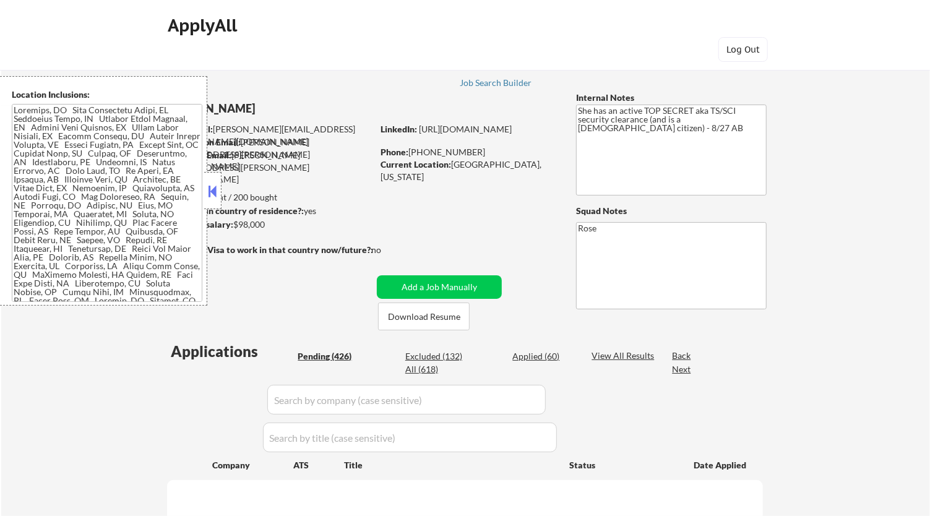
select select ""pending""
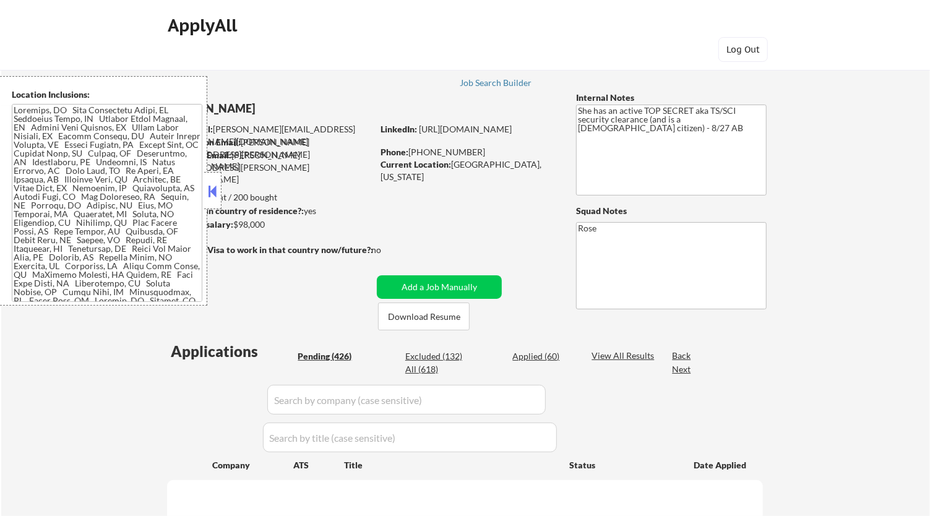
select select ""pending""
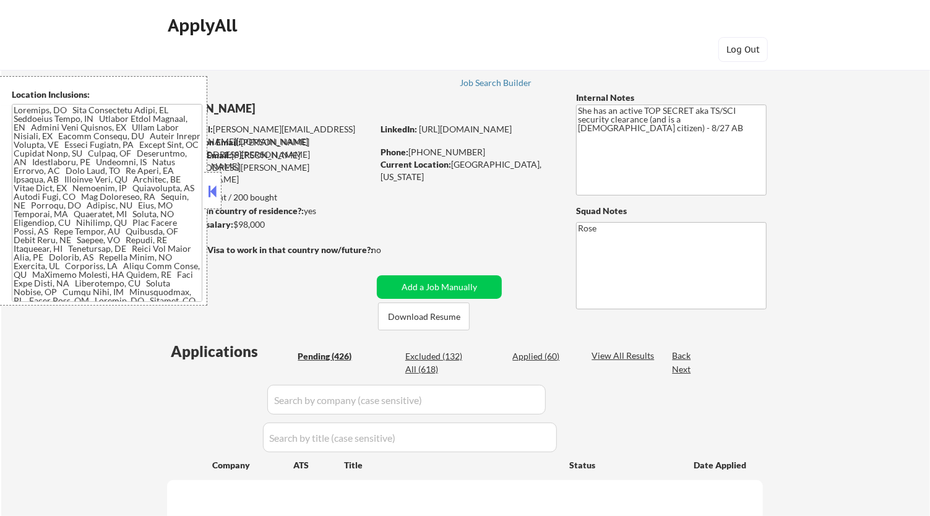
select select ""pending""
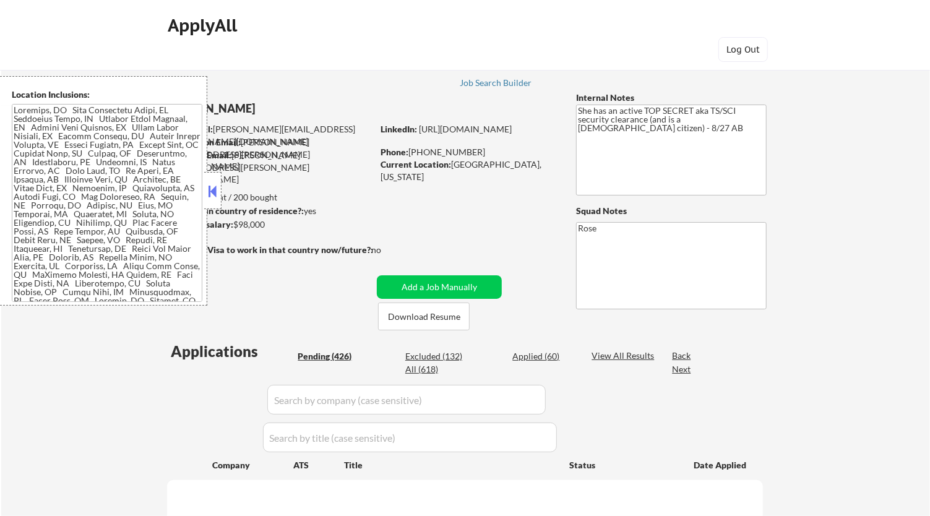
select select ""pending""
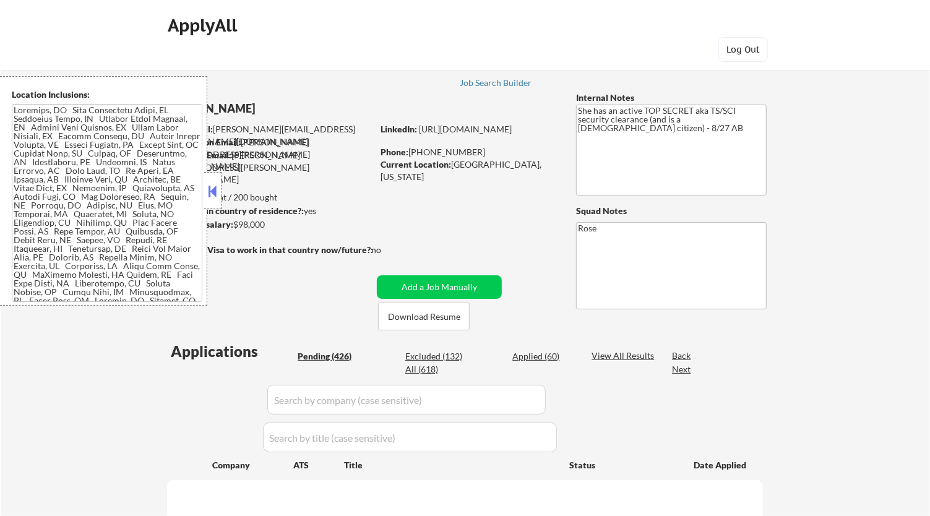
select select ""pending""
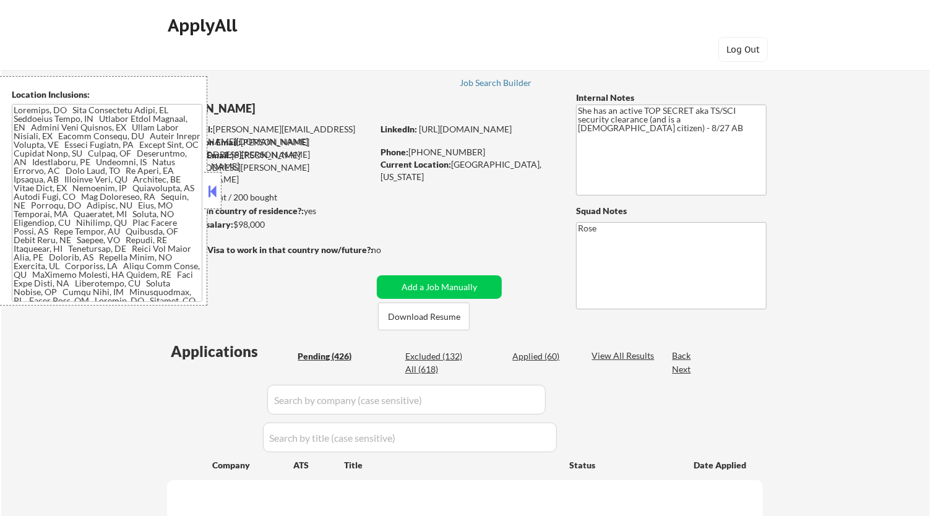
select select ""pending""
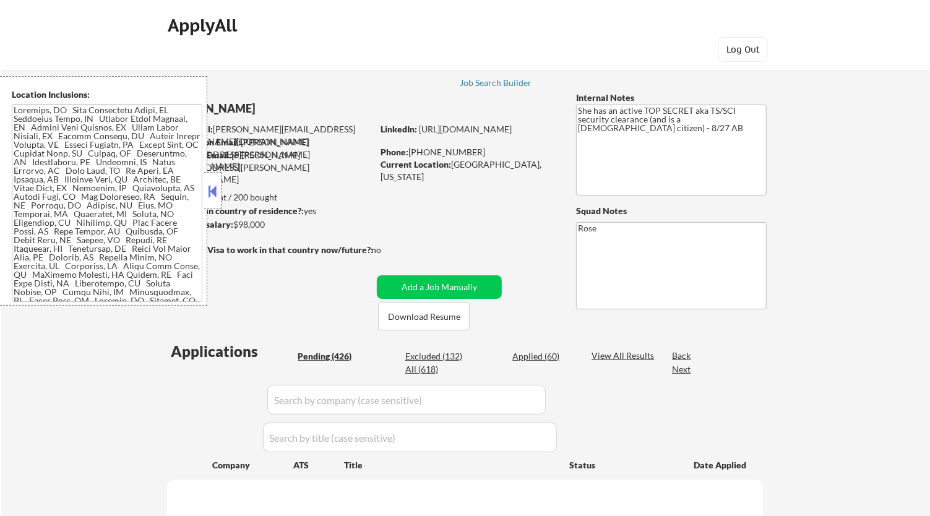
select select ""pending""
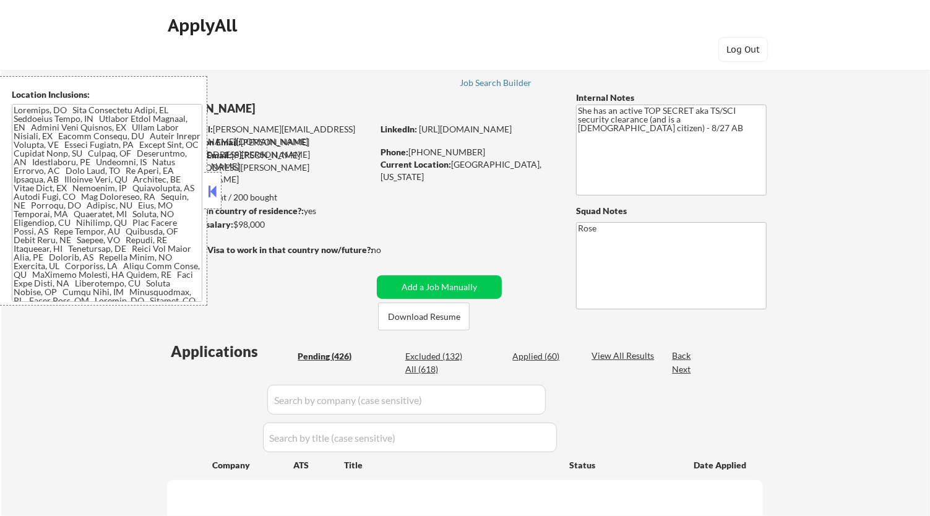
select select ""pending""
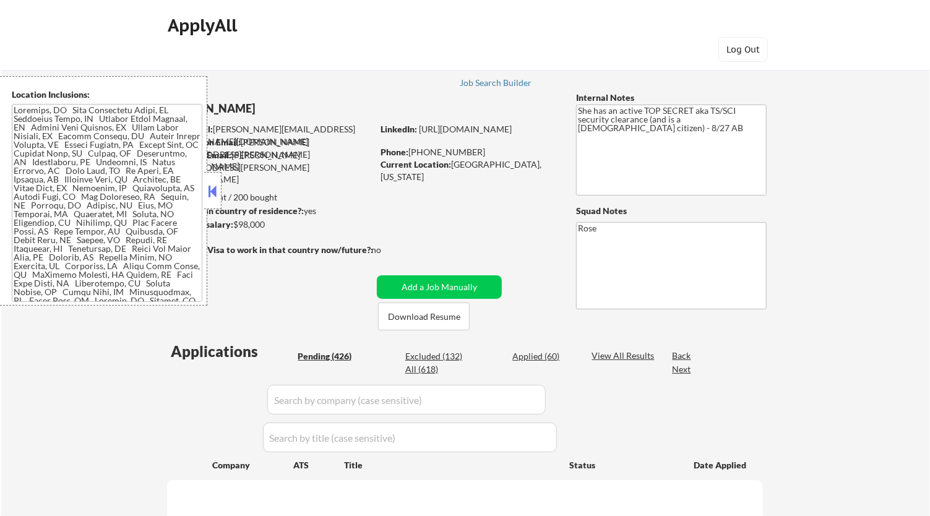
select select ""pending""
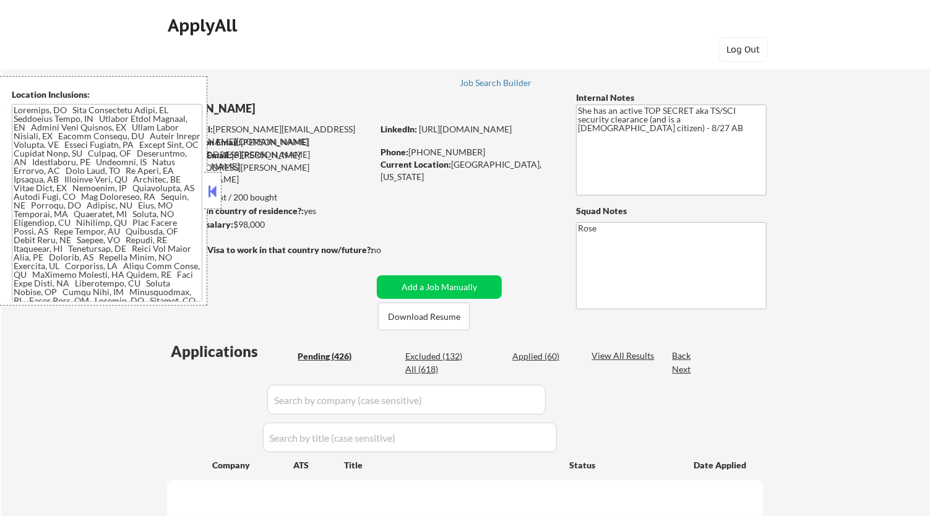
select select ""pending""
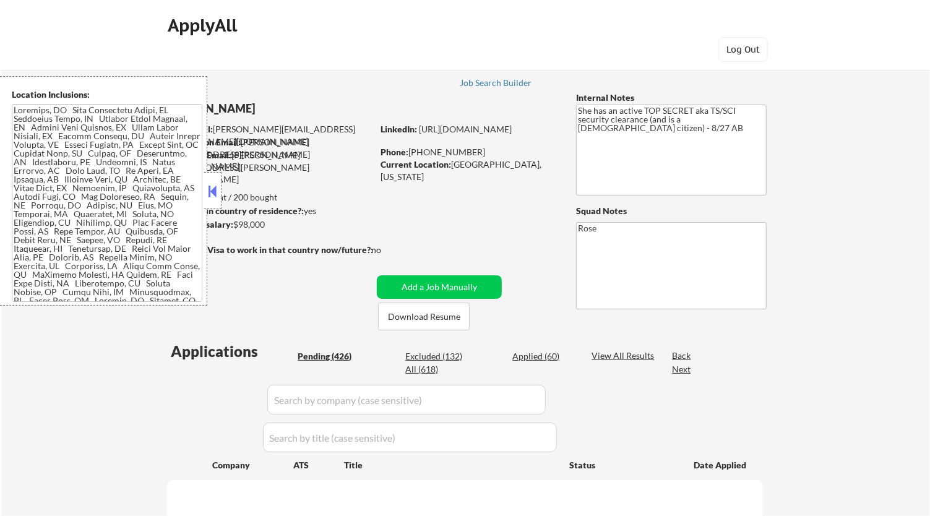
select select ""pending""
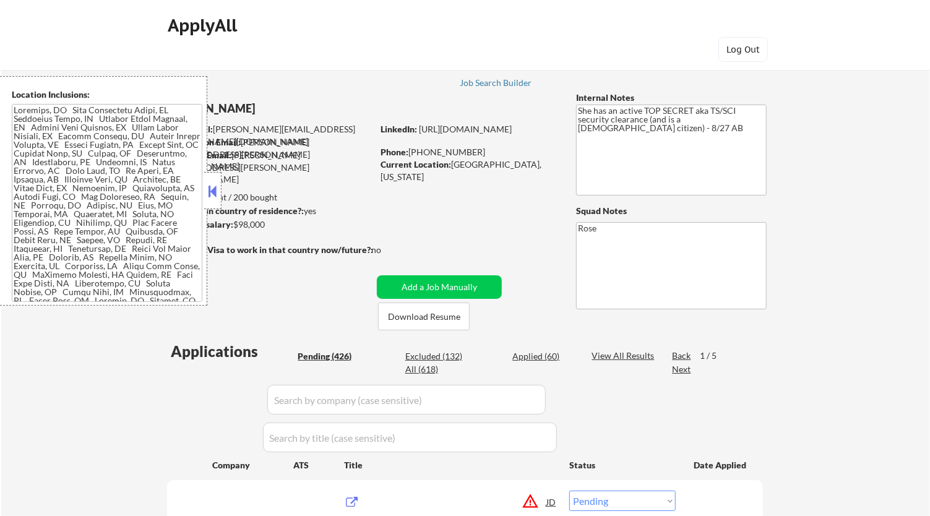
select select ""pending""
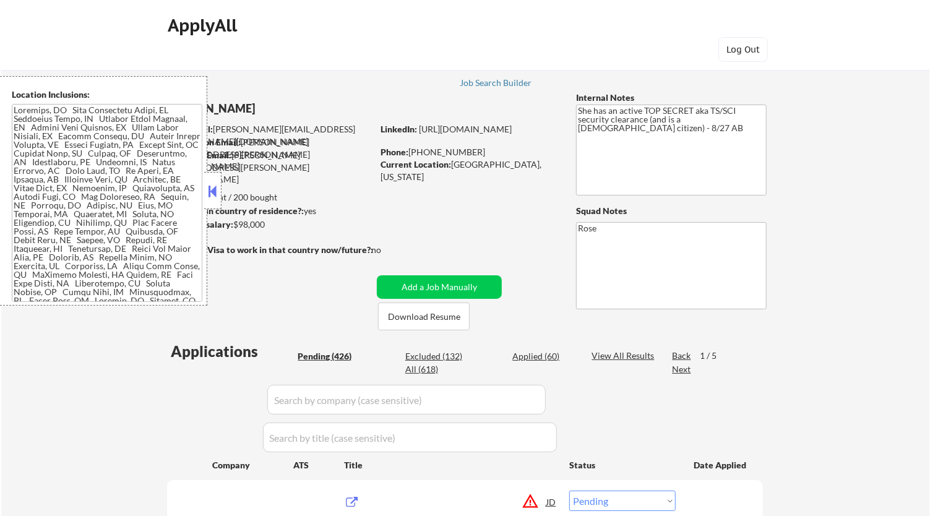
select select ""pending""
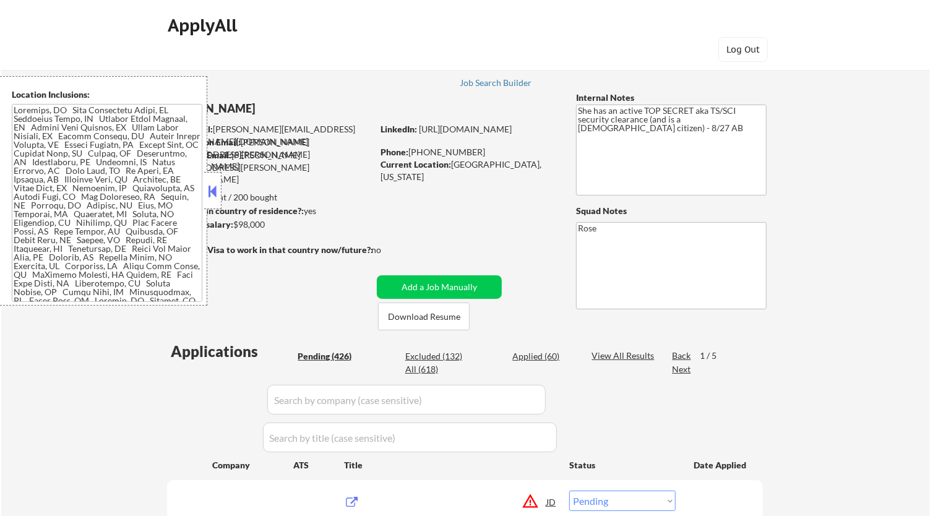
select select ""pending""
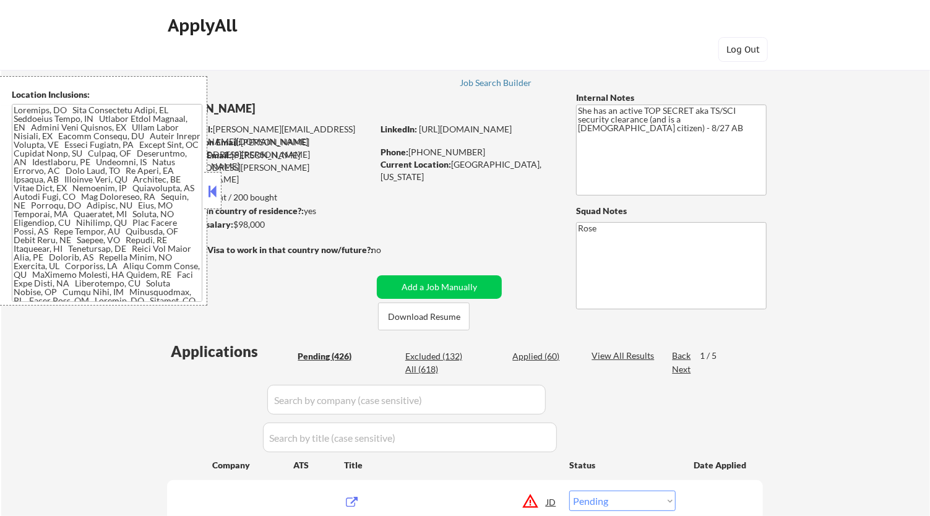
select select ""pending""
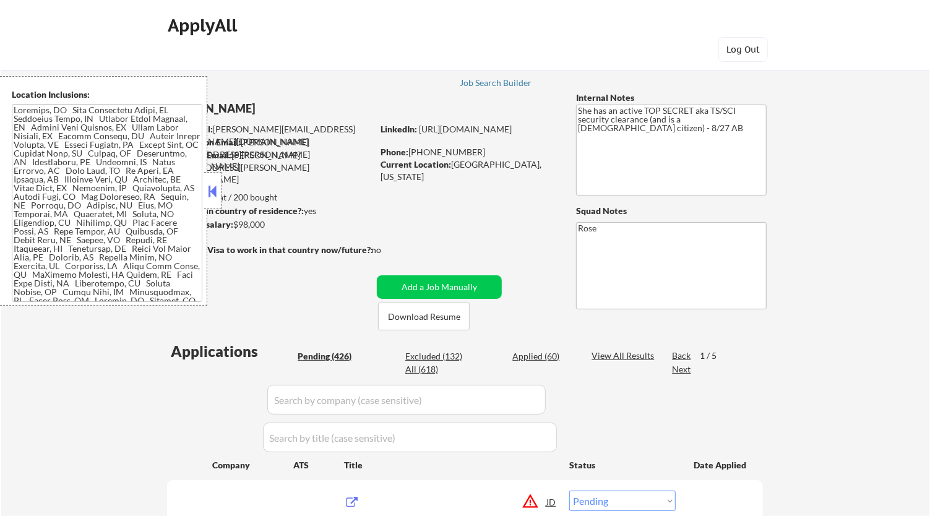
select select ""pending""
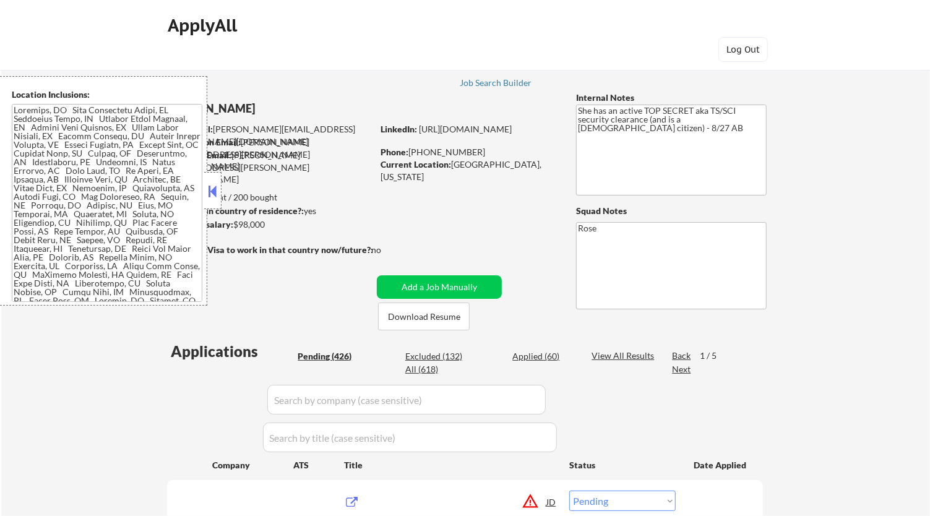
select select ""pending""
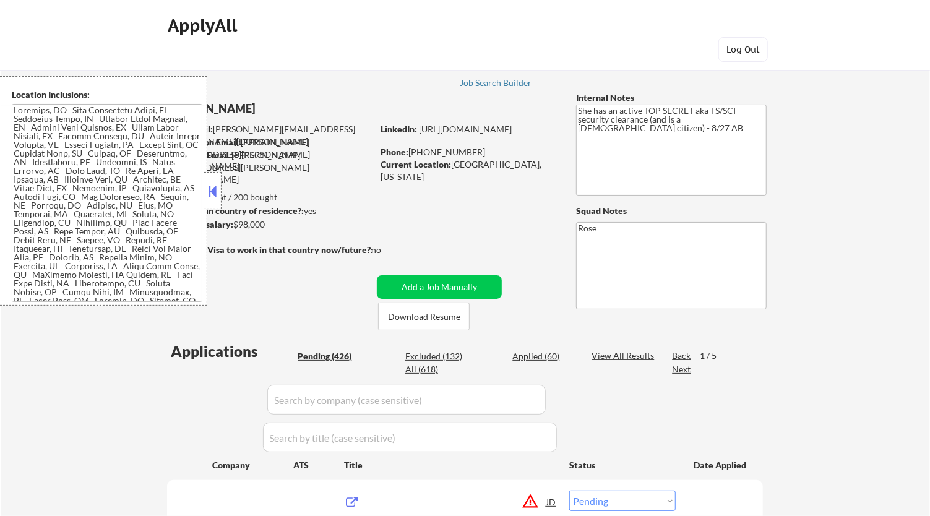
select select ""pending""
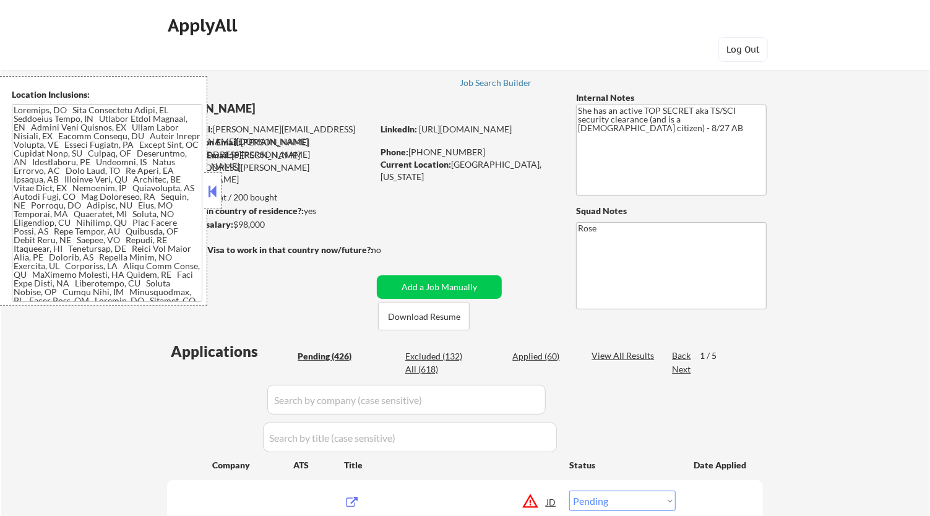
select select ""pending""
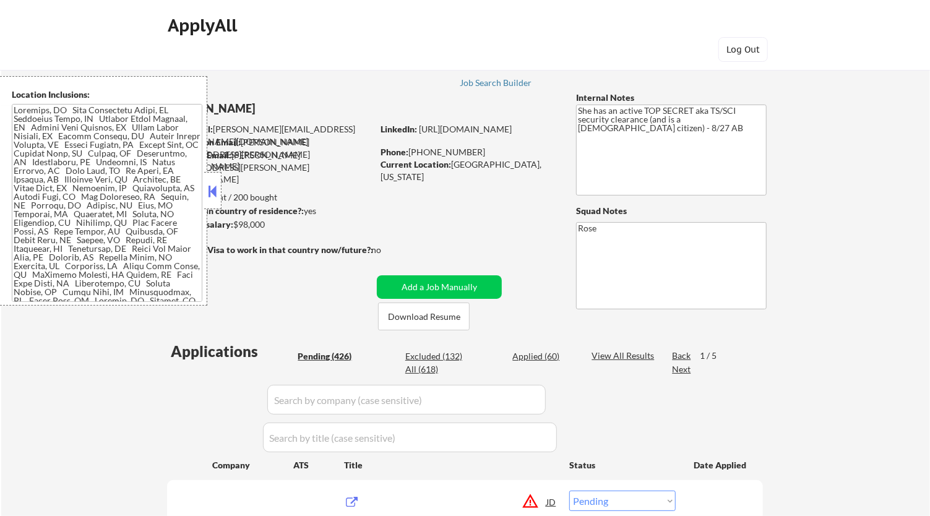
select select ""pending""
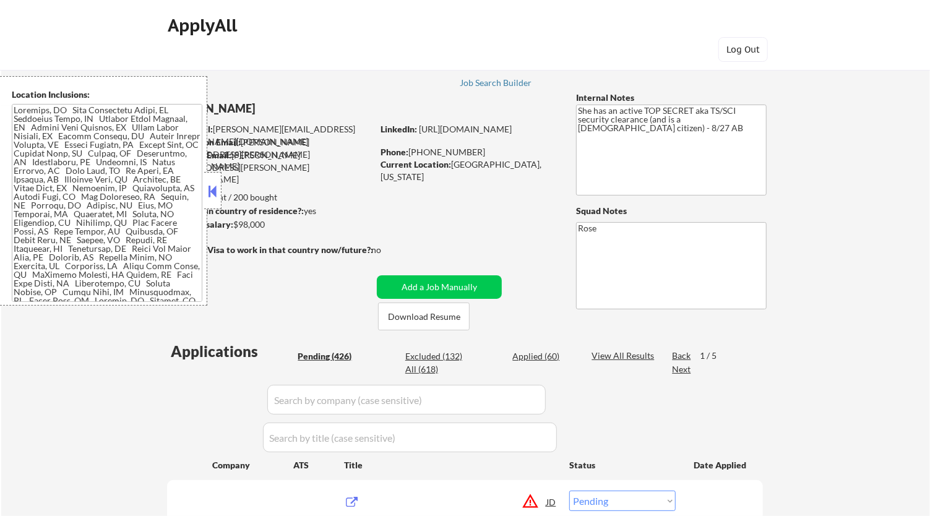
select select ""pending""
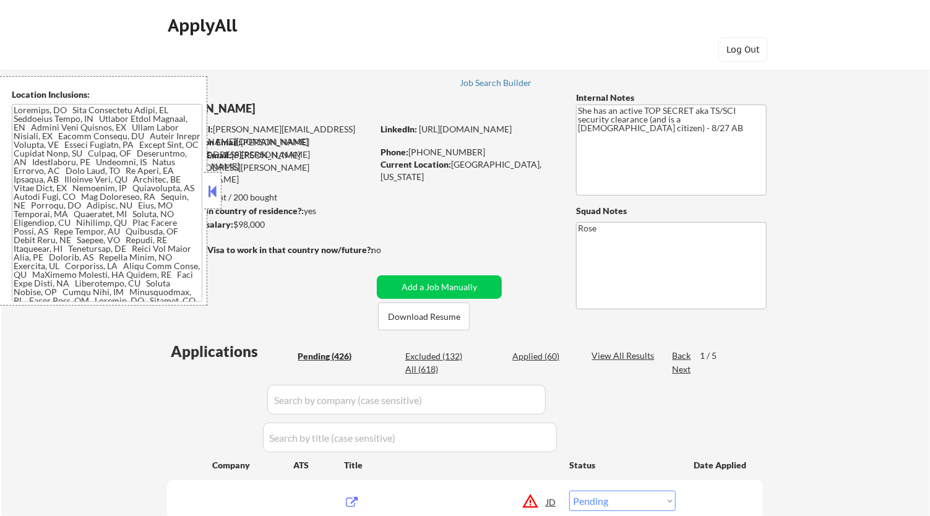
select select ""pending""
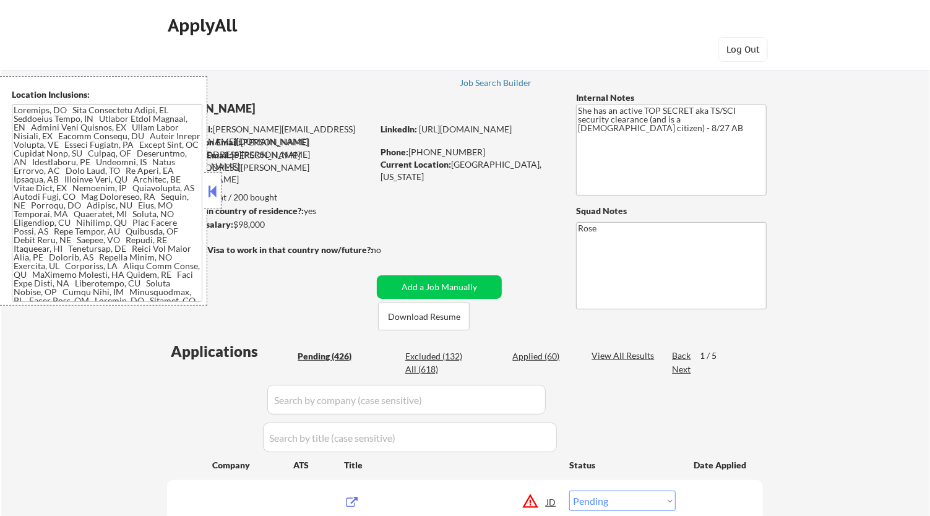
select select ""pending""
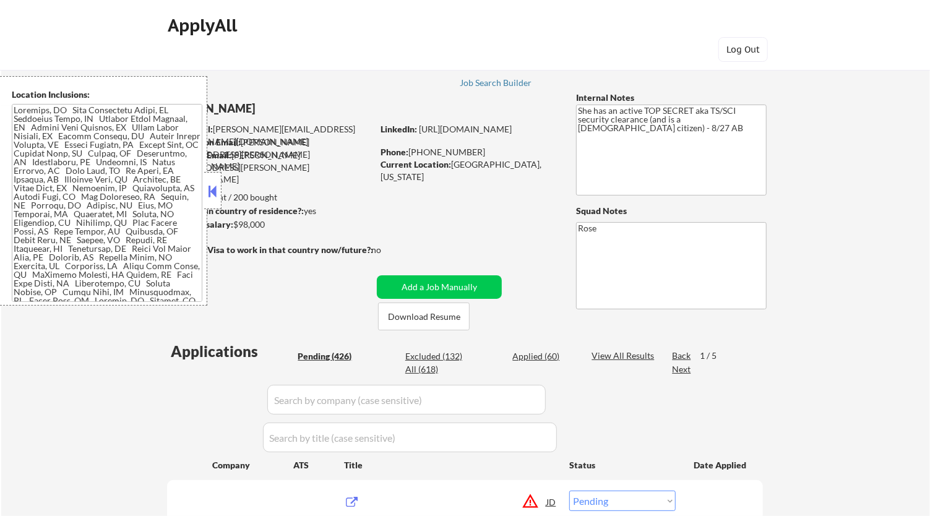
select select ""pending""
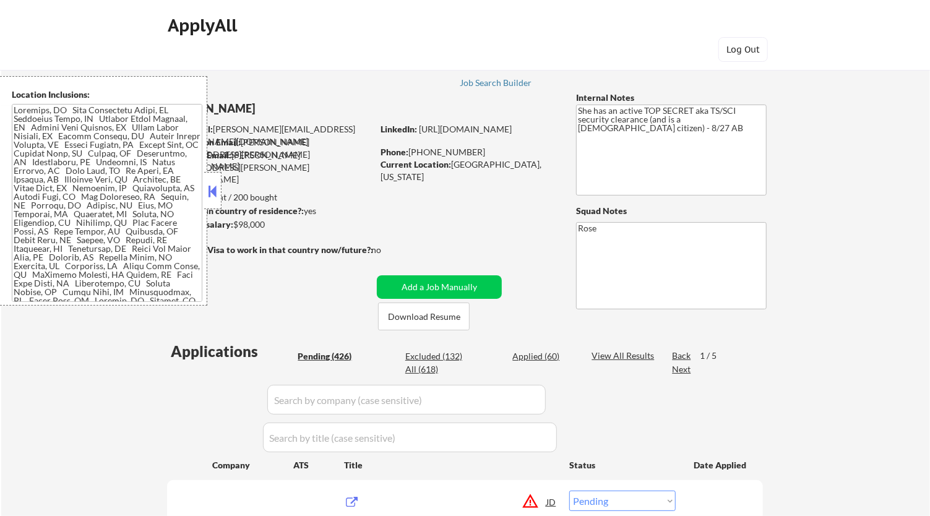
select select ""pending""
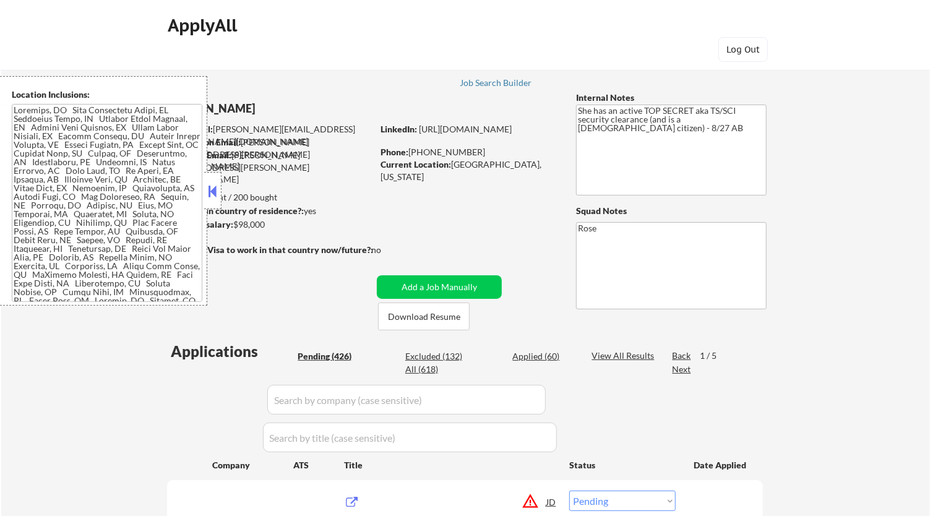
select select ""pending""
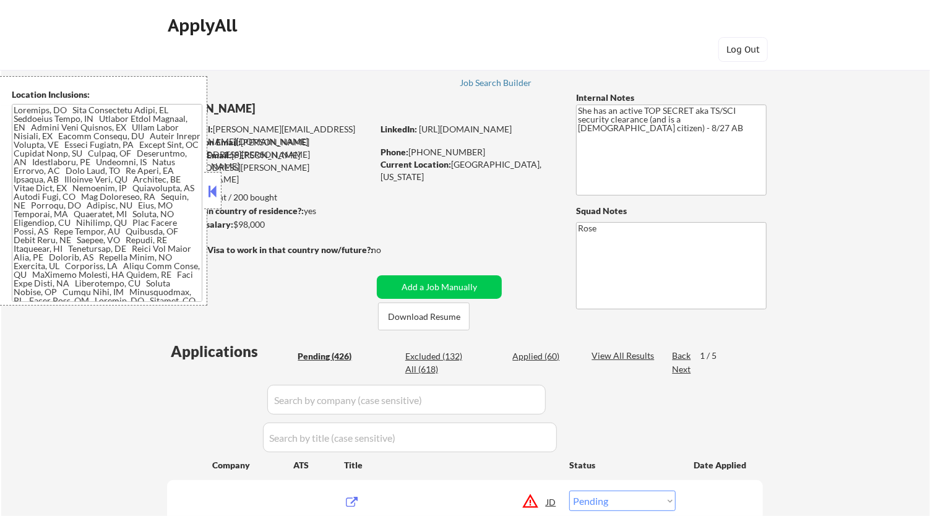
select select ""pending""
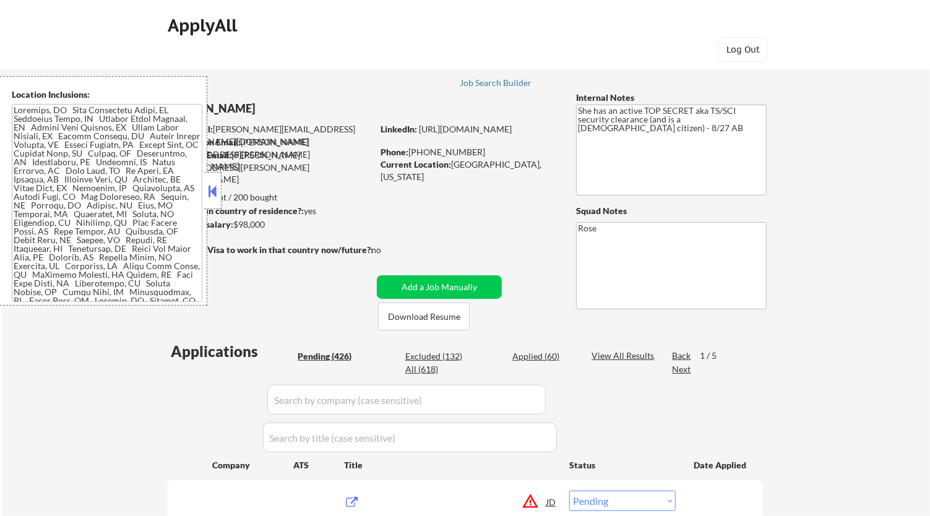
select select ""pending""
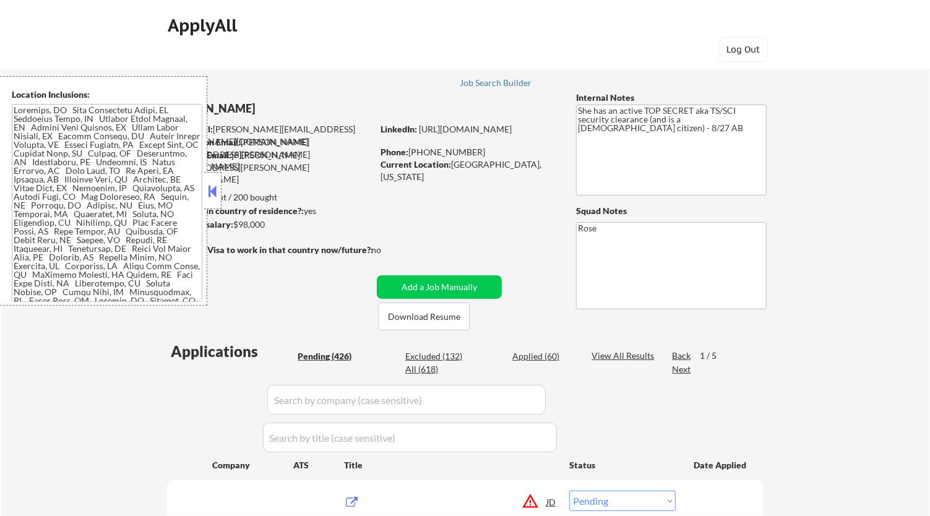
select select ""pending""
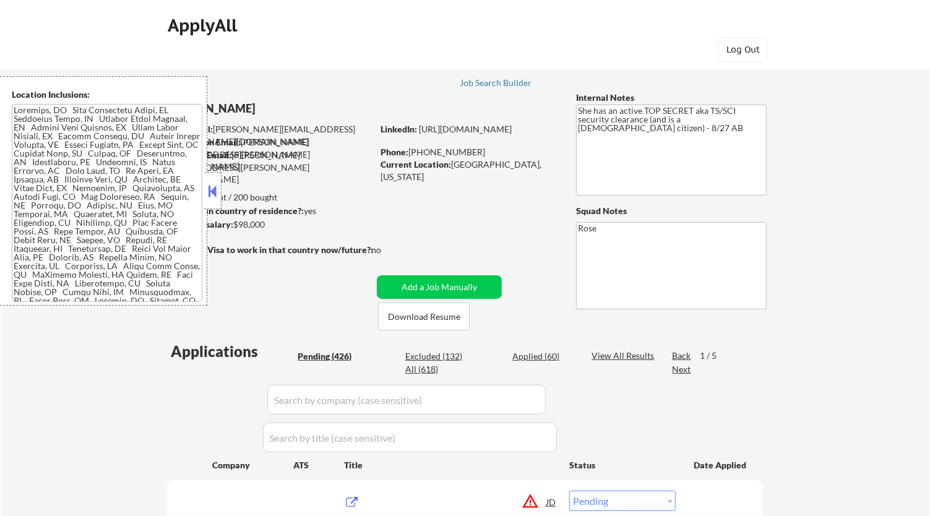
select select ""pending""
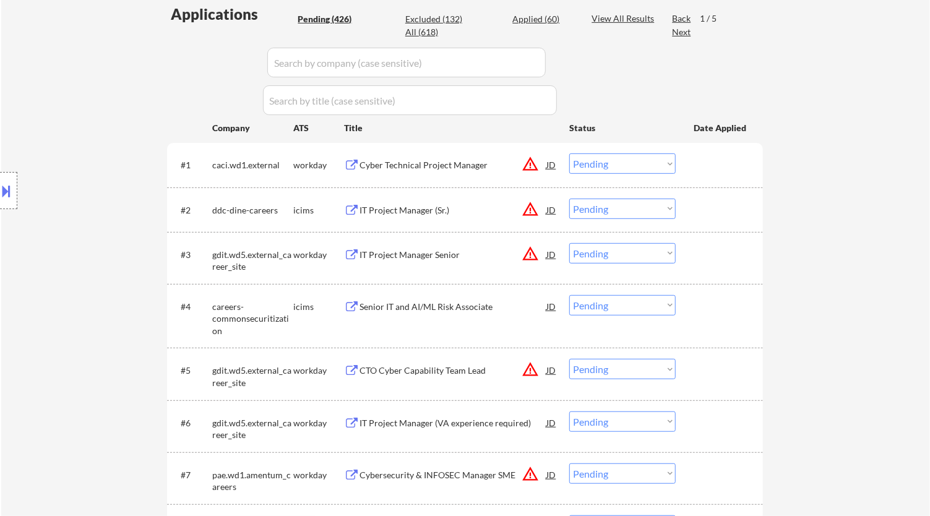
scroll to position [343, 0]
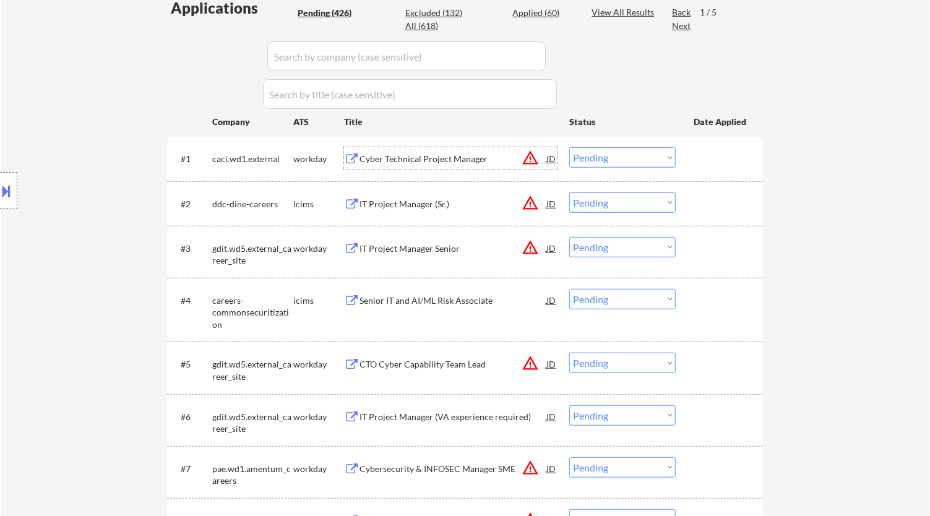
click at [486, 156] on div "Cyber Technical Project Manager" at bounding box center [452, 159] width 187 height 12
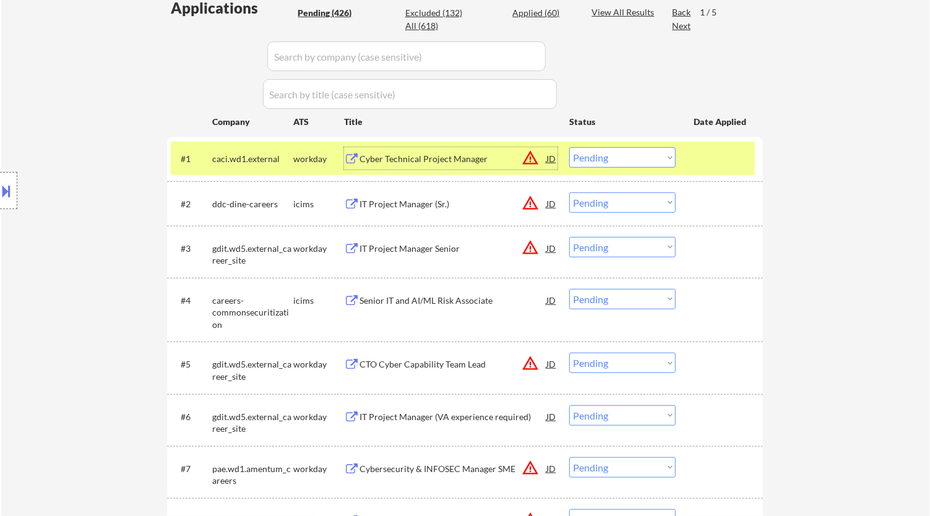
click at [6, 194] on button at bounding box center [7, 191] width 14 height 20
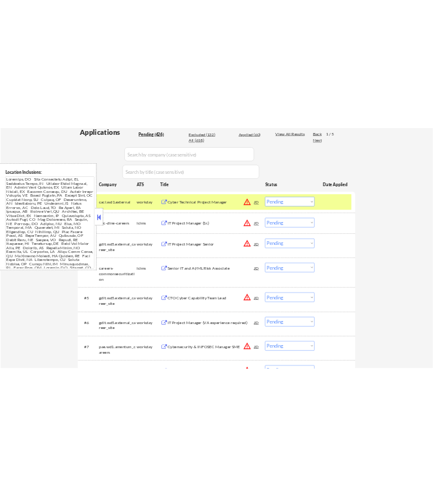
scroll to position [229, 0]
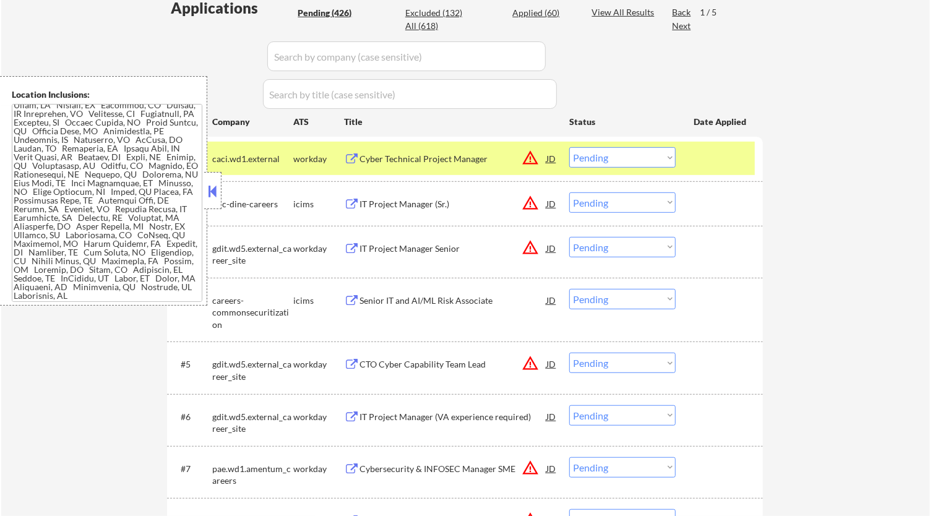
click at [217, 187] on button at bounding box center [213, 191] width 14 height 19
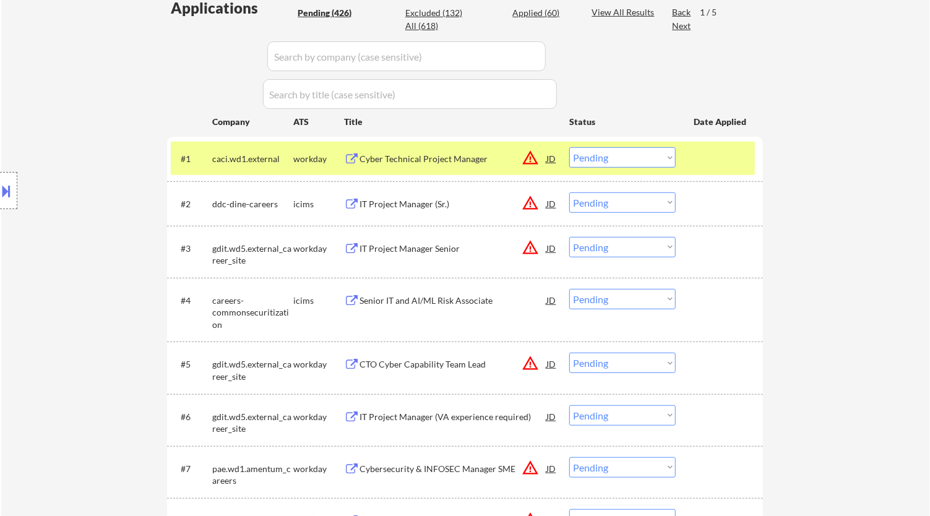
click at [643, 158] on select "Choose an option... Pending Applied Excluded (Questions) Excluded (Expired) Exc…" at bounding box center [622, 157] width 106 height 20
click at [569, 147] on select "Choose an option... Pending Applied Excluded (Questions) Excluded (Expired) Exc…" at bounding box center [622, 157] width 106 height 20
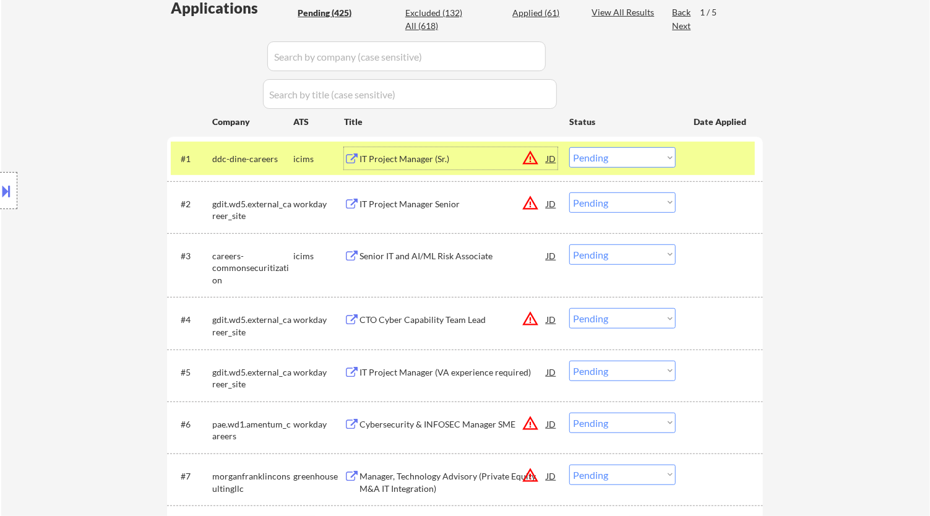
click at [481, 164] on div "IT Project Manager (Sr.)" at bounding box center [452, 159] width 187 height 12
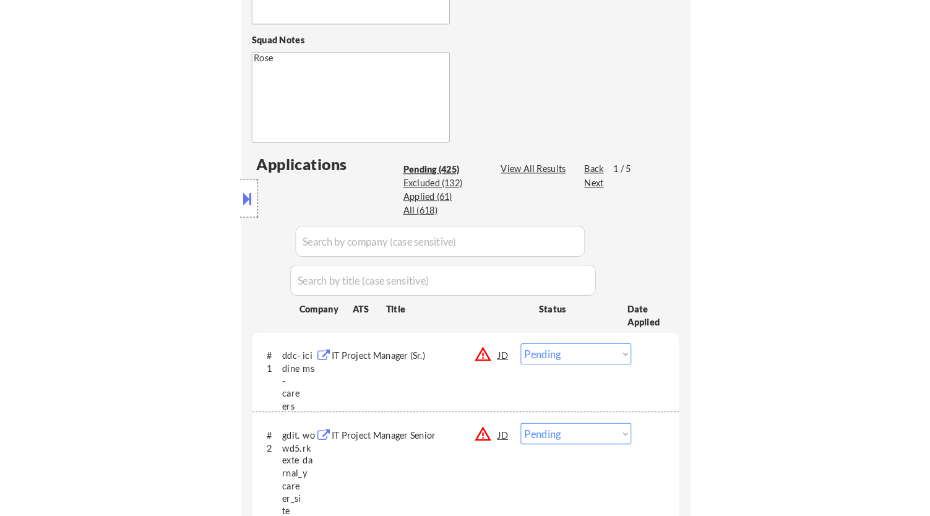
scroll to position [481, 0]
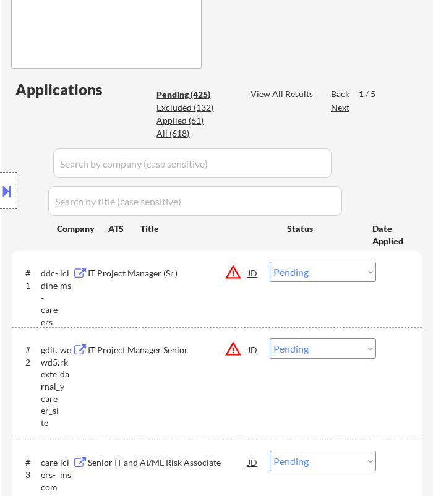
drag, startPoint x: 321, startPoint y: 268, endPoint x: 314, endPoint y: 273, distance: 8.8
click at [321, 268] on select "Choose an option... Pending Applied Excluded (Questions) Excluded (Expired) Exc…" at bounding box center [323, 272] width 106 height 20
click at [270, 262] on select "Choose an option... Pending Applied Excluded (Questions) Excluded (Expired) Exc…" at bounding box center [323, 272] width 106 height 20
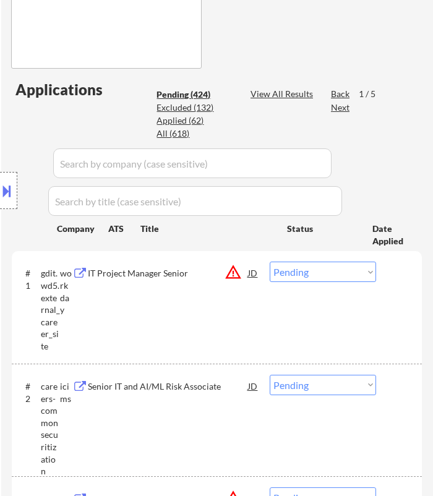
click at [194, 279] on div "Location Inclusions:" at bounding box center [110, 190] width 221 height 229
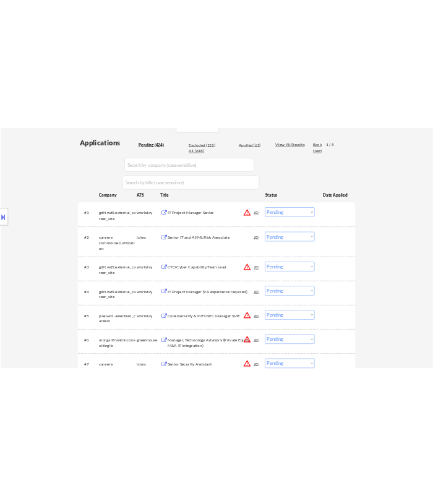
scroll to position [275, 0]
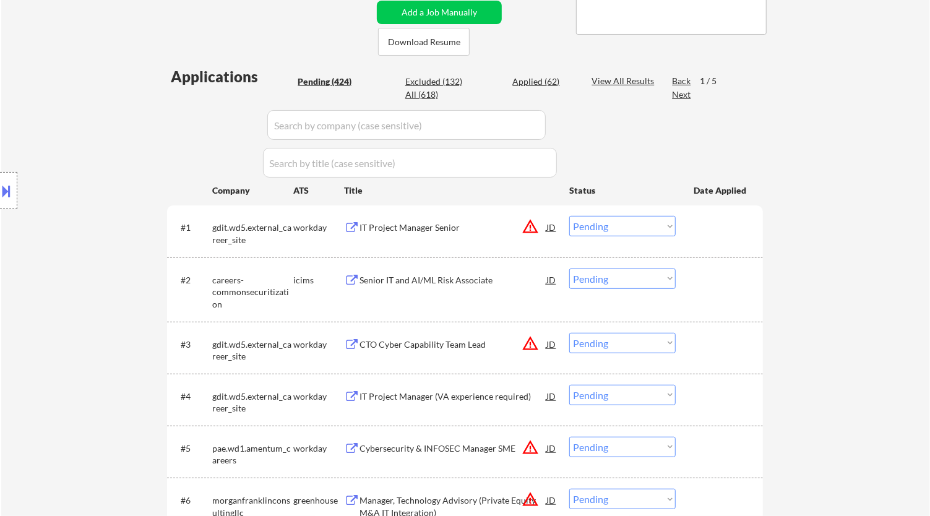
click at [486, 229] on div "IT Project Manager Senior" at bounding box center [452, 227] width 187 height 12
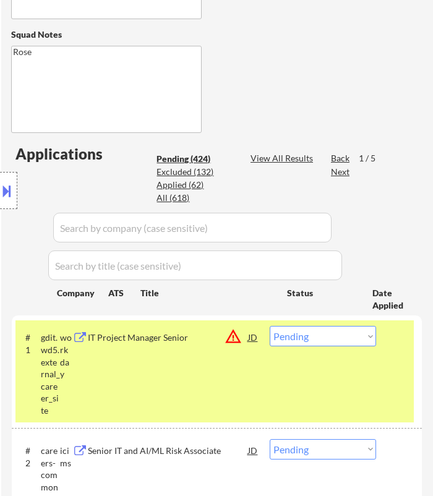
scroll to position [549, 0]
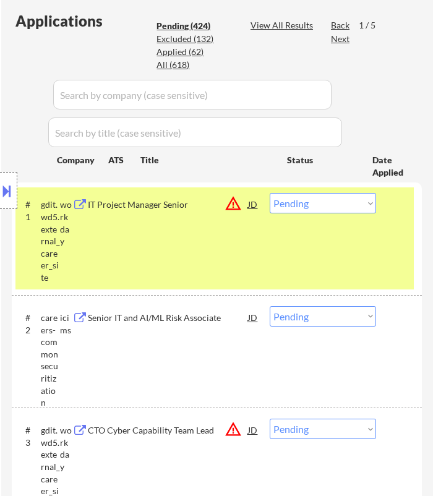
click at [332, 199] on select "Choose an option... Pending Applied Excluded (Questions) Excluded (Expired) Exc…" at bounding box center [323, 203] width 106 height 20
click at [270, 193] on select "Choose an option... Pending Applied Excluded (Questions) Excluded (Expired) Exc…" at bounding box center [323, 203] width 106 height 20
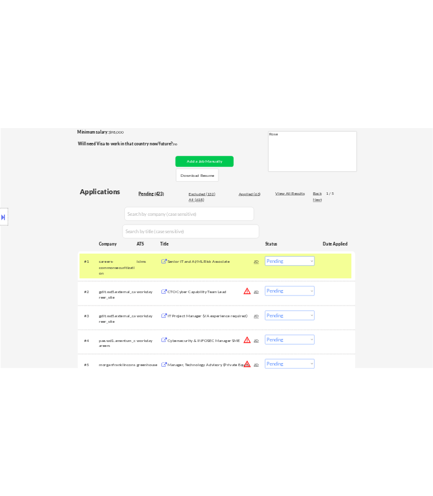
scroll to position [284, 0]
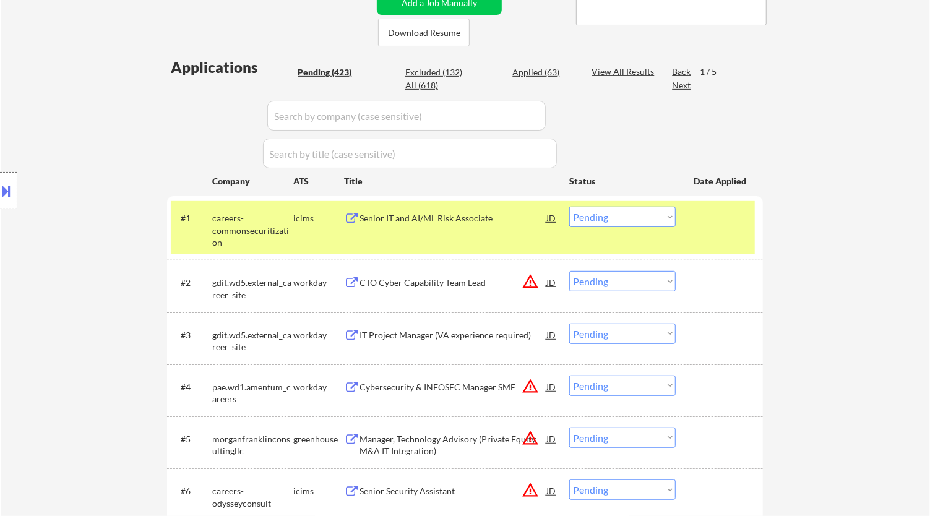
click at [495, 224] on div "Senior IT and AI/ML Risk Associate" at bounding box center [452, 218] width 187 height 12
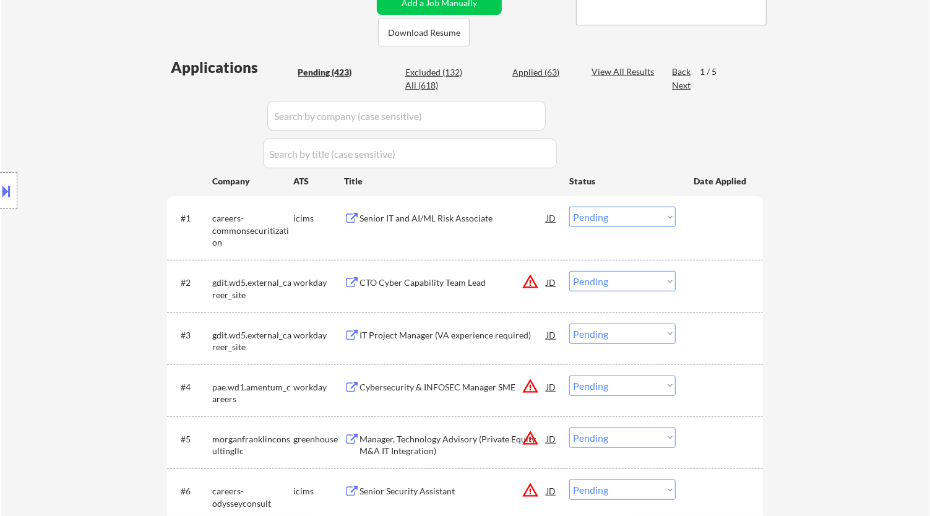
click at [597, 220] on select "Choose an option... Pending Applied Excluded (Questions) Excluded (Expired) Exc…" at bounding box center [622, 217] width 106 height 20
click at [569, 207] on select "Choose an option... Pending Applied Excluded (Questions) Excluded (Expired) Exc…" at bounding box center [622, 217] width 106 height 20
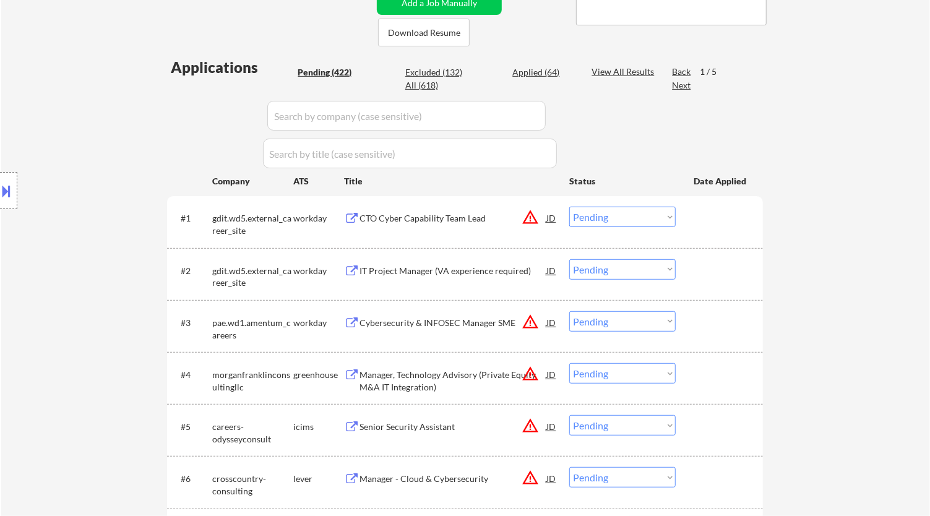
click at [475, 223] on div "CTO Cyber Capability Team Lead" at bounding box center [452, 218] width 187 height 12
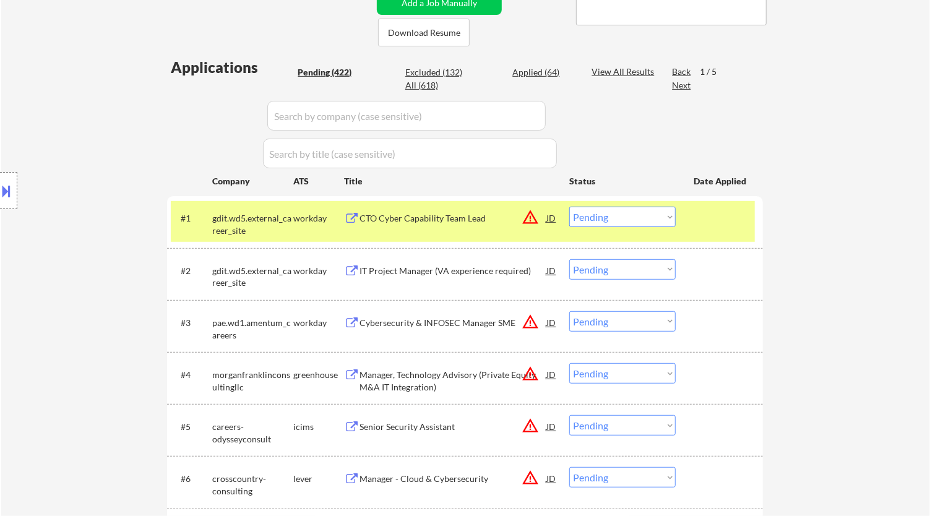
click at [10, 184] on button at bounding box center [7, 191] width 14 height 20
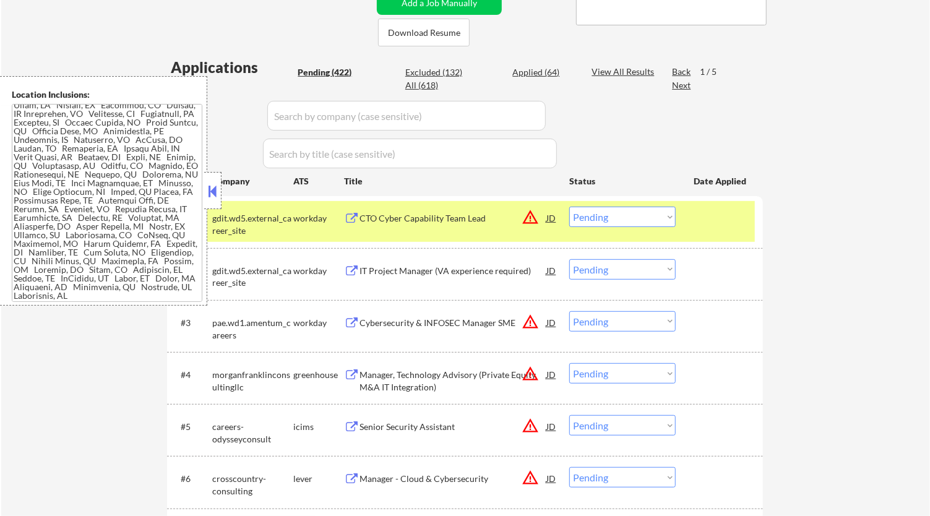
click at [209, 191] on button at bounding box center [213, 191] width 14 height 19
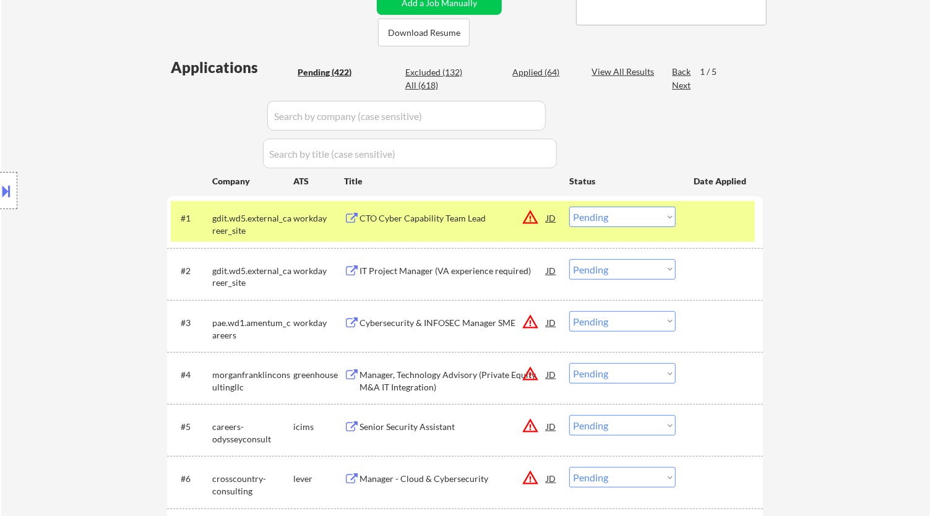
click at [626, 216] on select "Choose an option... Pending Applied Excluded (Questions) Excluded (Expired) Exc…" at bounding box center [622, 217] width 106 height 20
click at [569, 207] on select "Choose an option... Pending Applied Excluded (Questions) Excluded (Expired) Exc…" at bounding box center [622, 217] width 106 height 20
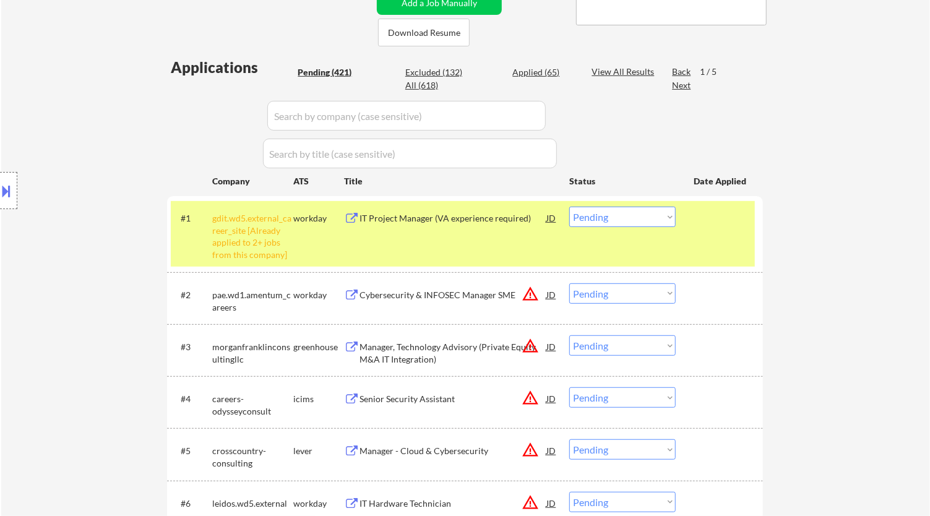
click at [662, 217] on select "Choose an option... Pending Applied Excluded (Questions) Excluded (Expired) Exc…" at bounding box center [622, 217] width 106 height 20
click at [569, 207] on select "Choose an option... Pending Applied Excluded (Questions) Excluded (Expired) Exc…" at bounding box center [622, 217] width 106 height 20
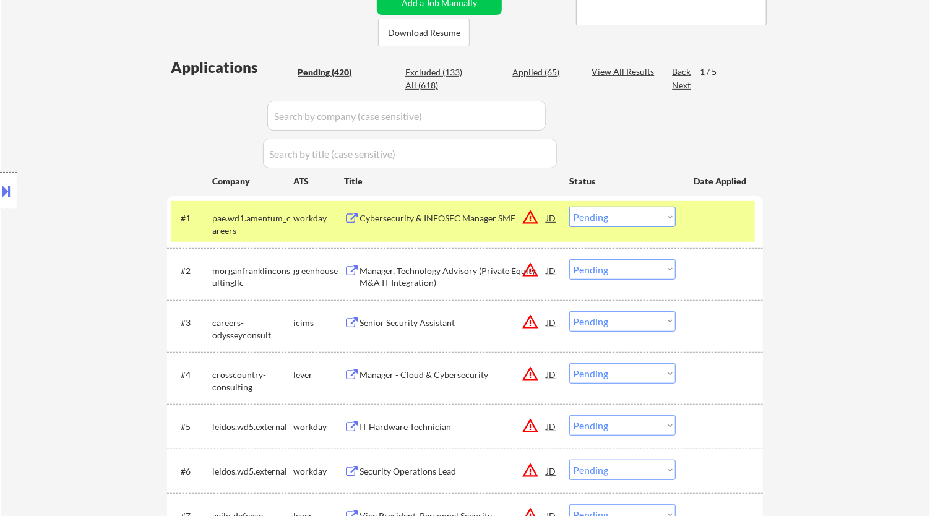
click at [470, 231] on div "#1 pae.wd1.amentum_careers workday Cybersecurity & INFOSEC Manager SME JD warni…" at bounding box center [463, 221] width 584 height 41
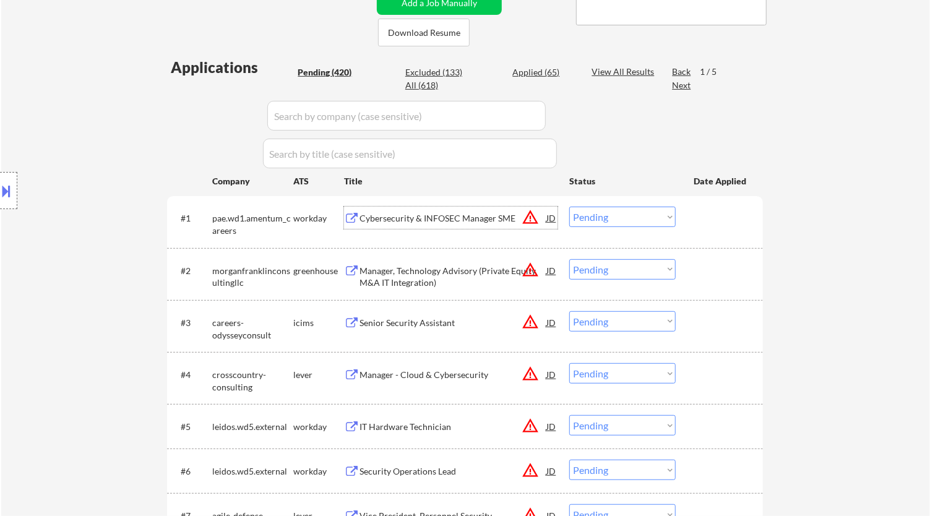
click at [475, 219] on div "Cybersecurity & INFOSEC Manager SME" at bounding box center [452, 218] width 187 height 12
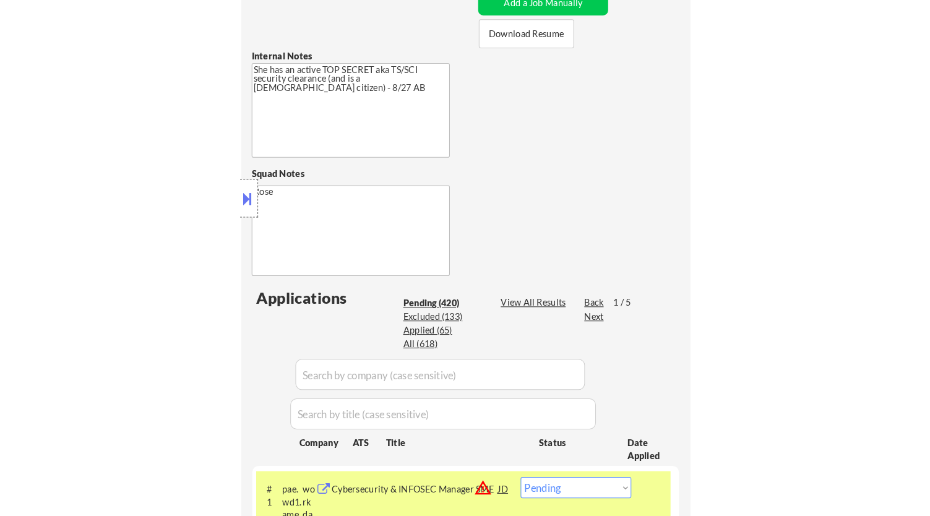
scroll to position [421, 0]
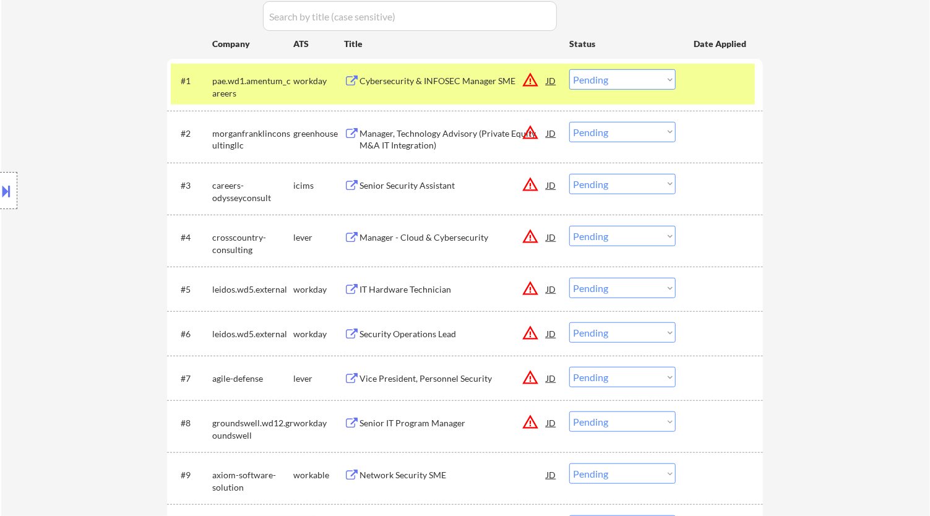
click at [476, 99] on div "#1 pae.wd1.amentum_careers workday Cybersecurity & INFOSEC Manager SME JD warni…" at bounding box center [463, 84] width 584 height 41
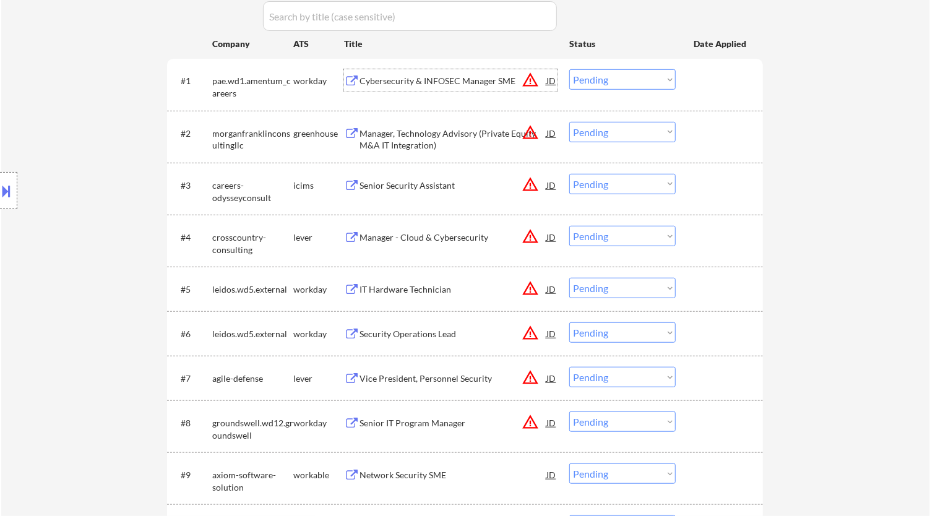
click at [494, 77] on div "Cybersecurity & INFOSEC Manager SME" at bounding box center [452, 81] width 187 height 12
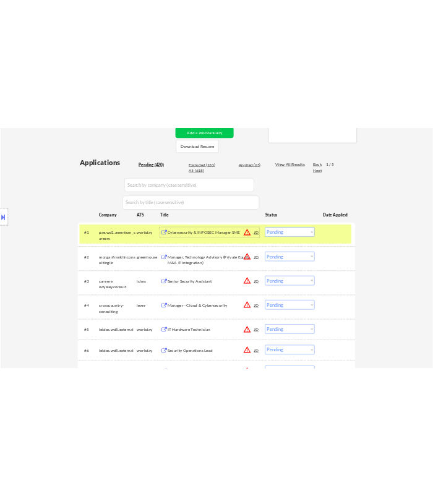
scroll to position [353, 0]
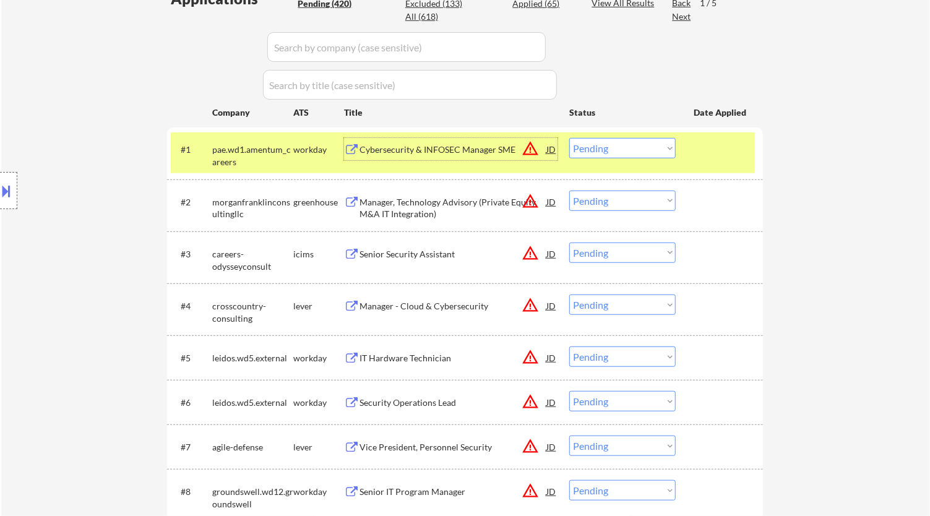
click at [11, 183] on button at bounding box center [7, 191] width 14 height 20
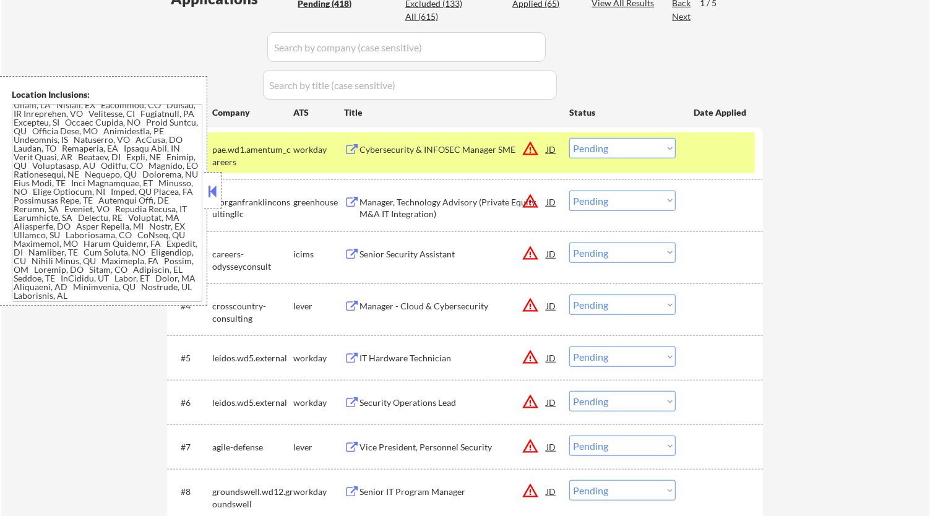
click at [215, 193] on button at bounding box center [213, 191] width 14 height 19
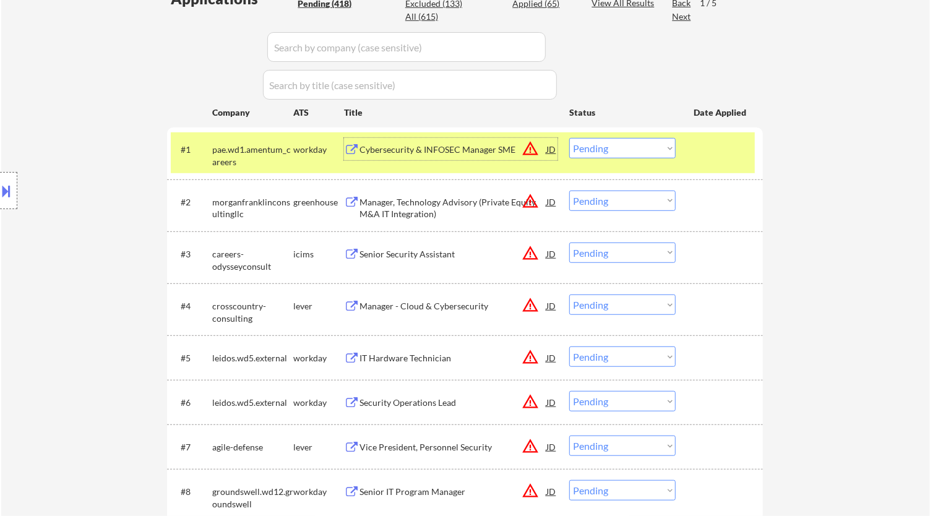
click at [408, 148] on div "Cybersecurity & INFOSEC Manager SME" at bounding box center [452, 150] width 187 height 12
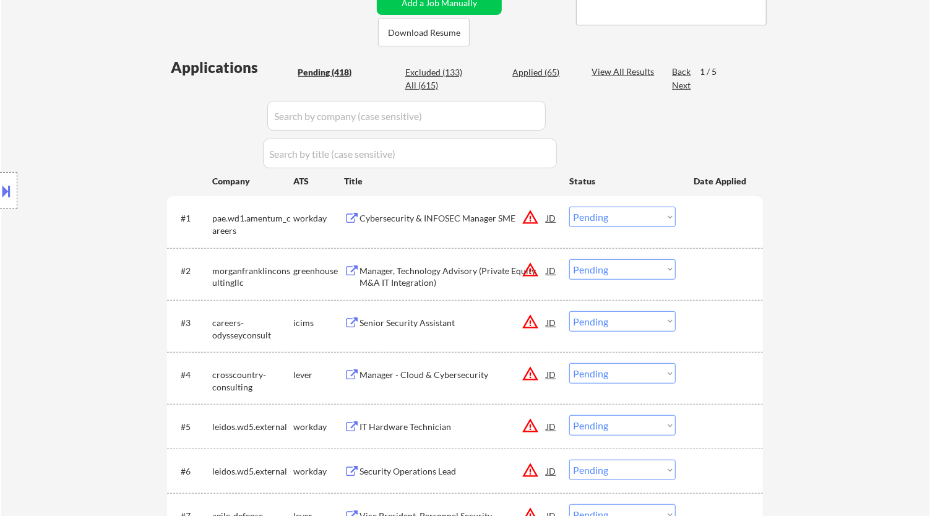
scroll to position [215, 0]
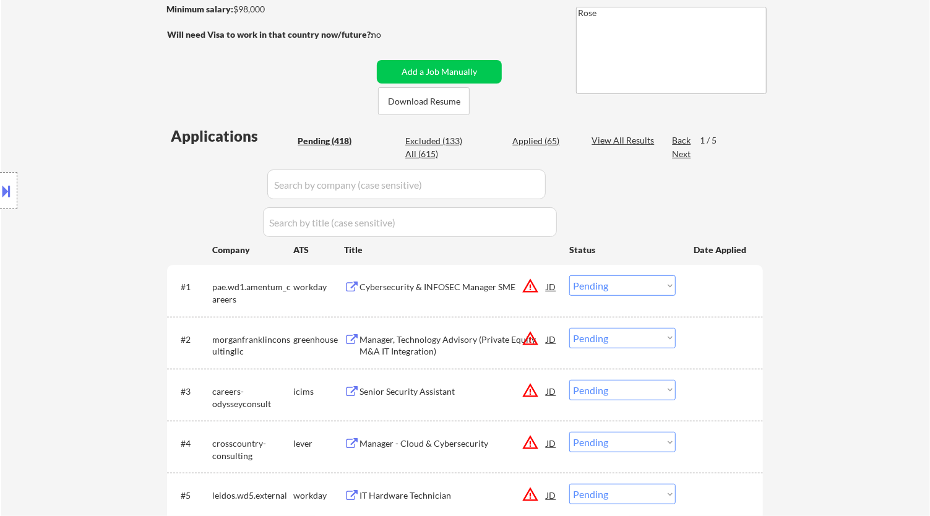
click at [598, 280] on select "Choose an option... Pending Applied Excluded (Questions) Excluded (Expired) Exc…" at bounding box center [622, 285] width 106 height 20
click at [569, 275] on select "Choose an option... Pending Applied Excluded (Questions) Excluded (Expired) Exc…" at bounding box center [622, 285] width 106 height 20
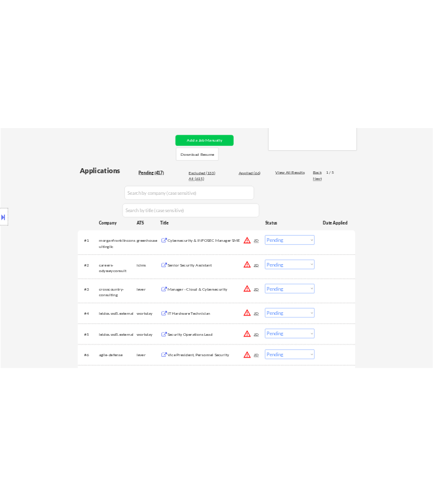
scroll to position [284, 0]
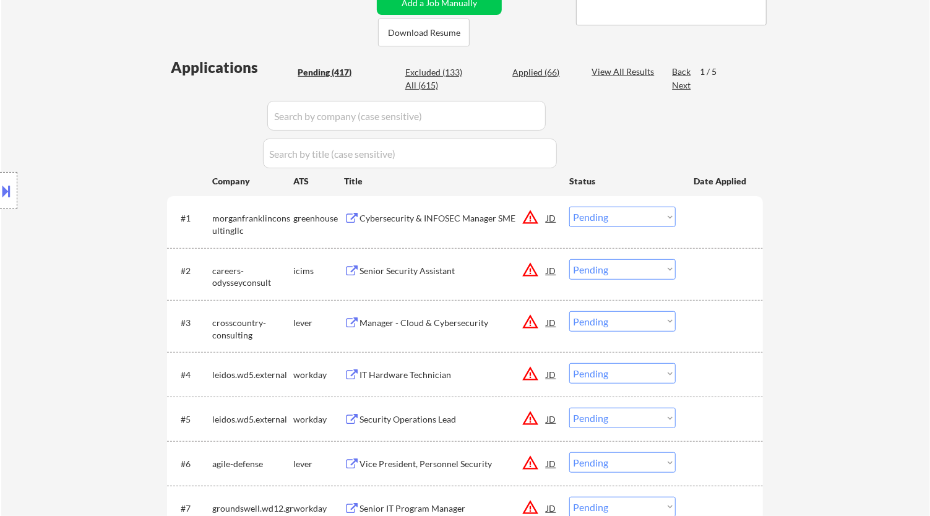
click at [472, 221] on div "Cybersecurity & INFOSEC Manager SME" at bounding box center [452, 218] width 187 height 12
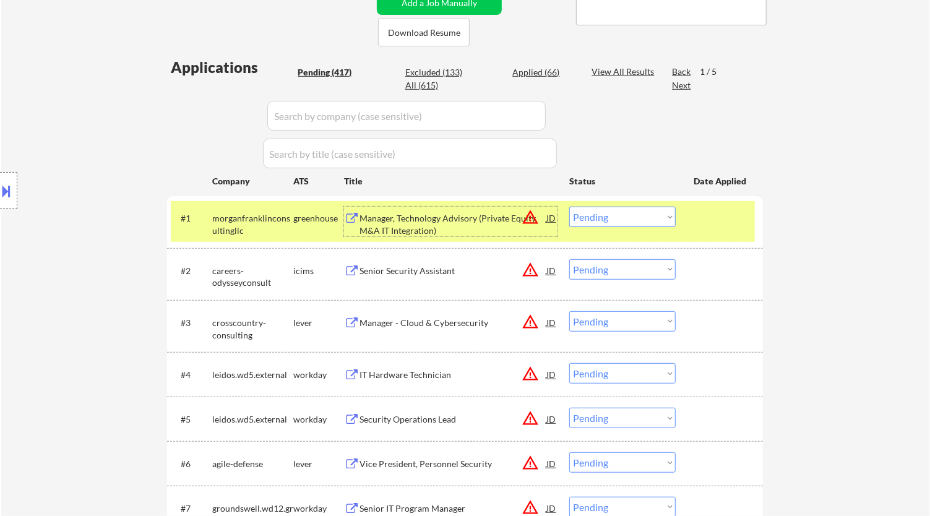
click at [633, 218] on select "Choose an option... Pending Applied Excluded (Questions) Excluded (Expired) Exc…" at bounding box center [622, 217] width 106 height 20
click at [569, 207] on select "Choose an option... Pending Applied Excluded (Questions) Excluded (Expired) Exc…" at bounding box center [622, 217] width 106 height 20
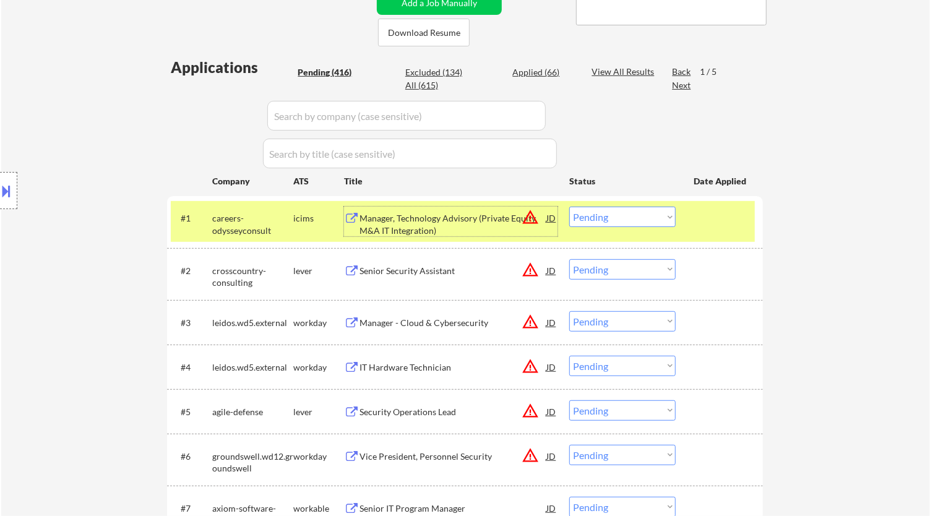
click at [487, 226] on div "Manager, Technology Advisory (Private Equity M&A IT Integration)" at bounding box center [452, 224] width 187 height 24
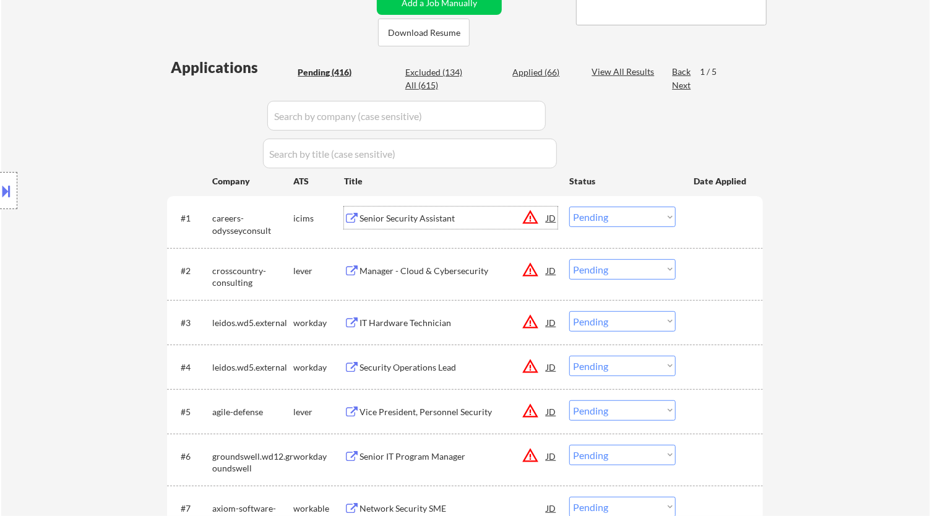
click at [611, 218] on select "Choose an option... Pending Applied Excluded (Questions) Excluded (Expired) Exc…" at bounding box center [622, 217] width 106 height 20
click at [569, 207] on select "Choose an option... Pending Applied Excluded (Questions) Excluded (Expired) Exc…" at bounding box center [622, 217] width 106 height 20
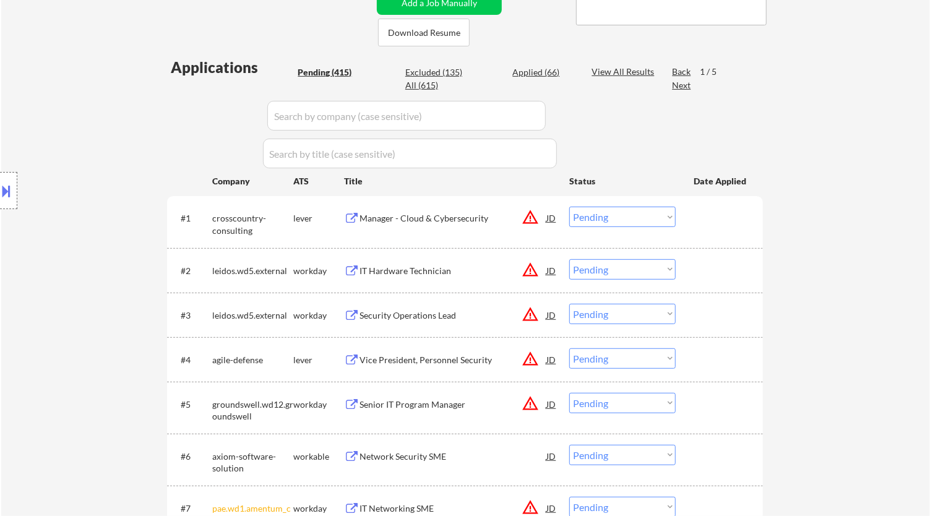
click at [441, 218] on div "Manager - Cloud & Cybersecurity" at bounding box center [452, 218] width 187 height 12
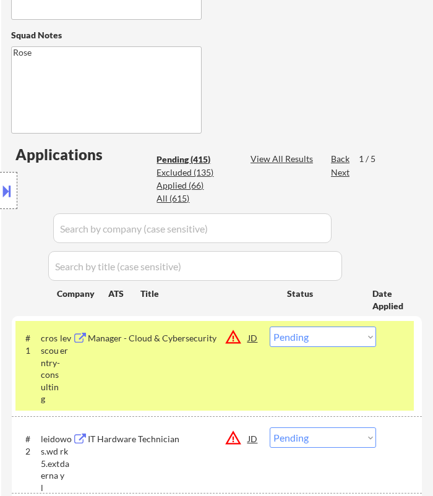
scroll to position [421, 0]
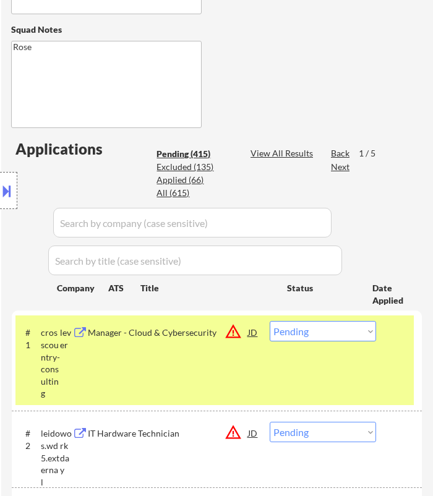
click at [314, 328] on select "Choose an option... Pending Applied Excluded (Questions) Excluded (Expired) Exc…" at bounding box center [323, 331] width 106 height 20
click at [270, 321] on select "Choose an option... Pending Applied Excluded (Questions) Excluded (Expired) Exc…" at bounding box center [323, 331] width 106 height 20
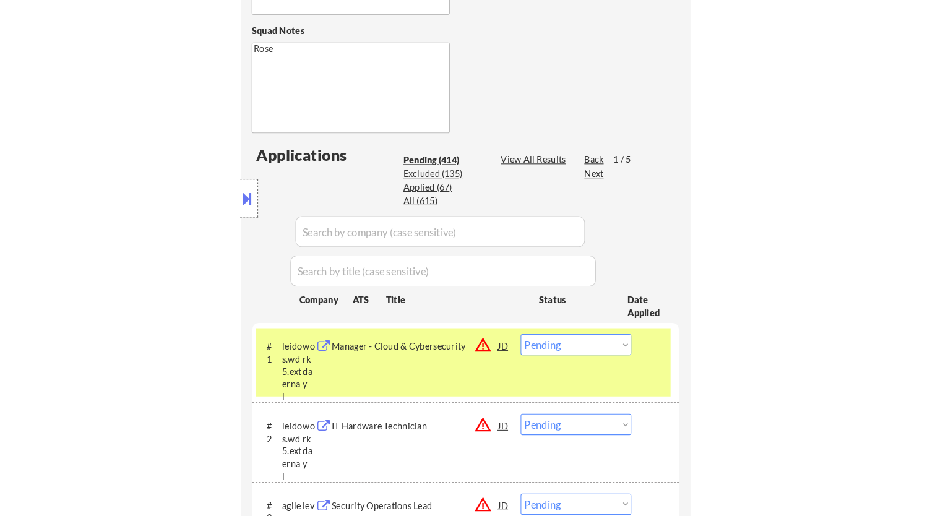
scroll to position [490, 0]
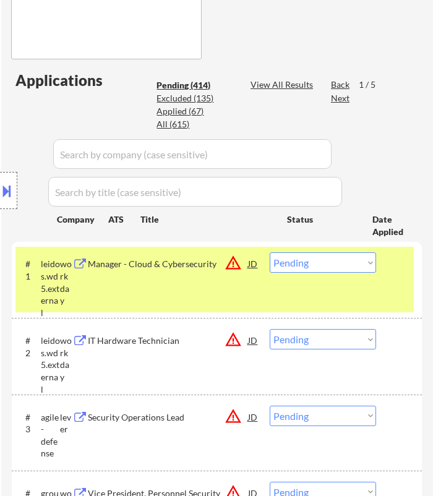
click at [182, 296] on div "Location Inclusions:" at bounding box center [110, 190] width 221 height 229
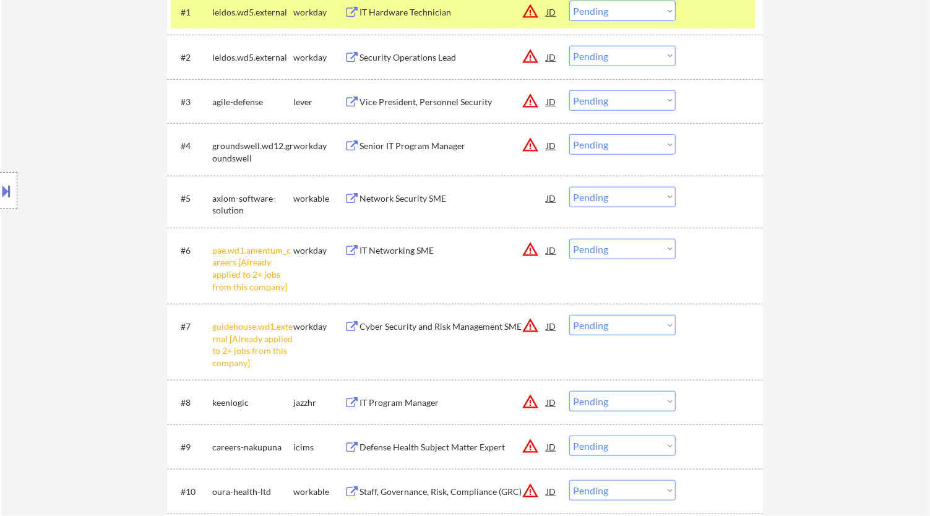
click at [652, 249] on select "Choose an option... Pending Applied Excluded (Questions) Excluded (Expired) Exc…" at bounding box center [622, 249] width 106 height 20
click at [569, 239] on select "Choose an option... Pending Applied Excluded (Questions) Excluded (Expired) Exc…" at bounding box center [622, 249] width 106 height 20
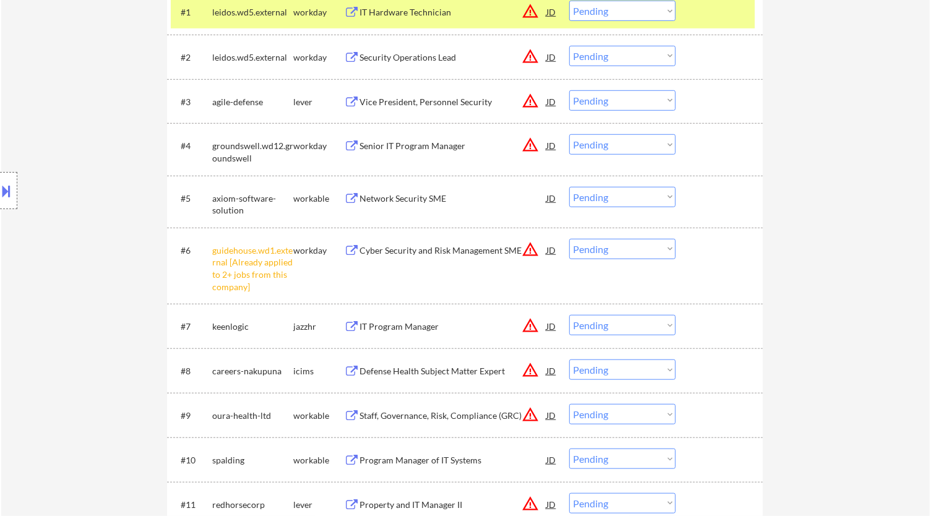
click at [659, 249] on select "Choose an option... Pending Applied Excluded (Questions) Excluded (Expired) Exc…" at bounding box center [622, 249] width 106 height 20
click at [569, 239] on select "Choose an option... Pending Applied Excluded (Questions) Excluded (Expired) Exc…" at bounding box center [622, 249] width 106 height 20
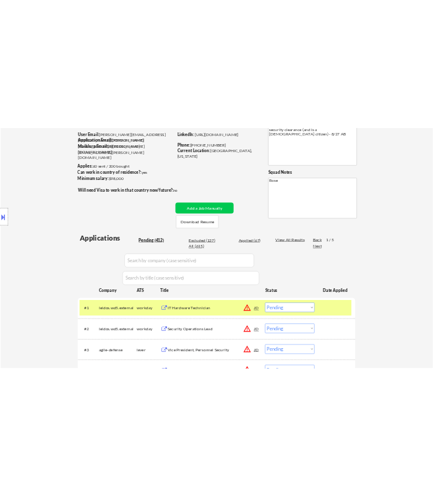
scroll to position [215, 0]
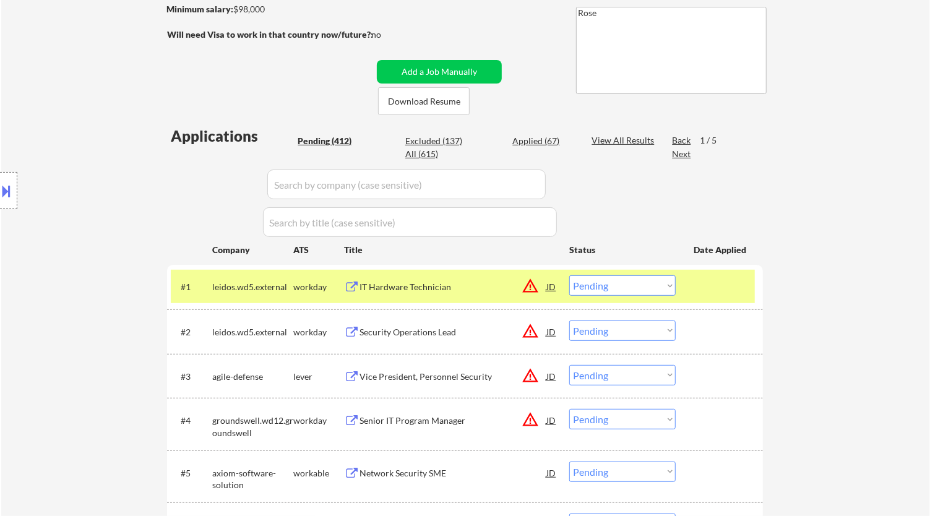
click at [493, 279] on div "IT Hardware Technician" at bounding box center [452, 286] width 187 height 22
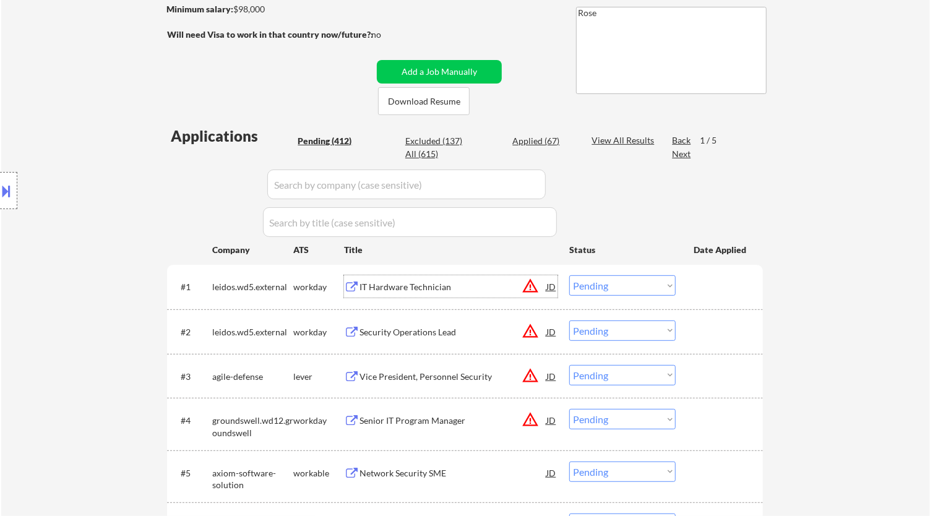
click at [462, 285] on div "IT Hardware Technician" at bounding box center [452, 287] width 187 height 12
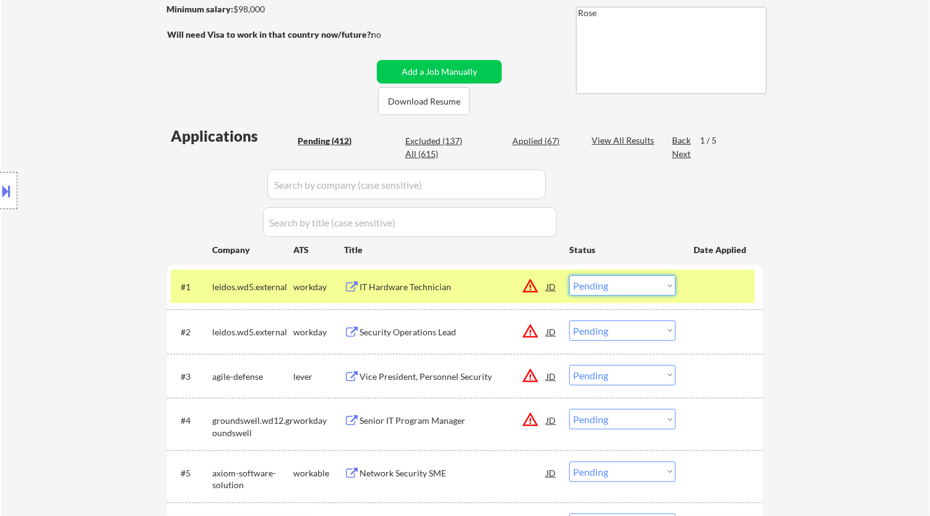
click at [624, 288] on select "Choose an option... Pending Applied Excluded (Questions) Excluded (Expired) Exc…" at bounding box center [622, 285] width 106 height 20
click at [569, 275] on select "Choose an option... Pending Applied Excluded (Questions) Excluded (Expired) Exc…" at bounding box center [622, 285] width 106 height 20
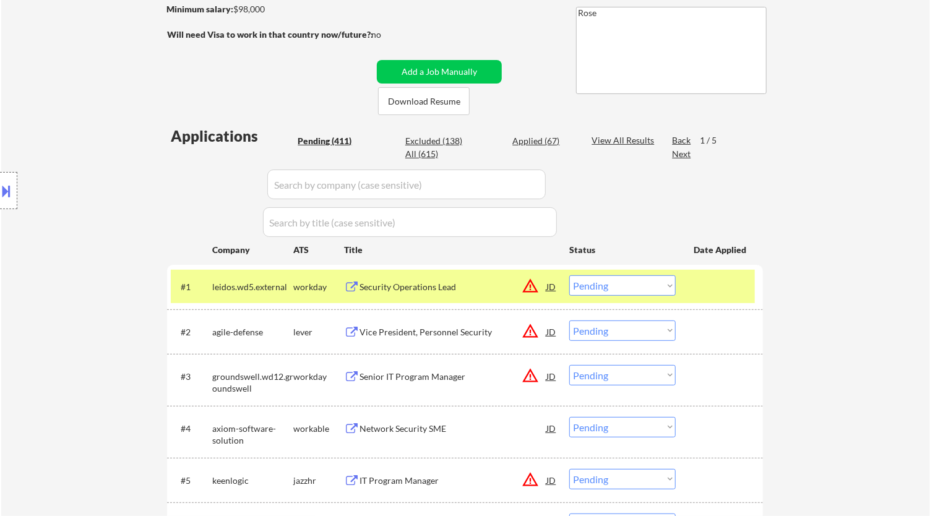
click at [470, 288] on div "Security Operations Lead" at bounding box center [452, 287] width 187 height 12
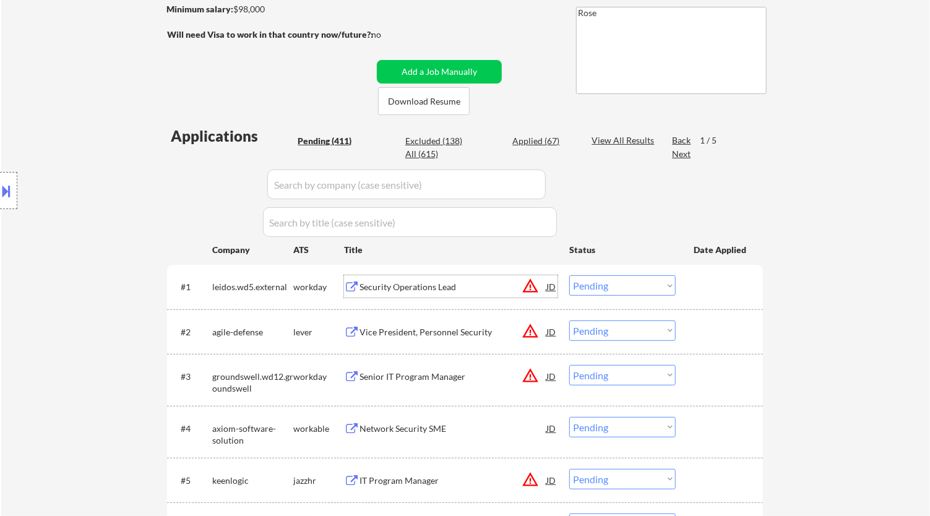
click at [594, 279] on select "Choose an option... Pending Applied Excluded (Questions) Excluded (Expired) Exc…" at bounding box center [622, 285] width 106 height 20
click at [569, 275] on select "Choose an option... Pending Applied Excluded (Questions) Excluded (Expired) Exc…" at bounding box center [622, 285] width 106 height 20
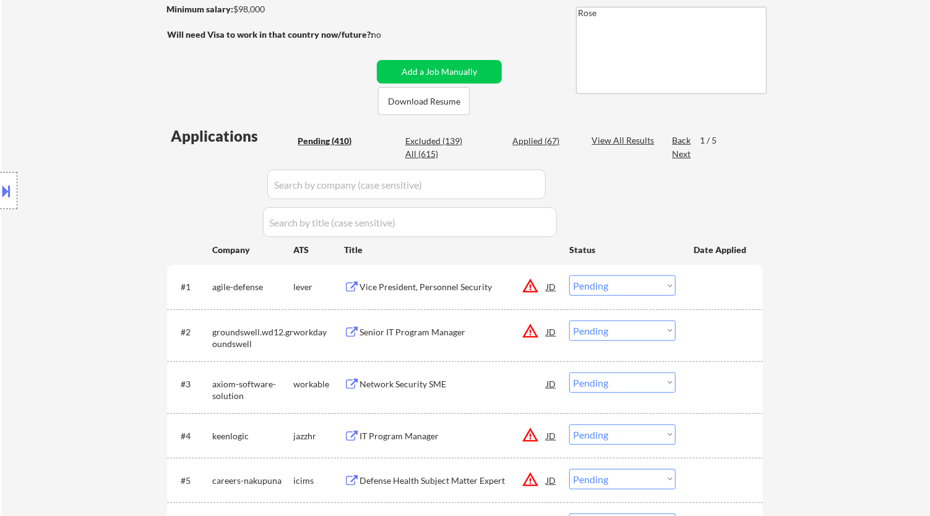
click at [447, 288] on div "Vice President, Personnel Security" at bounding box center [452, 287] width 187 height 12
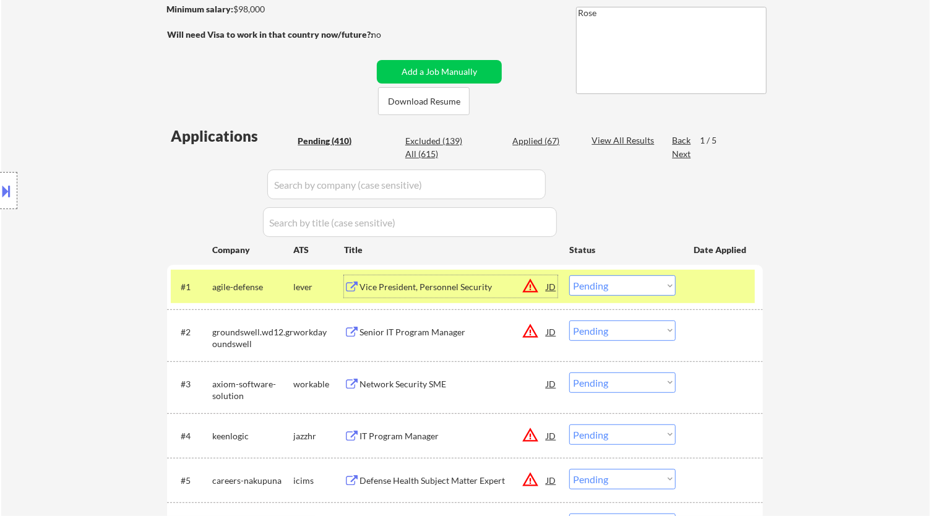
drag, startPoint x: 648, startPoint y: 286, endPoint x: 652, endPoint y: 292, distance: 7.2
click at [648, 286] on select "Choose an option... Pending Applied Excluded (Questions) Excluded (Expired) Exc…" at bounding box center [622, 285] width 106 height 20
click at [569, 275] on select "Choose an option... Pending Applied Excluded (Questions) Excluded (Expired) Exc…" at bounding box center [622, 285] width 106 height 20
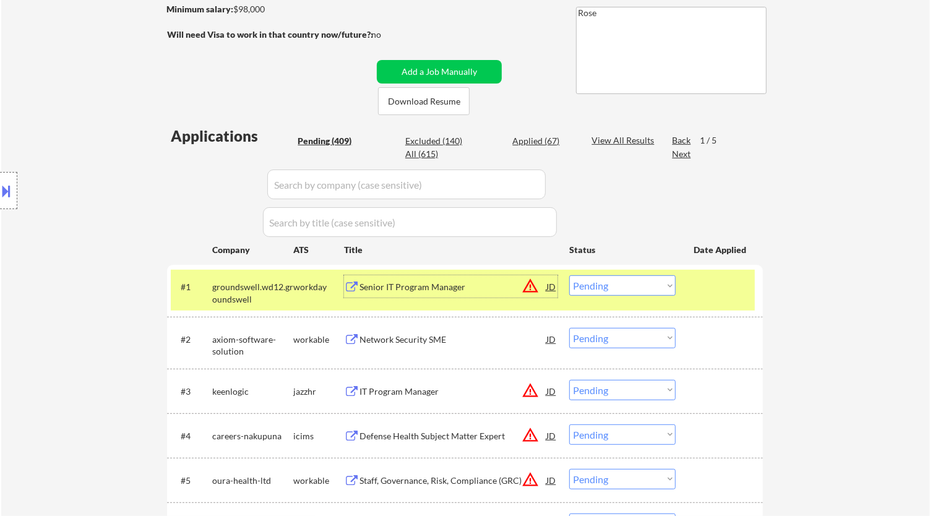
click at [447, 292] on div "Senior IT Program Manager" at bounding box center [452, 287] width 187 height 12
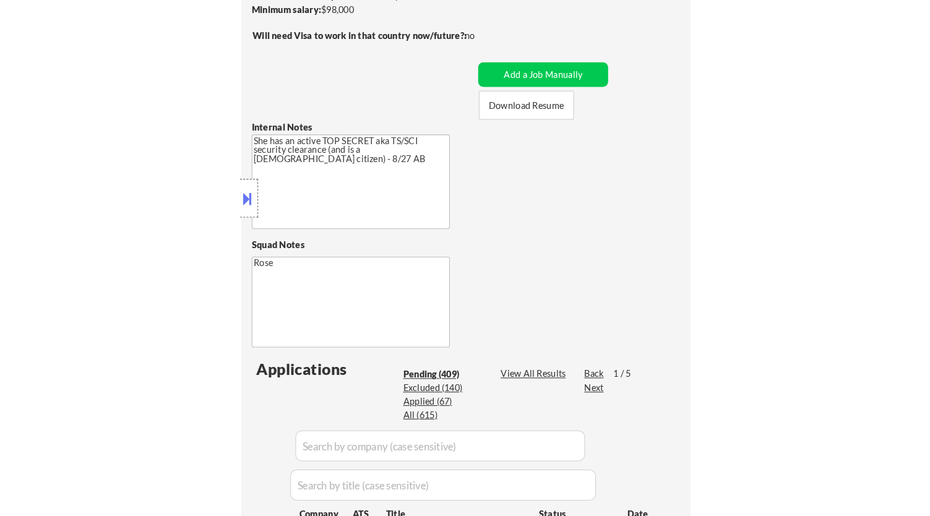
scroll to position [353, 0]
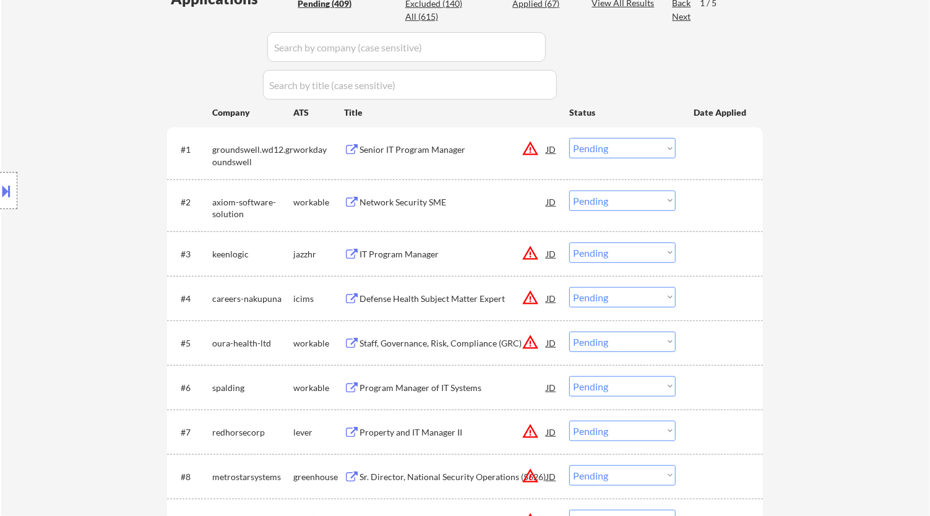
click at [635, 150] on select "Choose an option... Pending Applied Excluded (Questions) Excluded (Expired) Exc…" at bounding box center [622, 148] width 106 height 20
click at [569, 138] on select "Choose an option... Pending Applied Excluded (Questions) Excluded (Expired) Exc…" at bounding box center [622, 148] width 106 height 20
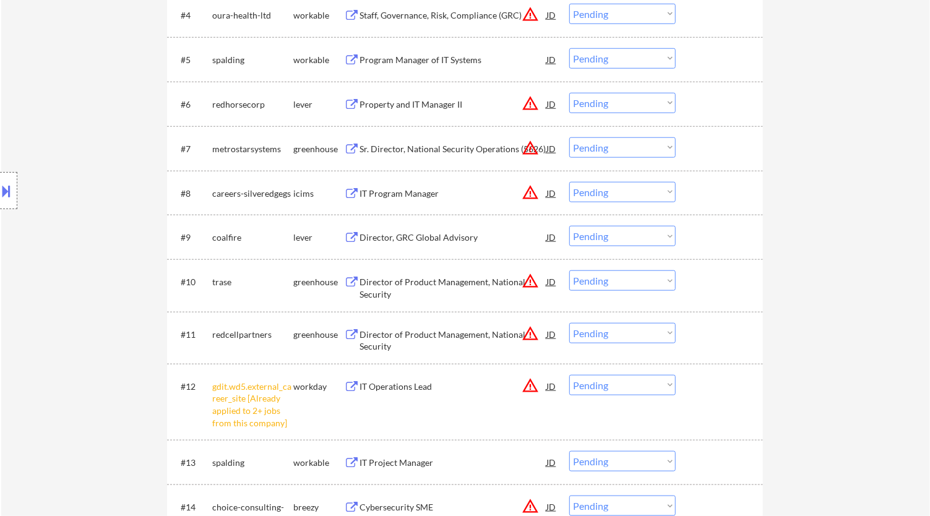
scroll to position [697, 0]
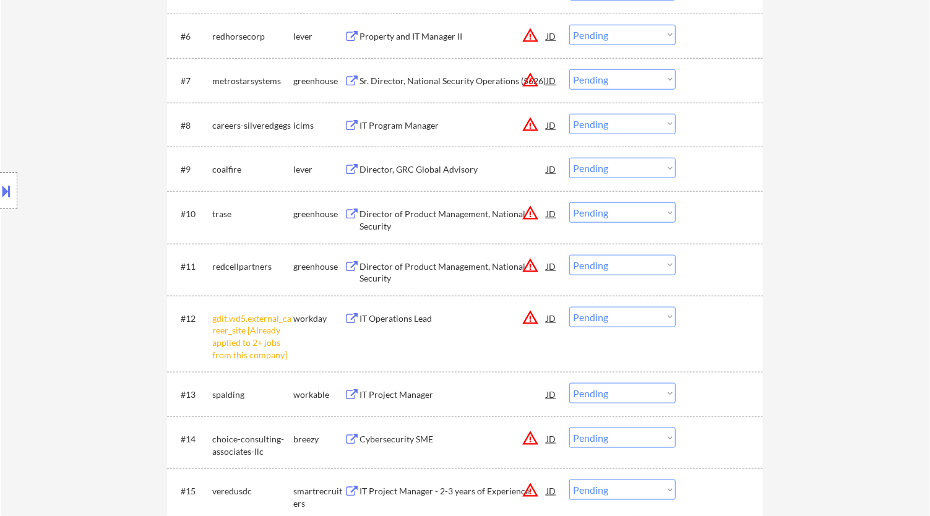
click at [613, 314] on select "Choose an option... Pending Applied Excluded (Questions) Excluded (Expired) Exc…" at bounding box center [622, 317] width 106 height 20
click at [569, 307] on select "Choose an option... Pending Applied Excluded (Questions) Excluded (Expired) Exc…" at bounding box center [622, 317] width 106 height 20
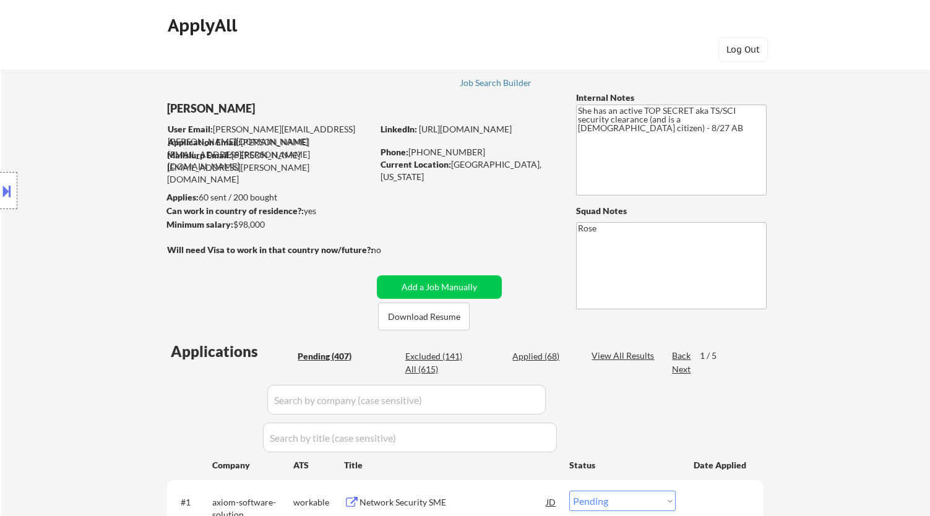
select select ""pending""
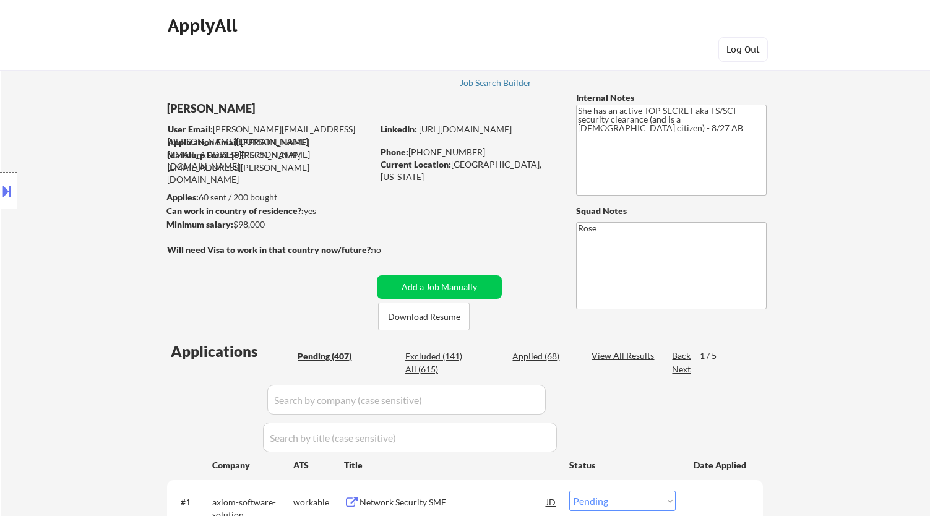
select select ""pending""
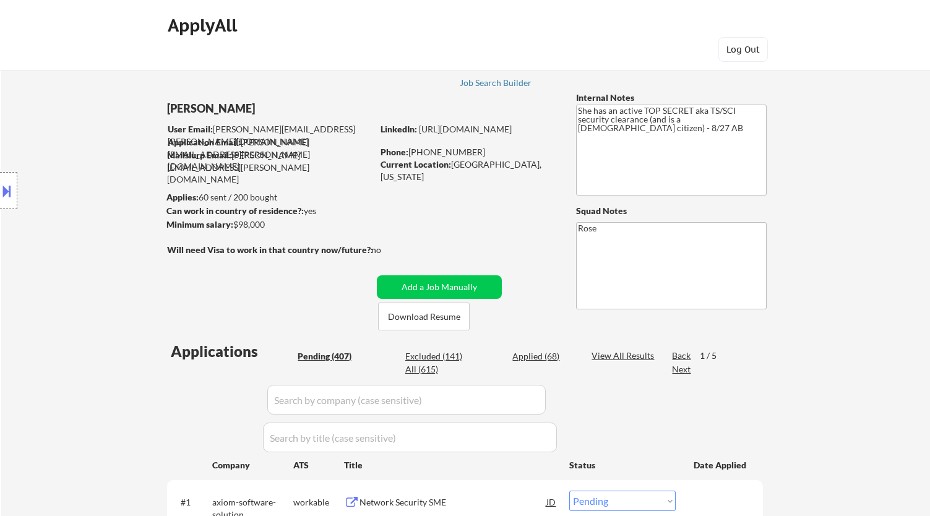
select select ""pending""
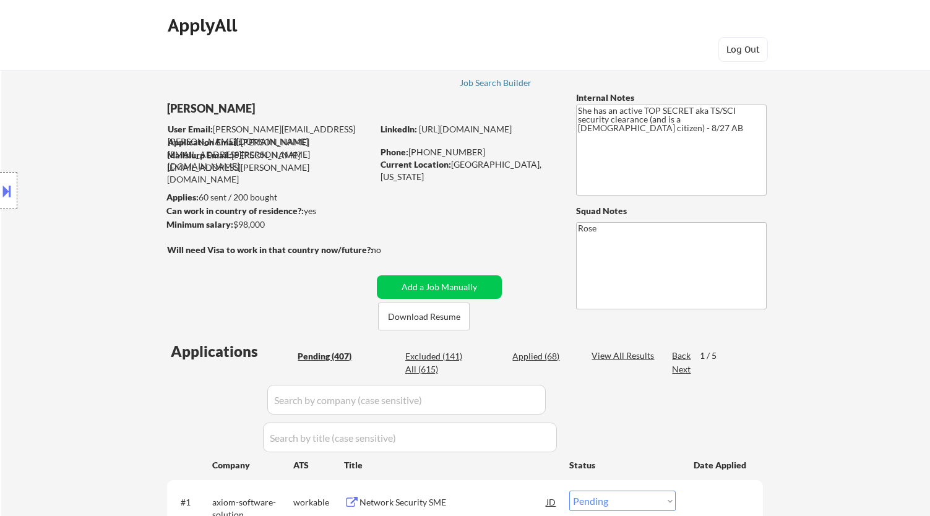
select select ""pending""
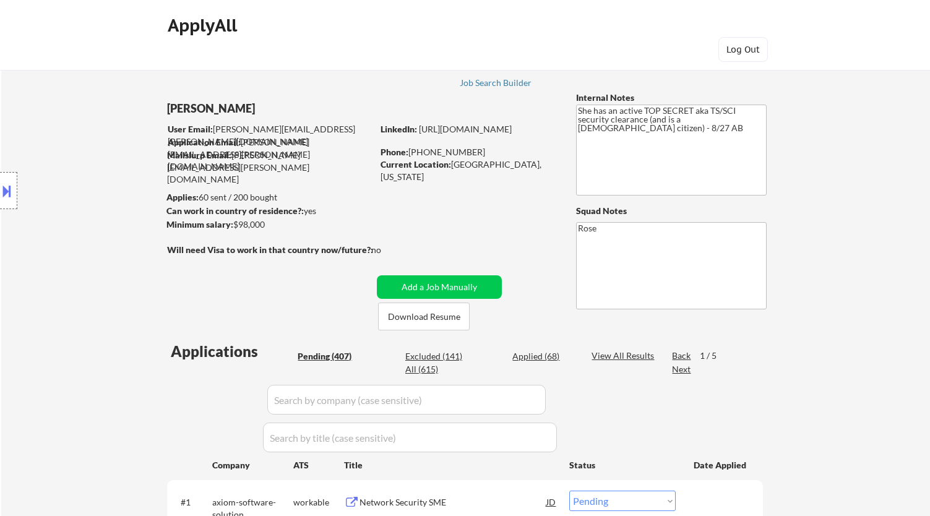
select select ""pending""
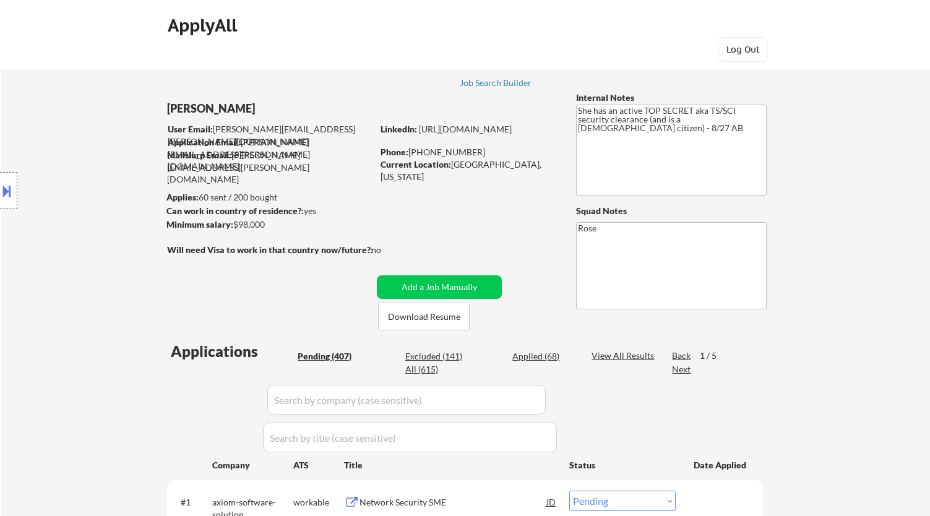
select select ""pending""
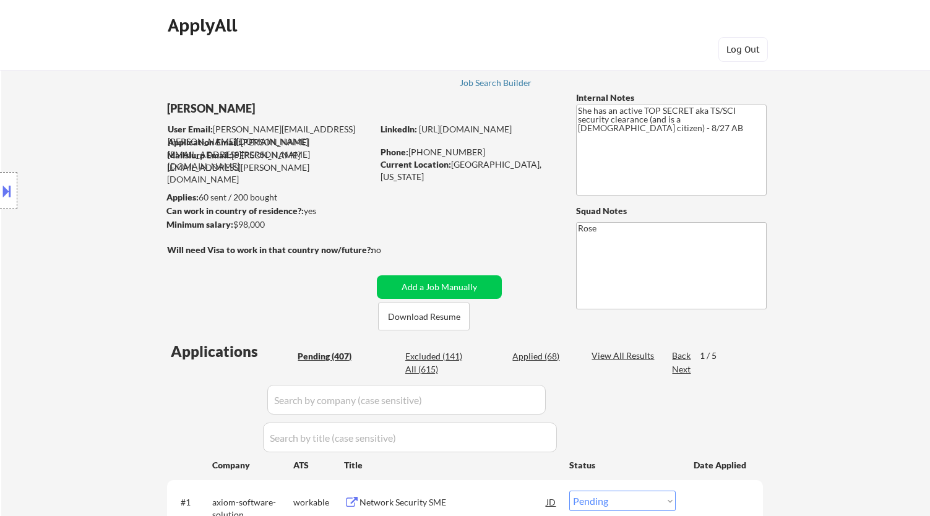
select select ""pending""
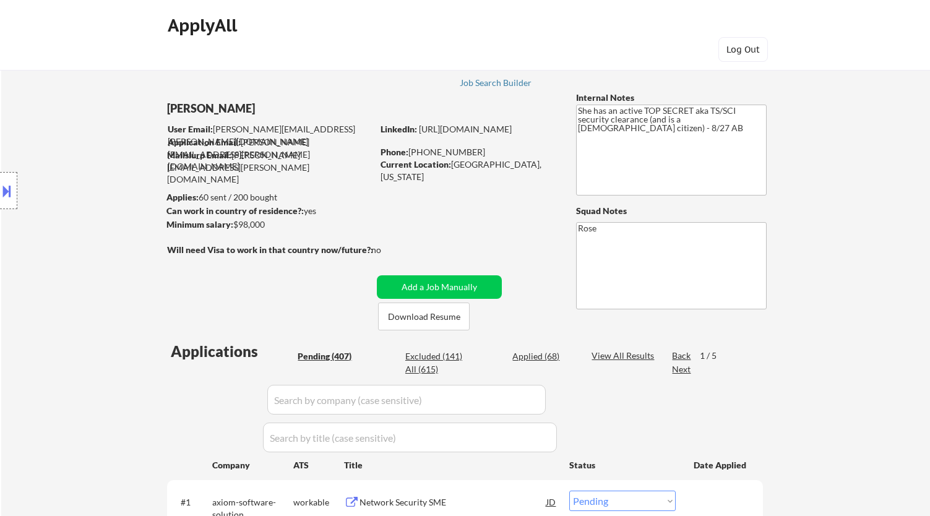
select select ""pending""
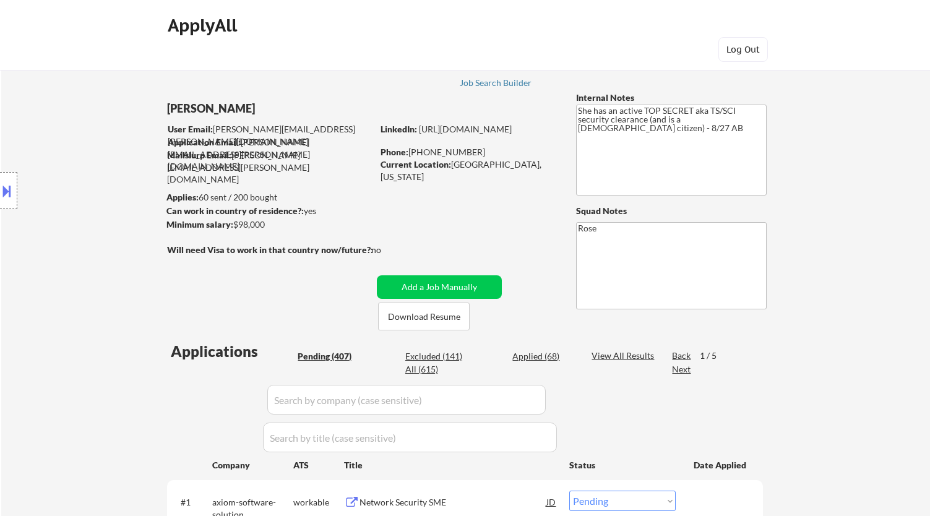
select select ""pending""
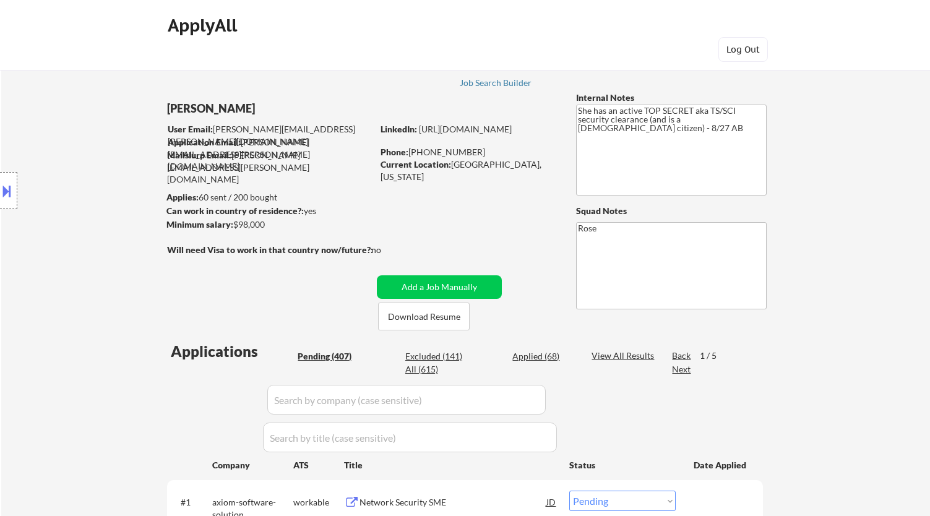
select select ""pending""
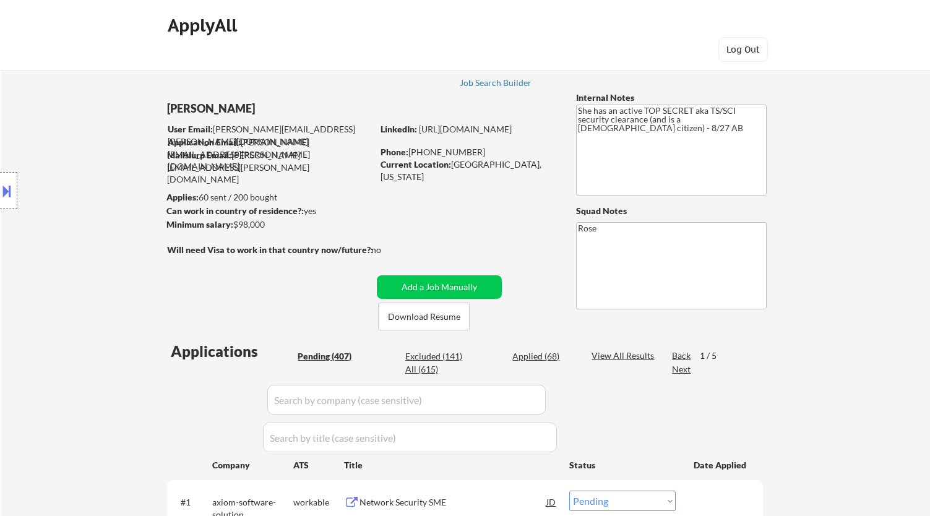
select select ""pending""
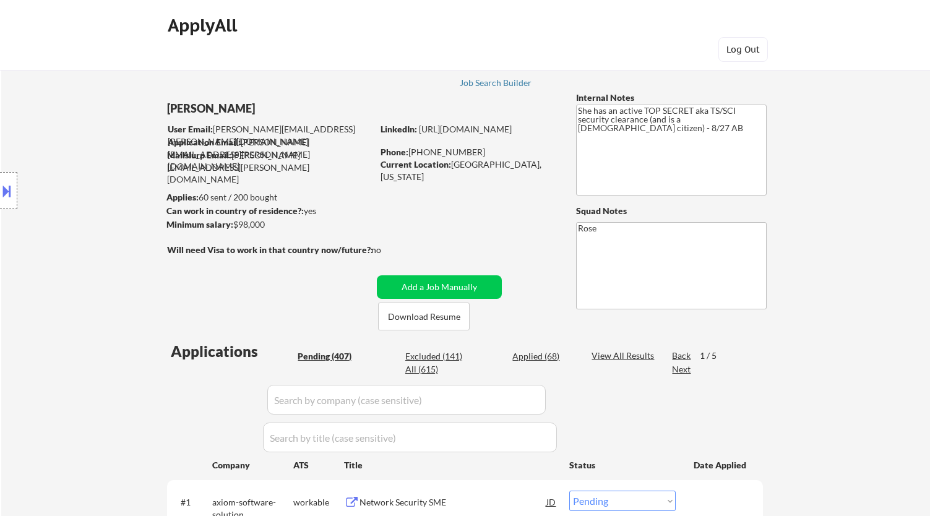
select select ""pending""
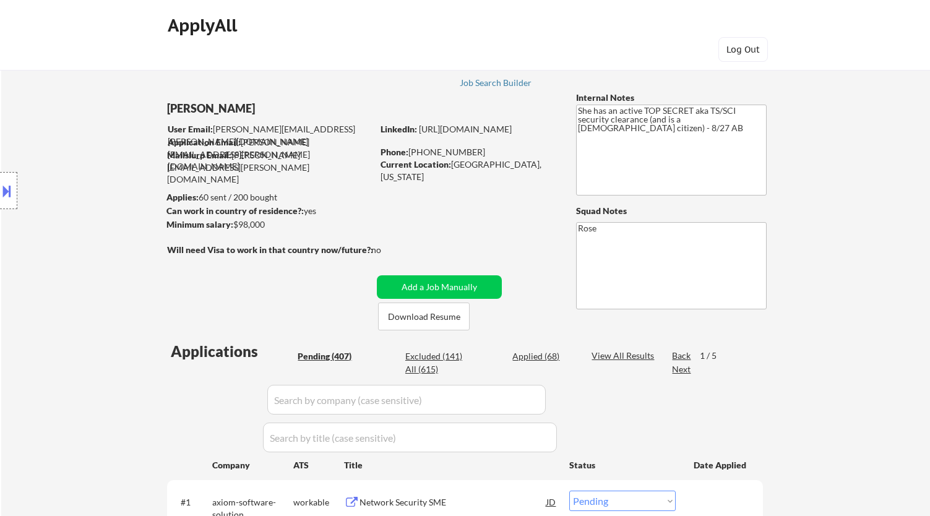
select select ""pending""
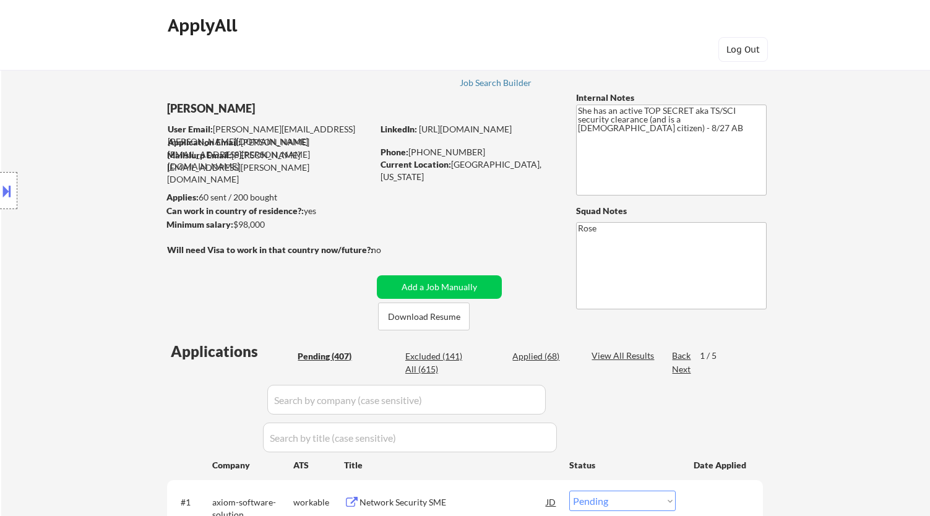
select select ""pending""
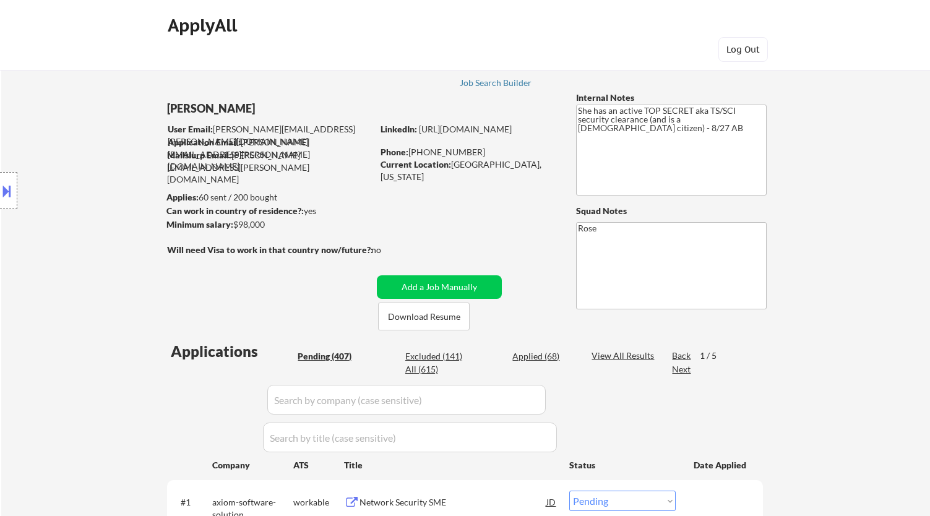
select select ""pending""
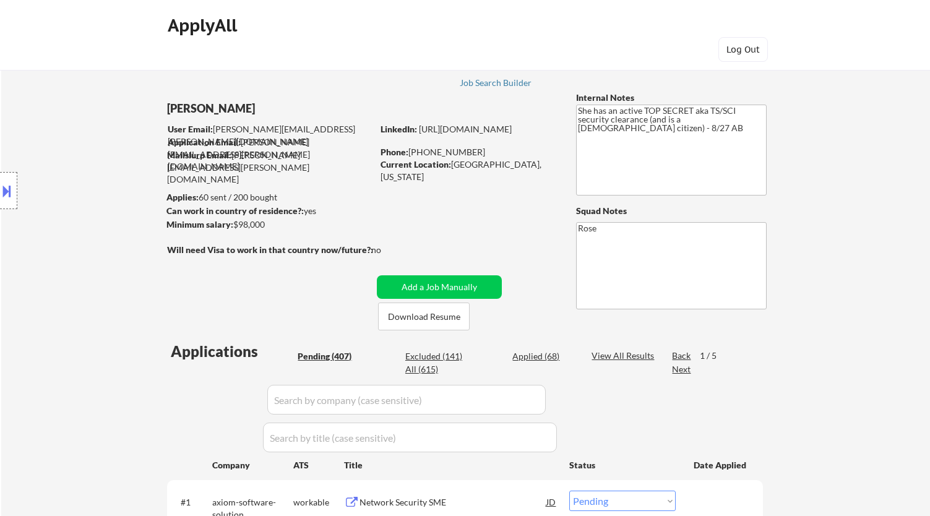
select select ""pending""
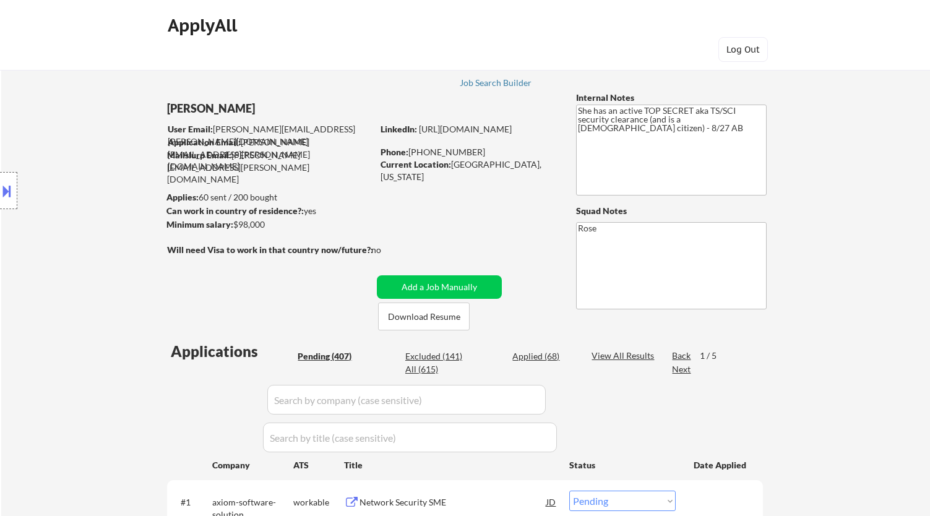
select select ""pending""
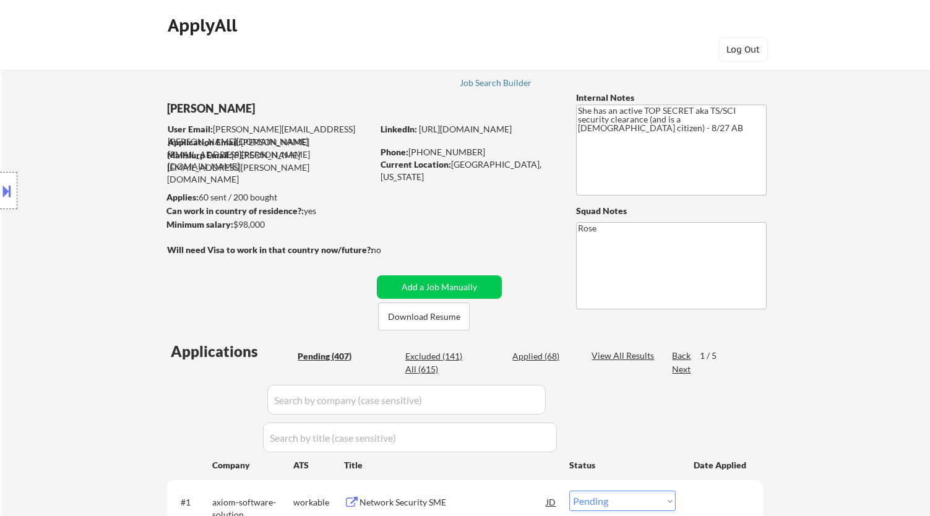
select select ""pending""
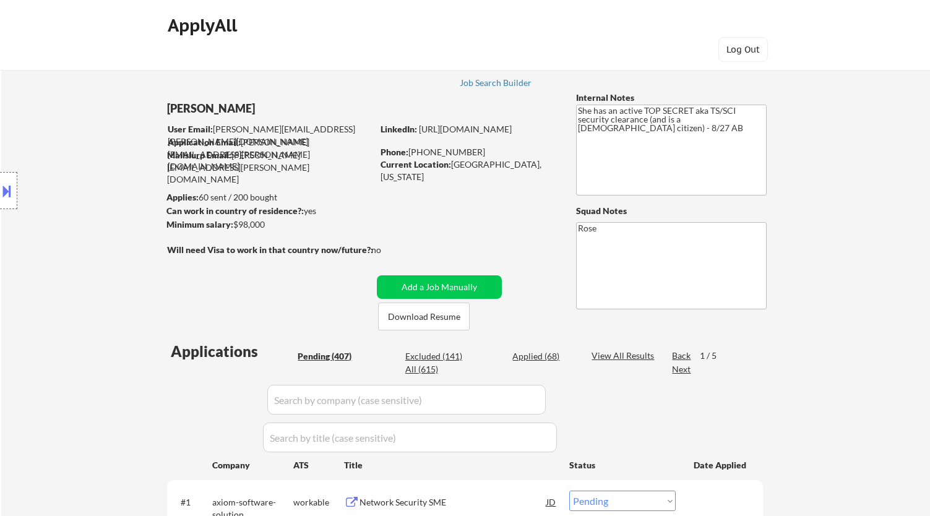
select select ""pending""
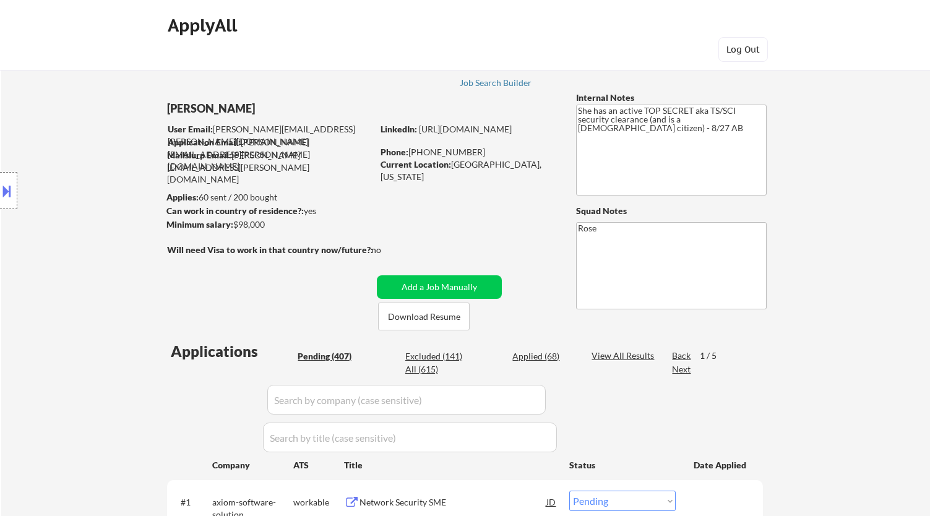
select select ""pending""
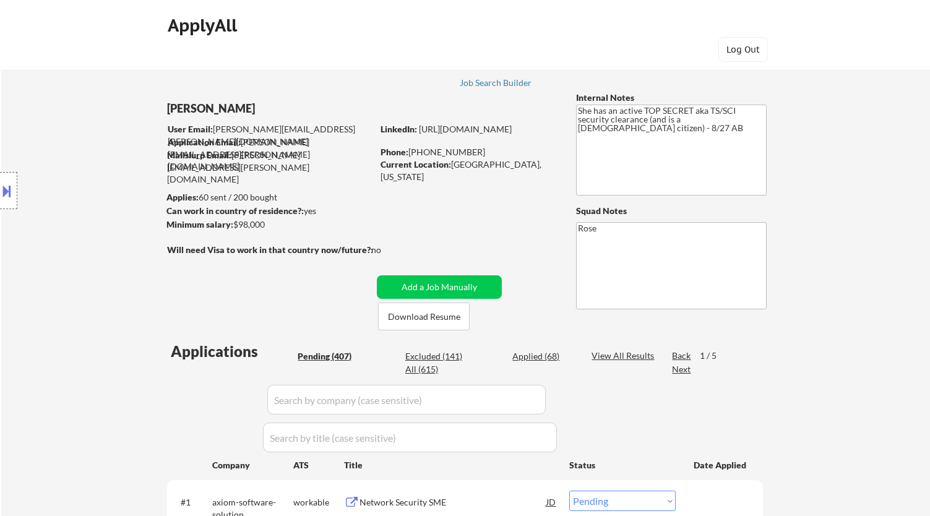
scroll to position [697, 0]
